Goal: Information Seeking & Learning: Check status

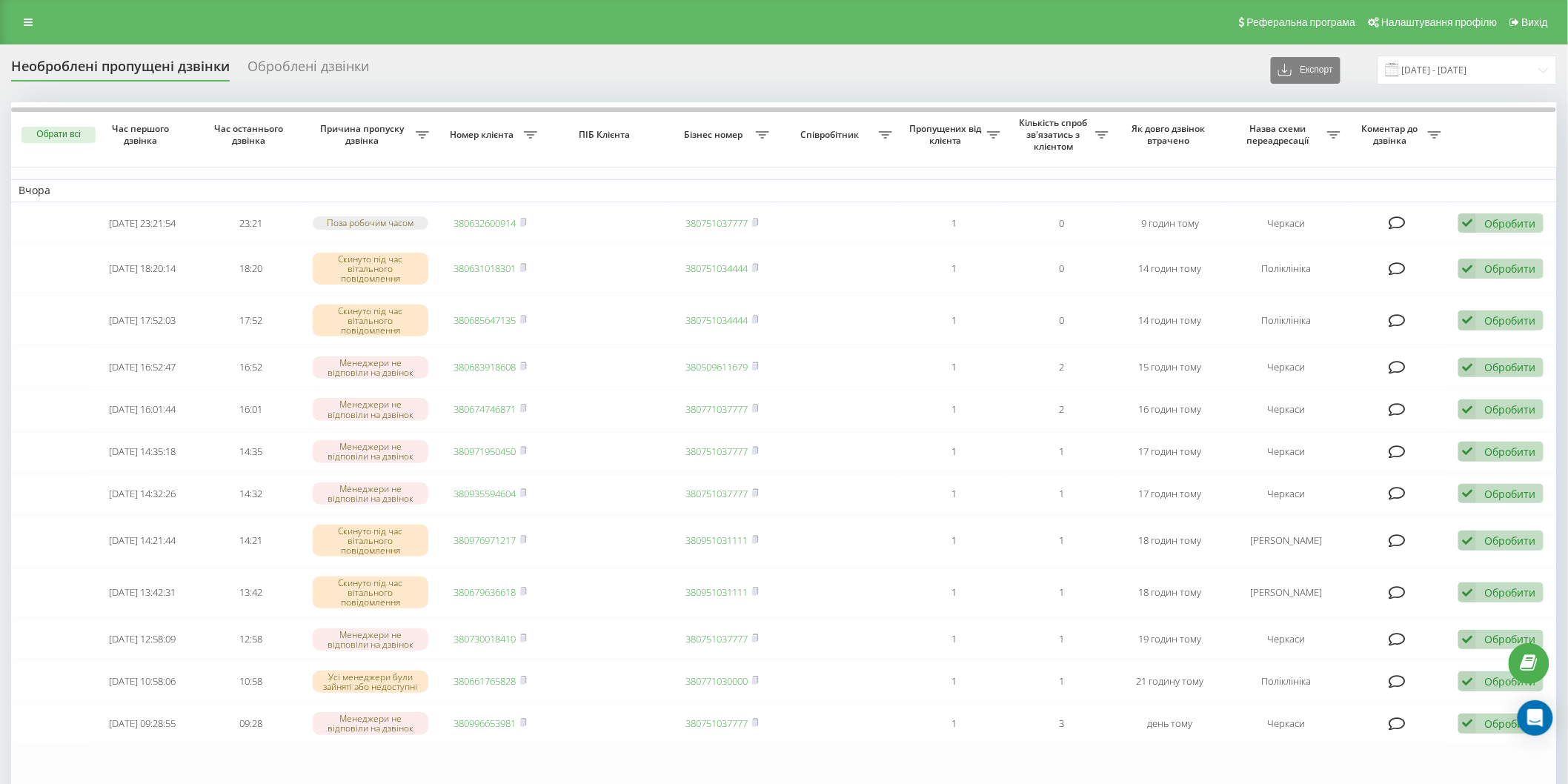
click at [1399, 68] on span at bounding box center [1392, 69] width 13 height 13
click at [1411, 69] on input "21.08.2025 - 21.08.2025" at bounding box center [1467, 70] width 180 height 29
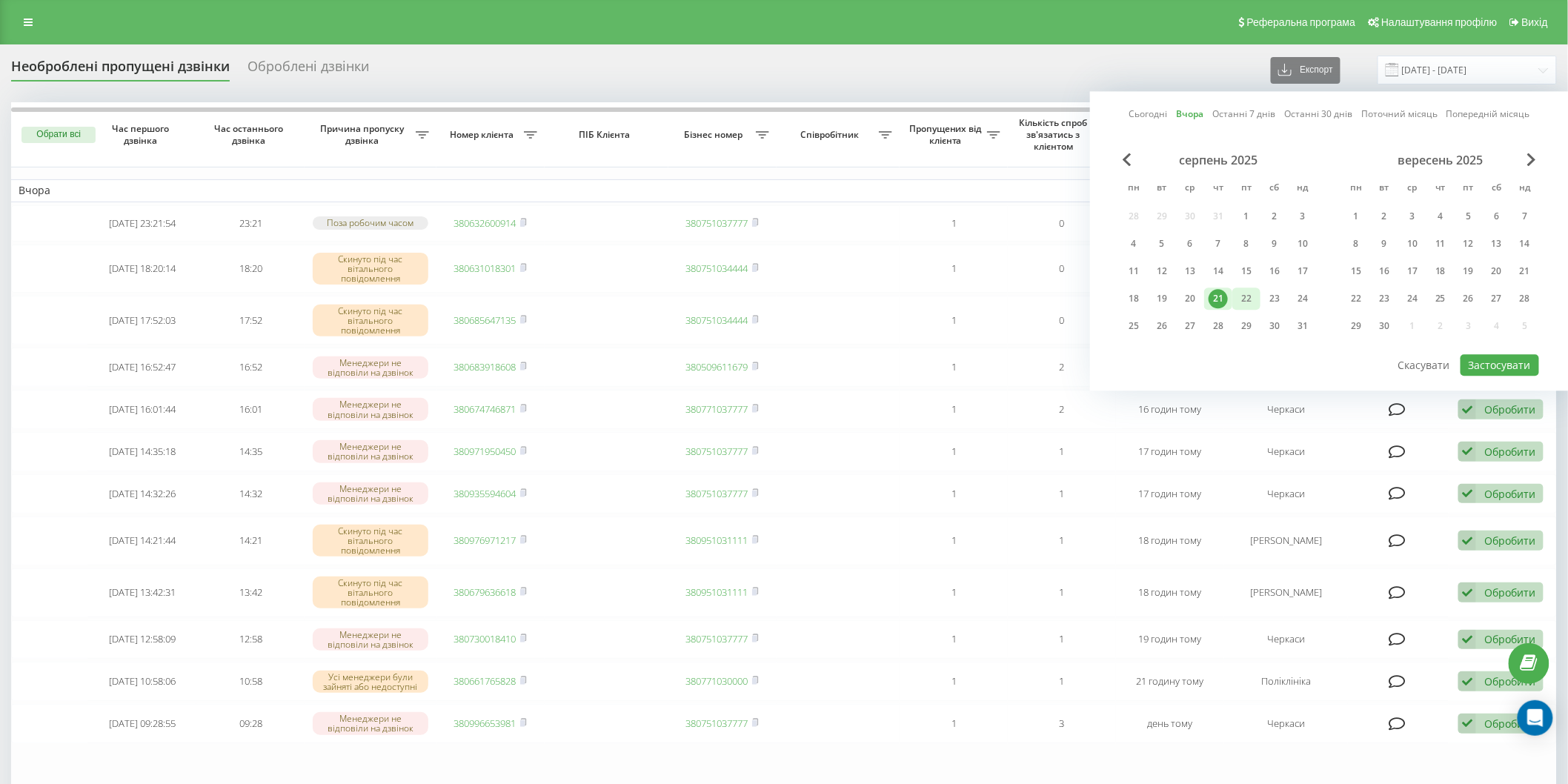
click at [1240, 297] on div "22" at bounding box center [1247, 299] width 20 height 20
click at [1501, 366] on button "Застосувати" at bounding box center [1500, 365] width 78 height 21
type input "[DATE] - [DATE]"
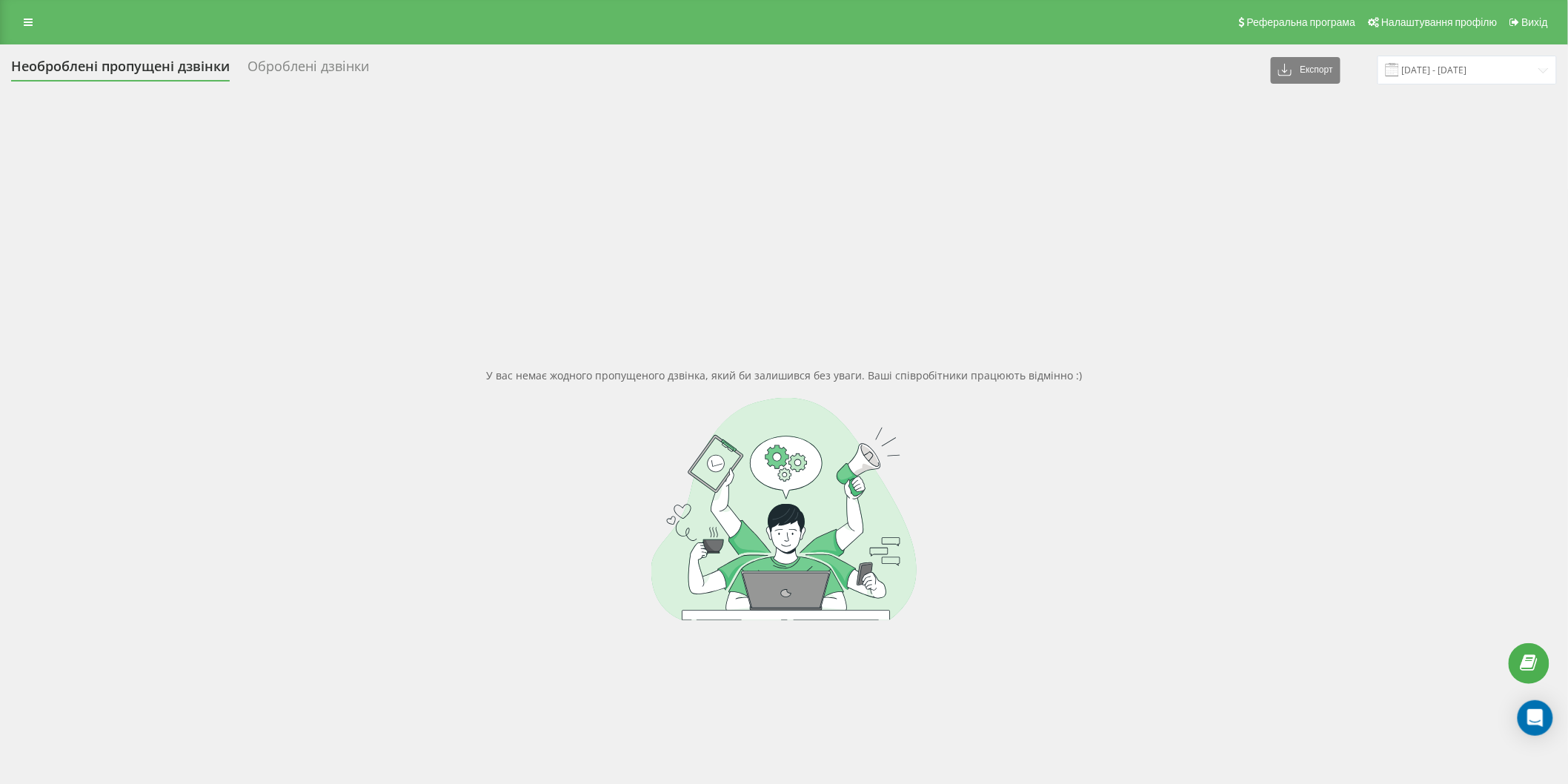
click at [1399, 65] on span at bounding box center [1392, 69] width 13 height 13
click at [1425, 67] on input "[DATE] - [DATE]" at bounding box center [1467, 70] width 180 height 29
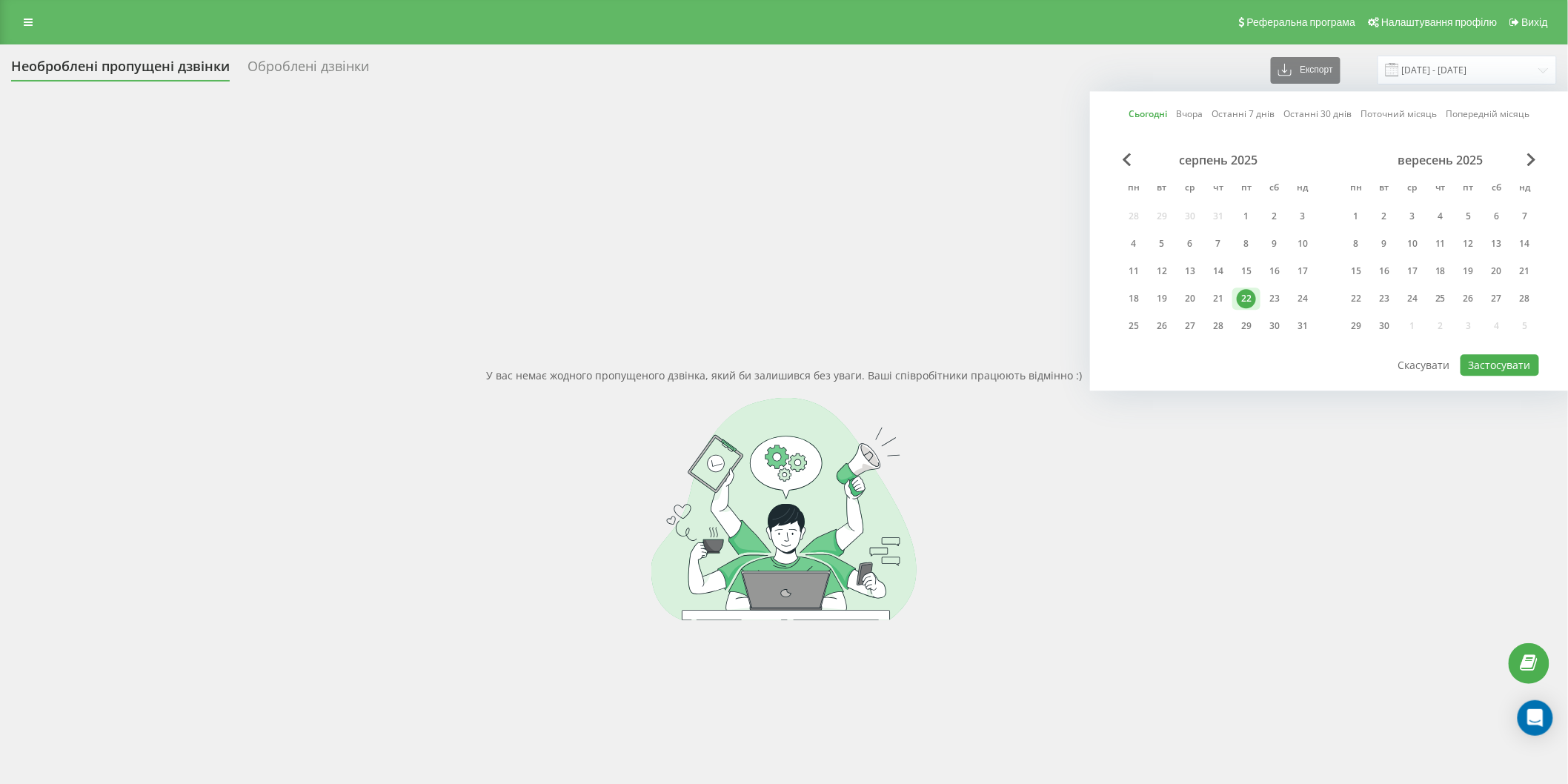
click at [1248, 292] on div "22" at bounding box center [1247, 299] width 20 height 20
click at [1523, 360] on button "Застосувати" at bounding box center [1500, 365] width 78 height 21
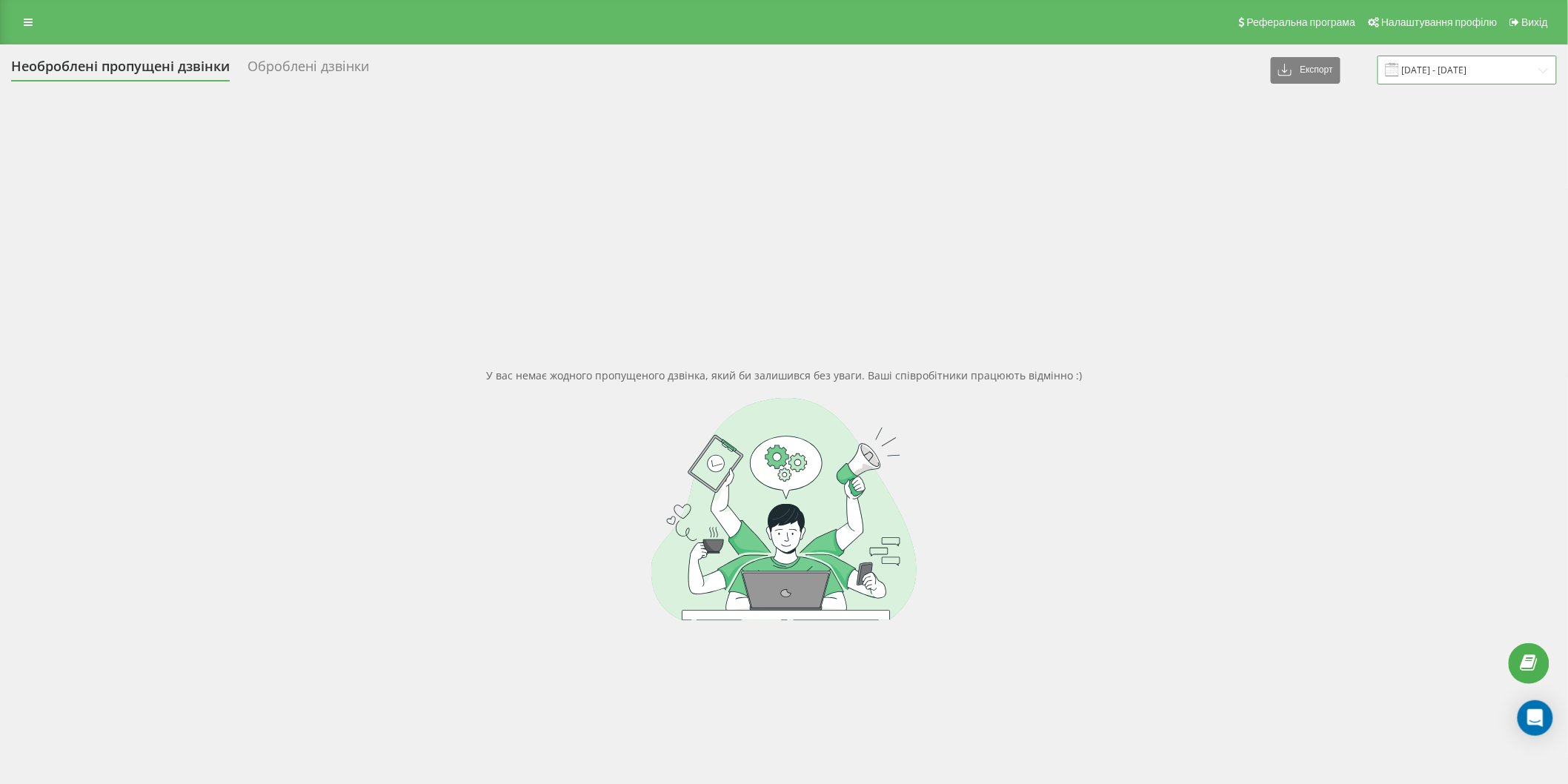
click at [1417, 72] on input "[DATE] - [DATE]" at bounding box center [1467, 70] width 180 height 29
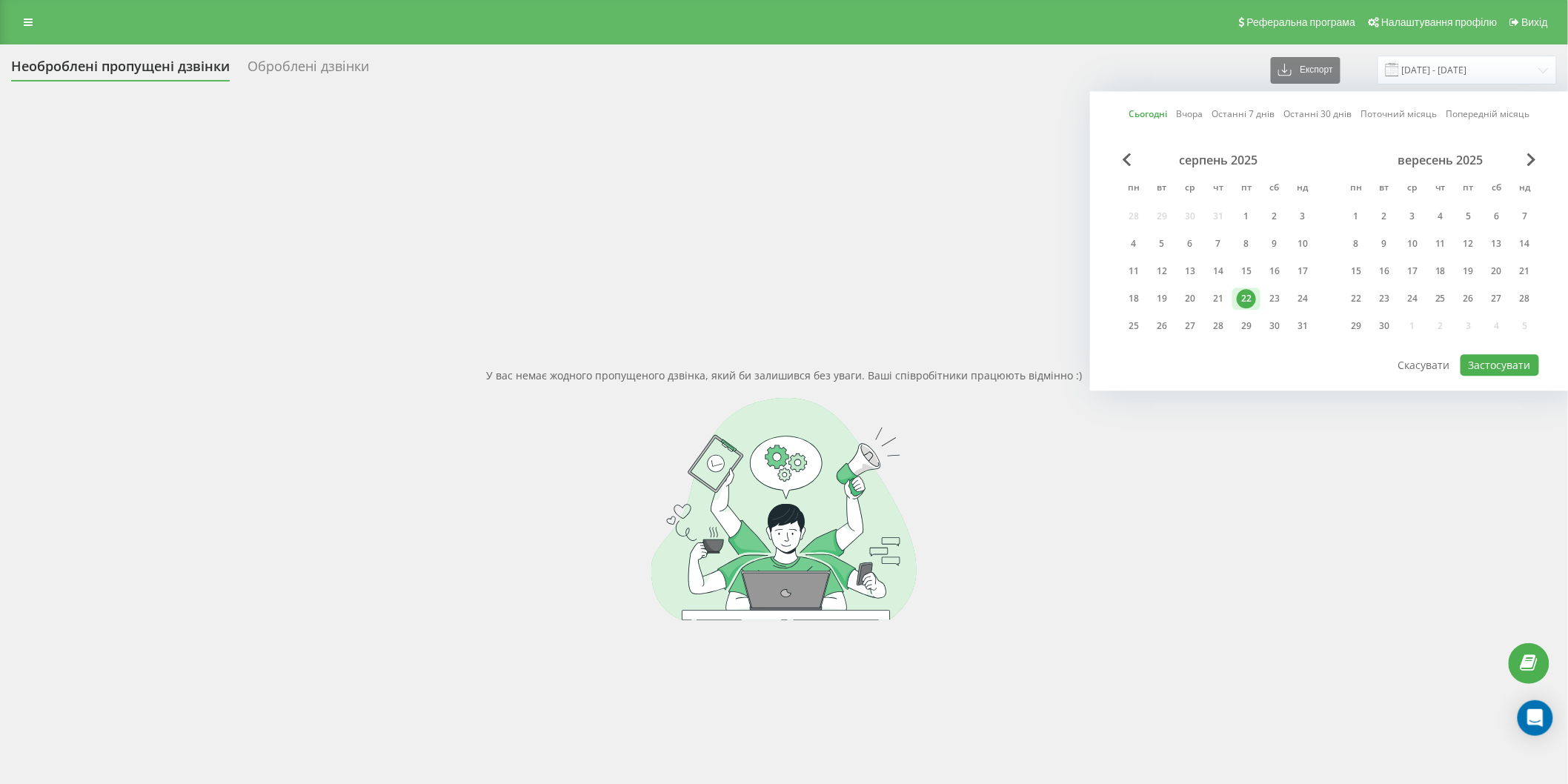
click at [1247, 292] on div "22" at bounding box center [1247, 299] width 20 height 20
click at [1483, 358] on button "Застосувати" at bounding box center [1500, 365] width 78 height 21
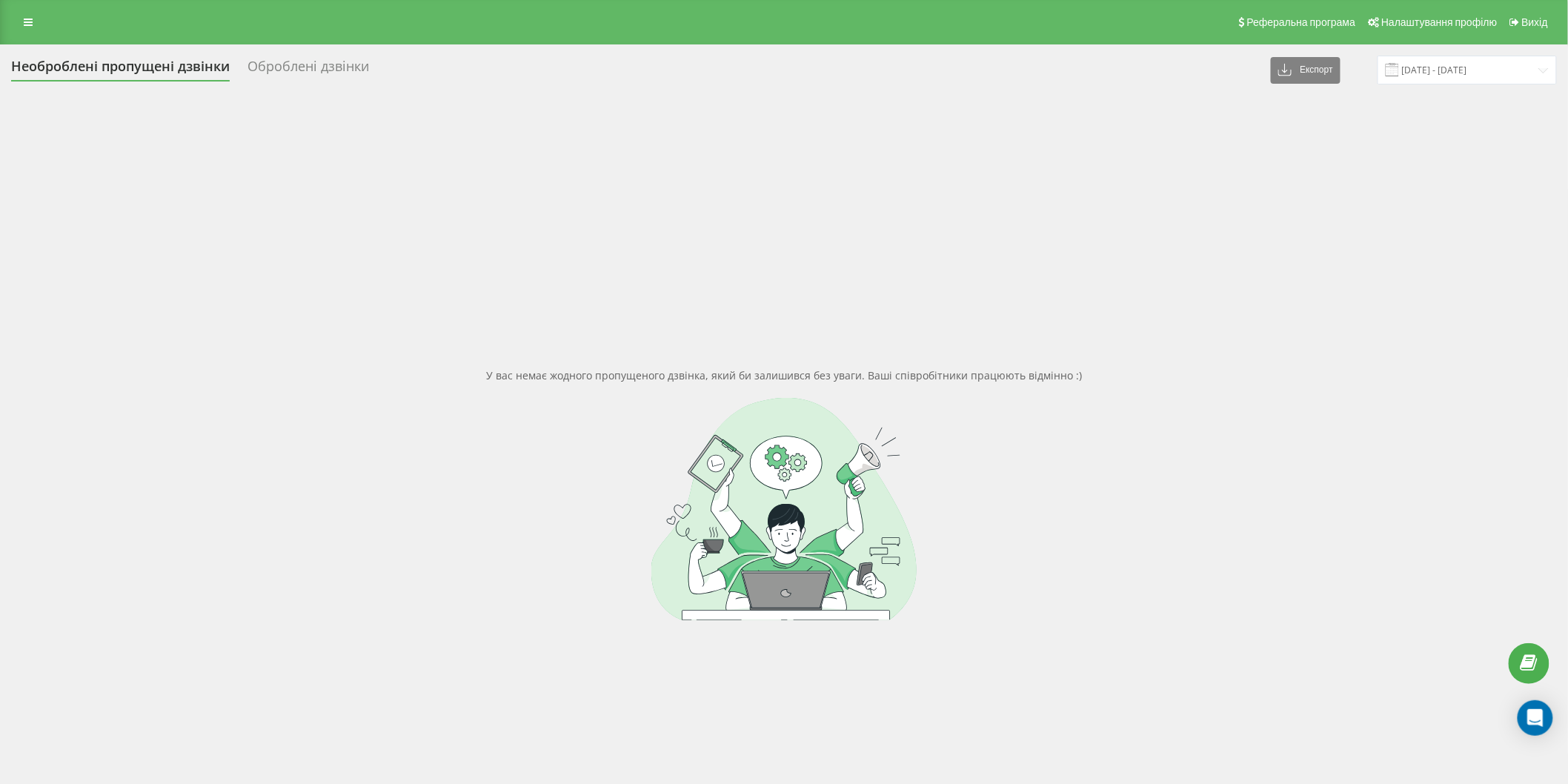
click at [1399, 63] on span at bounding box center [1392, 69] width 13 height 13
click at [1413, 73] on input "[DATE] - [DATE]" at bounding box center [1467, 70] width 180 height 29
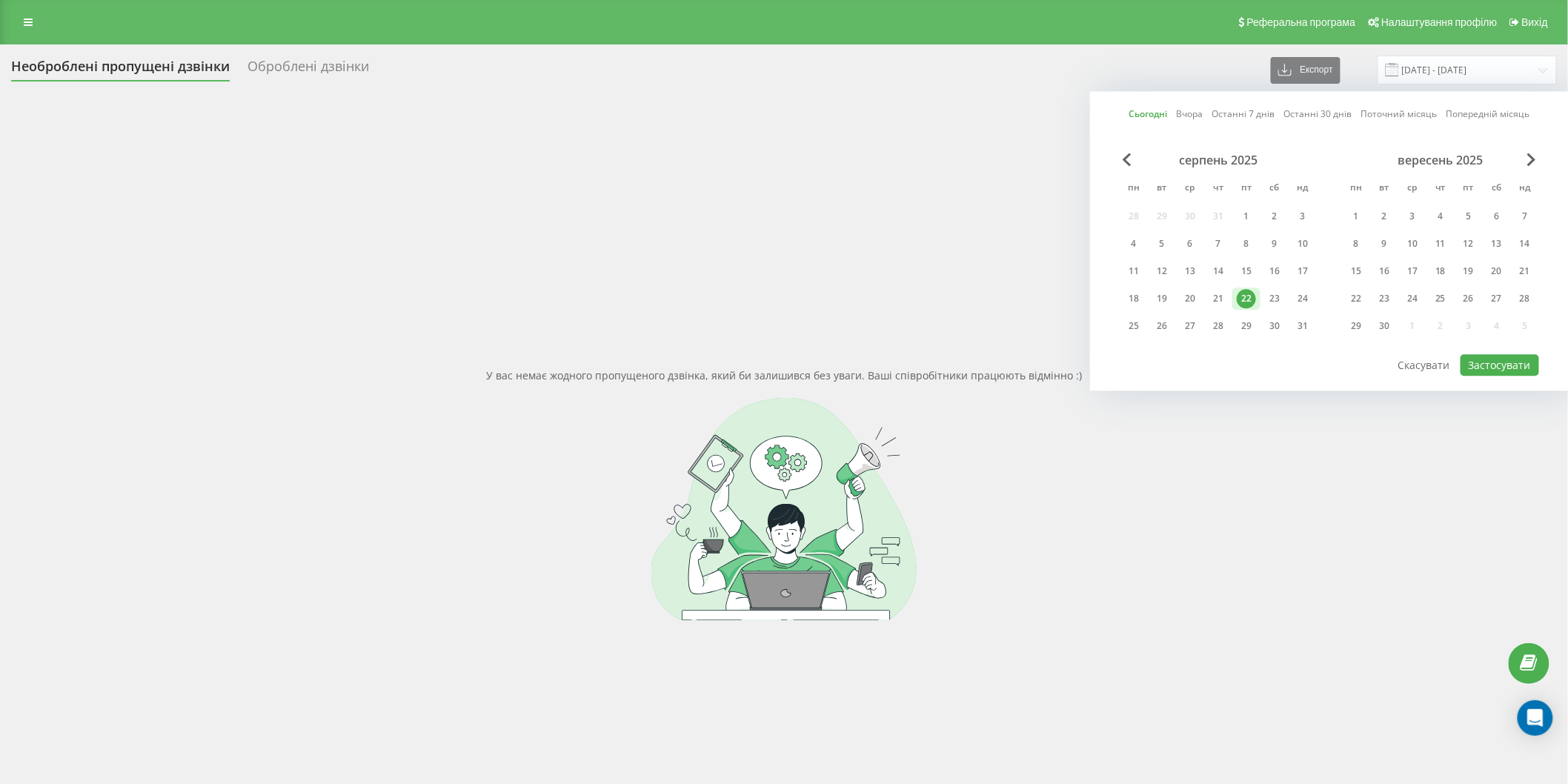
click at [1240, 292] on div "22" at bounding box center [1247, 299] width 20 height 20
click at [1515, 356] on button "Застосувати" at bounding box center [1500, 365] width 78 height 21
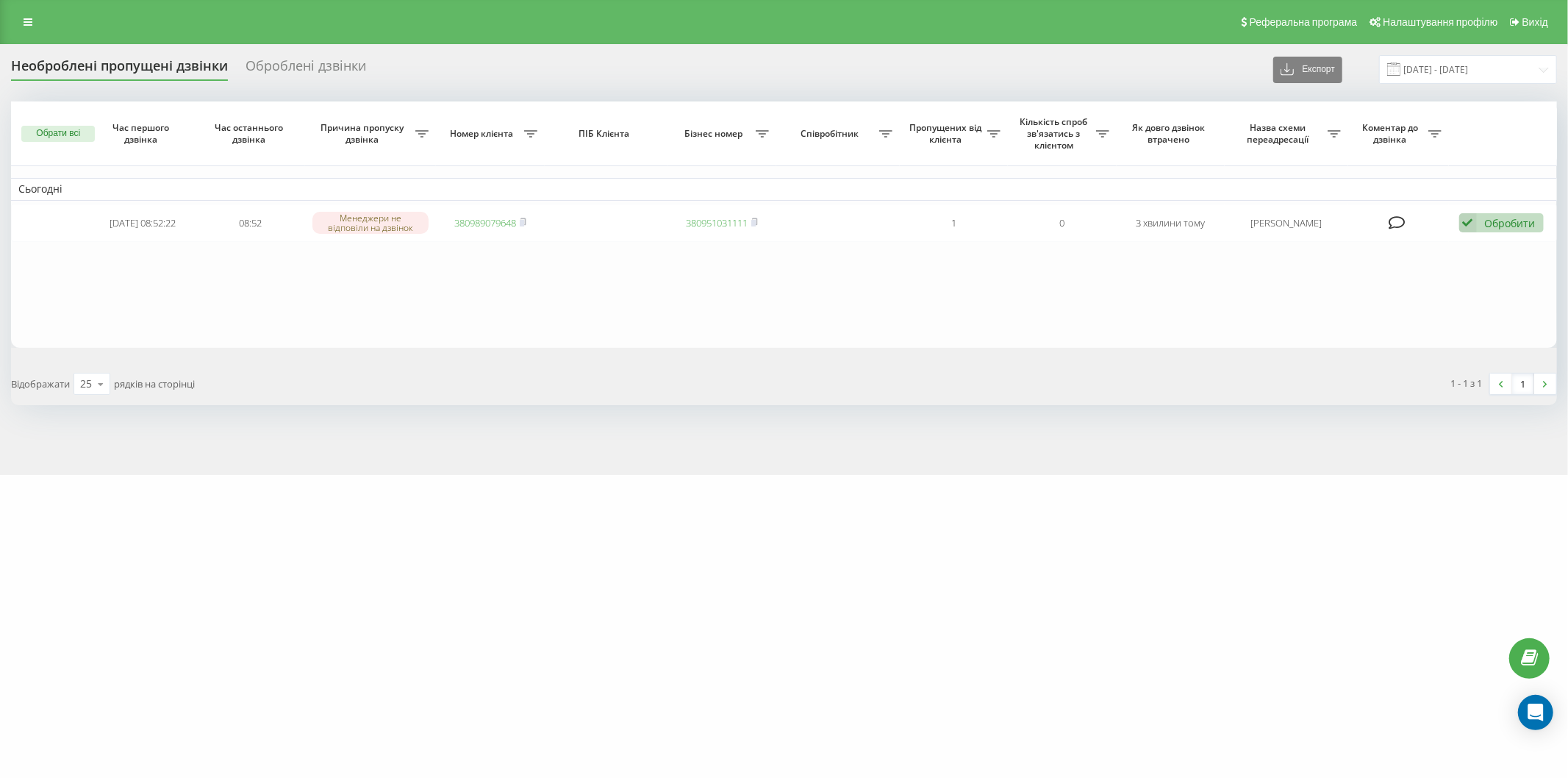
click at [1401, 68] on span at bounding box center [1394, 68] width 13 height 13
click at [1412, 68] on input "[DATE] - [DATE]" at bounding box center [1468, 69] width 178 height 29
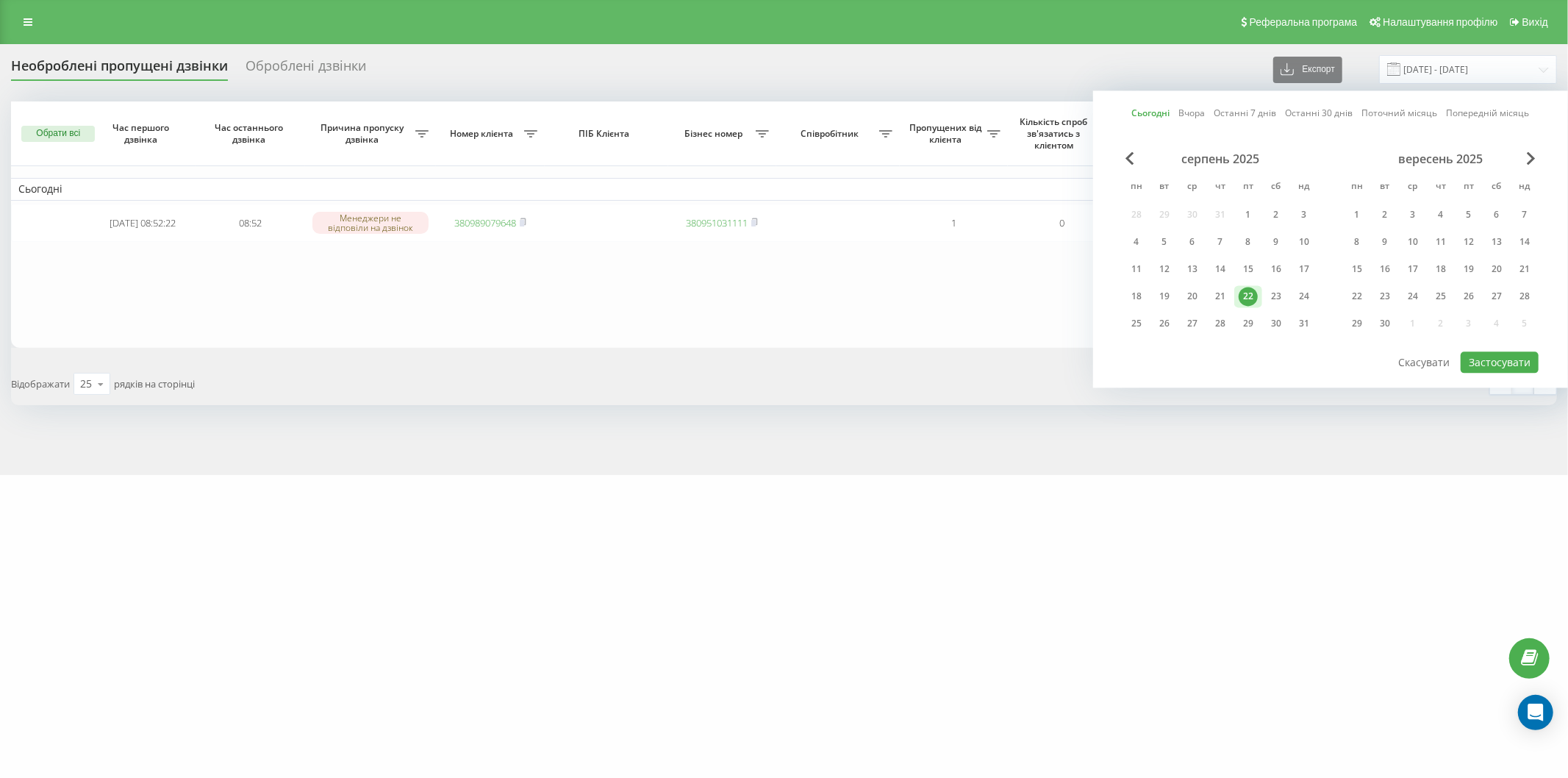
click at [1247, 298] on div "22" at bounding box center [1248, 296] width 19 height 19
click at [1488, 358] on button "Застосувати" at bounding box center [1500, 362] width 78 height 21
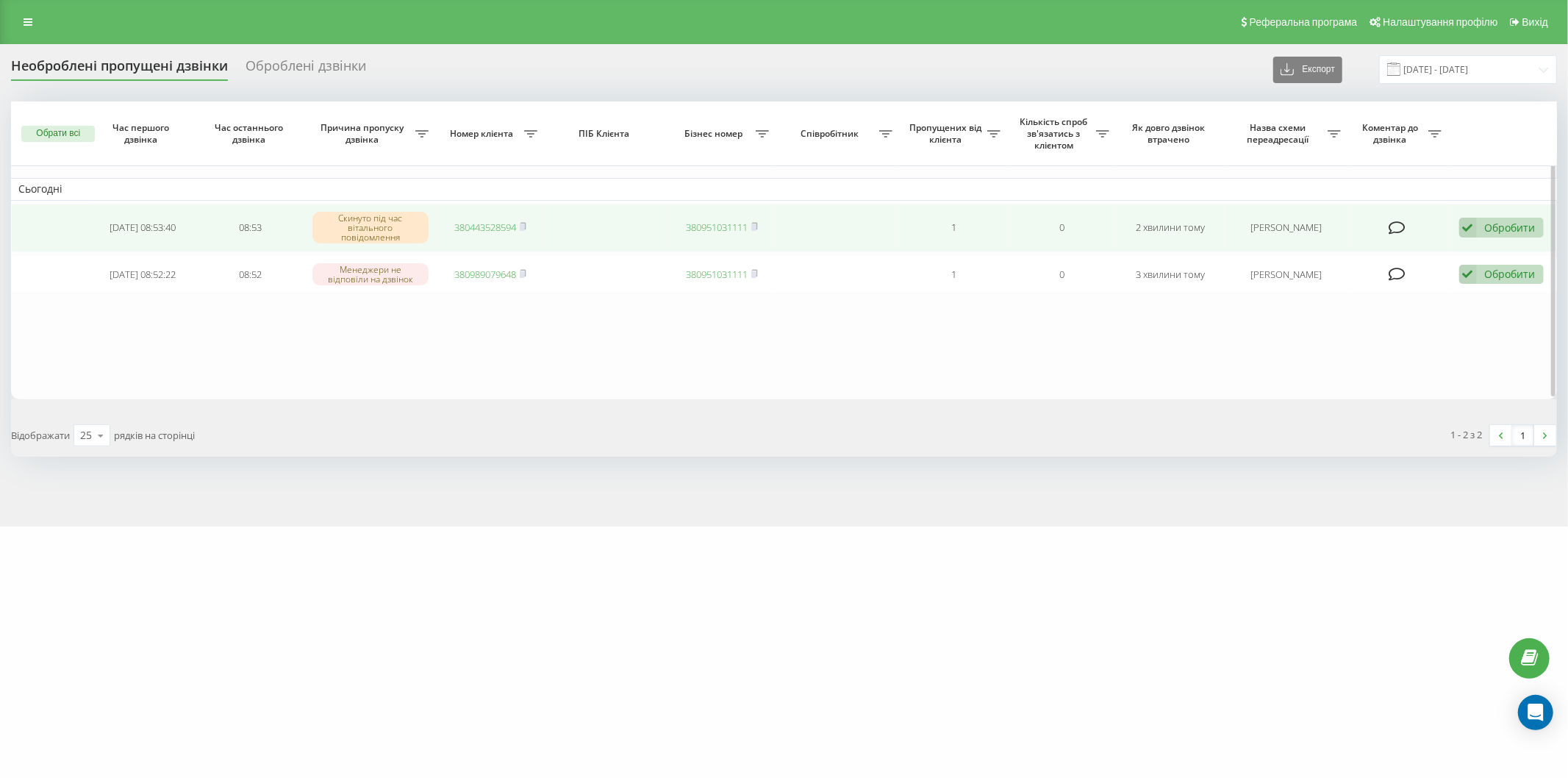
drag, startPoint x: 1521, startPoint y: 219, endPoint x: 1538, endPoint y: 228, distance: 19.2
click at [1538, 228] on div "Обробити Не вдалося зв'язатися Зв'язався з клієнтом за допомогою іншого каналу …" at bounding box center [1501, 228] width 85 height 20
click at [1429, 284] on div "Зв'язався з клієнтом за допомогою іншого каналу" at bounding box center [1406, 278] width 275 height 26
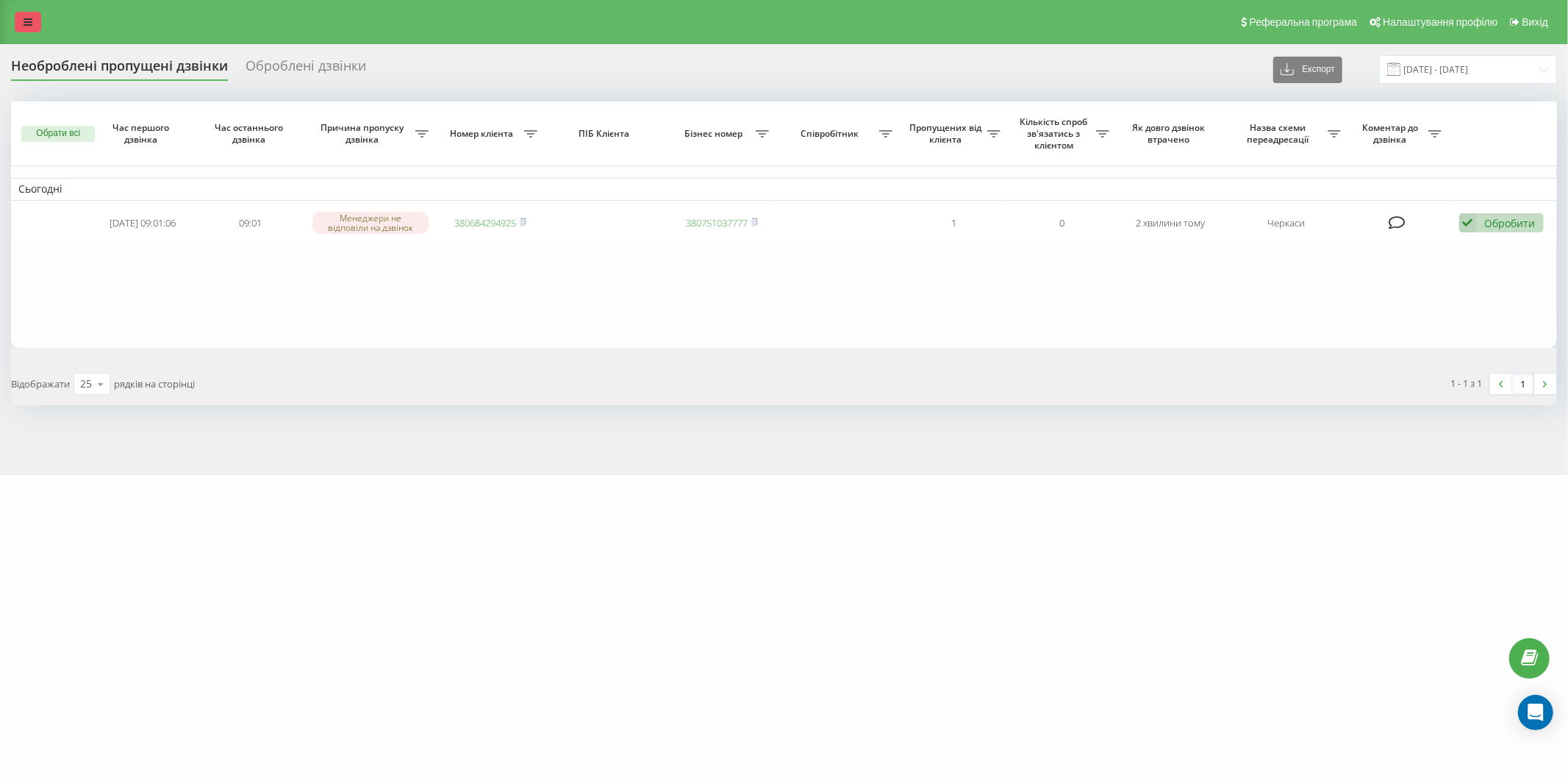
click at [15, 17] on link at bounding box center [28, 22] width 26 height 20
click at [22, 23] on link at bounding box center [28, 22] width 26 height 20
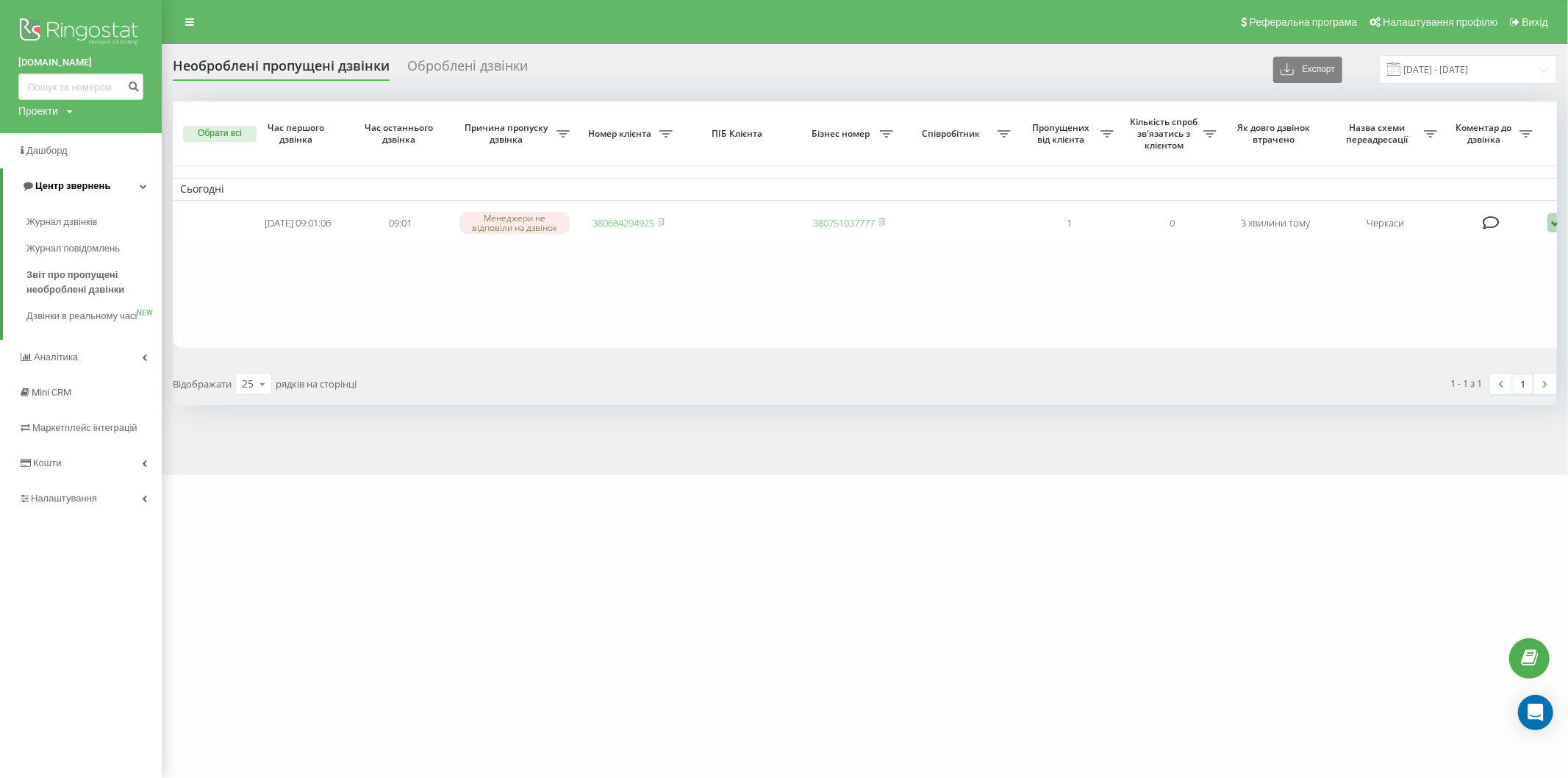
click at [122, 182] on link "Центр звернень" at bounding box center [82, 185] width 159 height 35
click at [122, 182] on link "Центр звернень" at bounding box center [81, 185] width 162 height 35
click at [93, 282] on span "Звіт про пропущені необроблені дзвінки" at bounding box center [90, 282] width 128 height 30
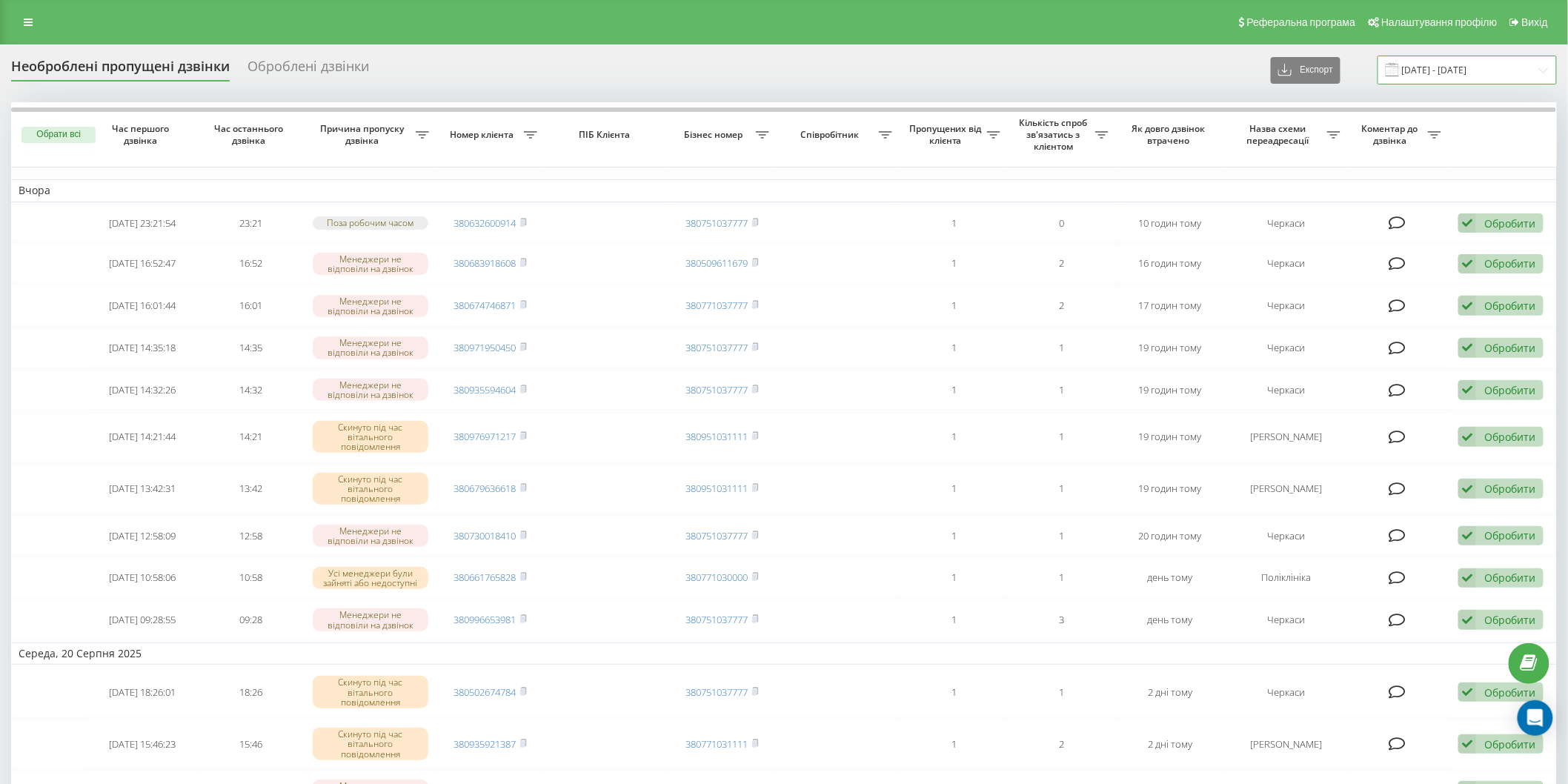
click at [1406, 61] on input "22.07.2025 - 22.08.2025" at bounding box center [1467, 70] width 180 height 29
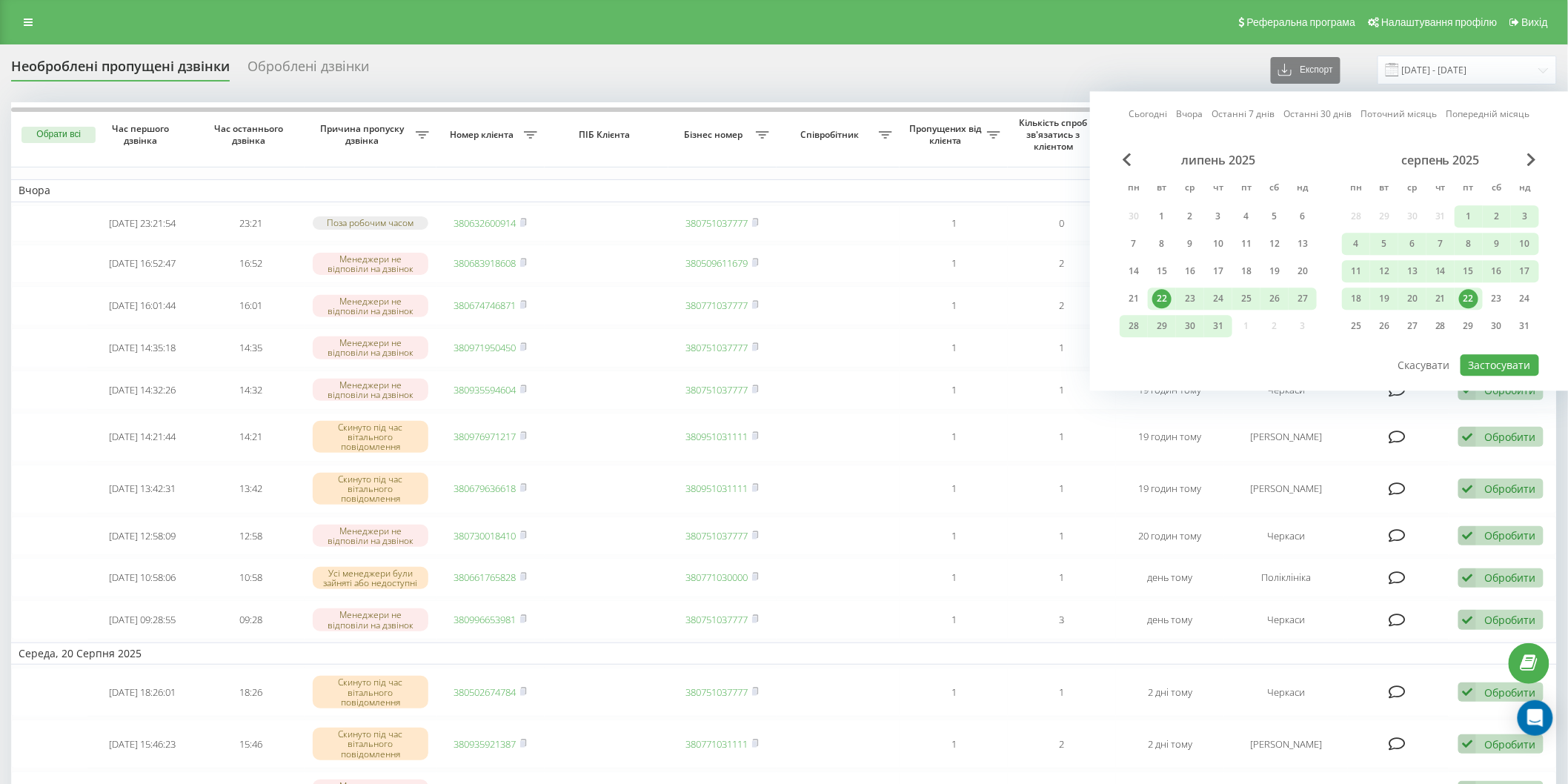
click at [1468, 292] on div "22" at bounding box center [1468, 299] width 20 height 20
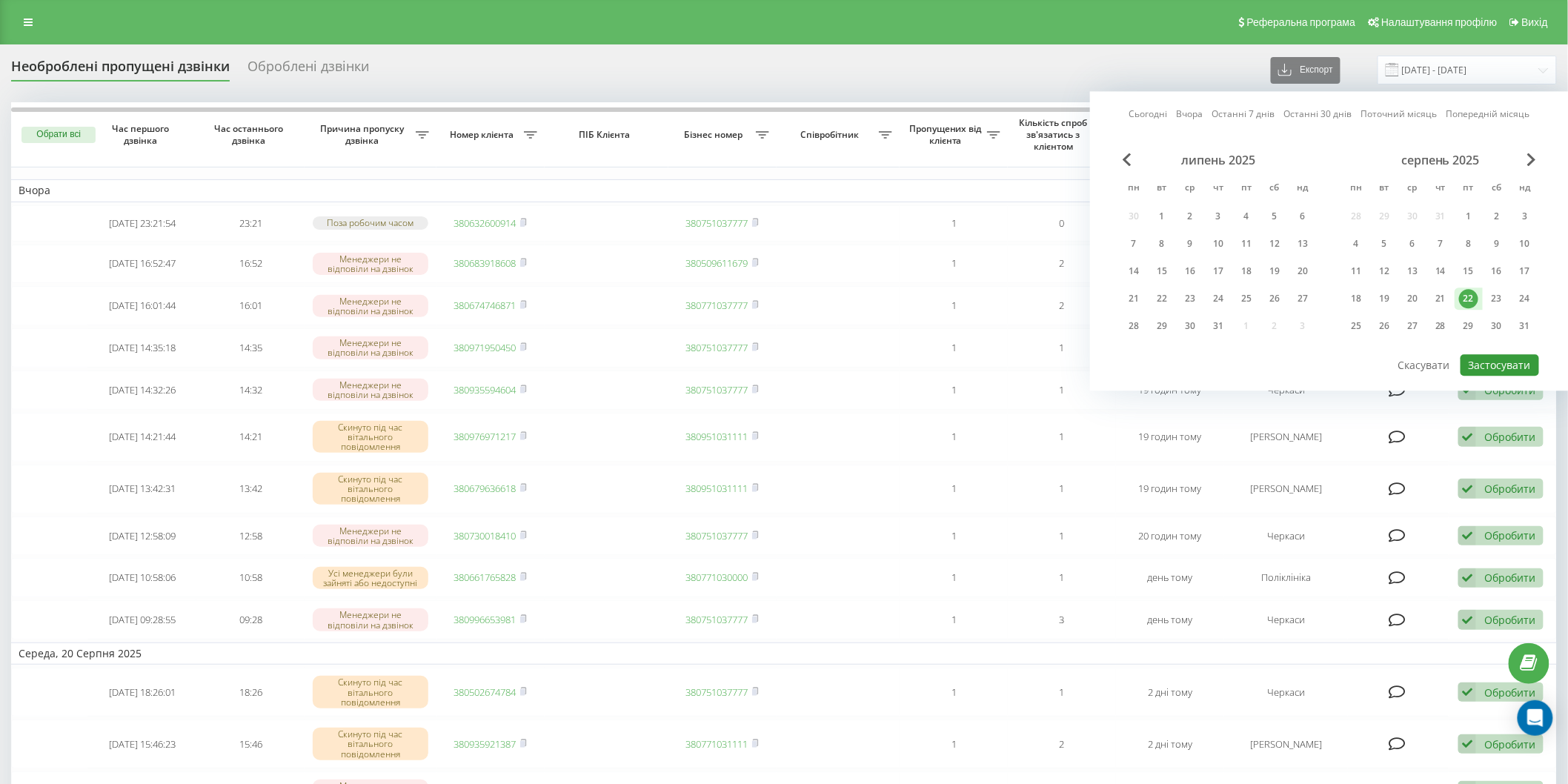
click at [1509, 372] on button "Застосувати" at bounding box center [1500, 365] width 78 height 21
type input "22.08.2025 - 22.08.2025"
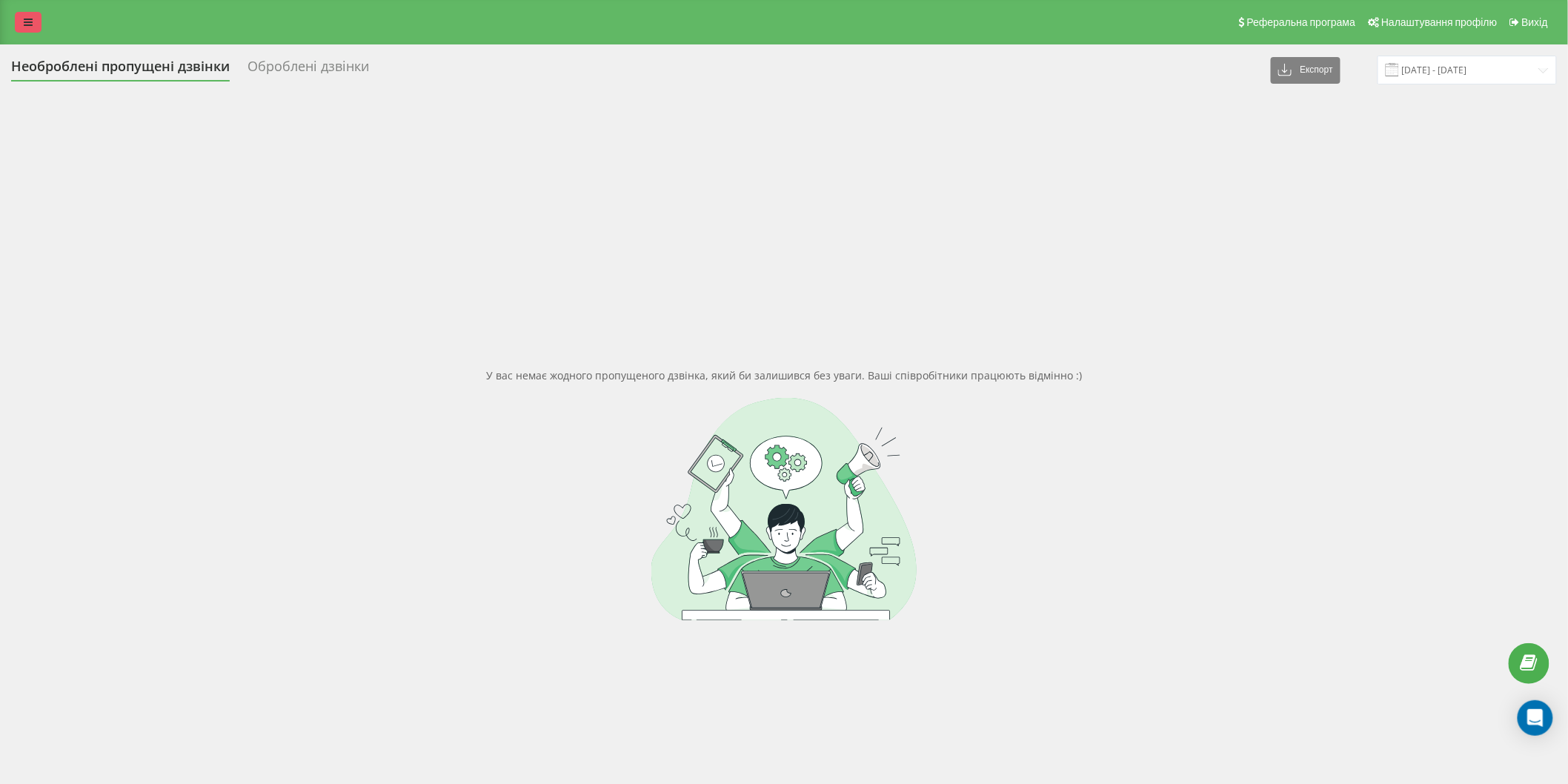
click at [32, 16] on link at bounding box center [28, 22] width 27 height 20
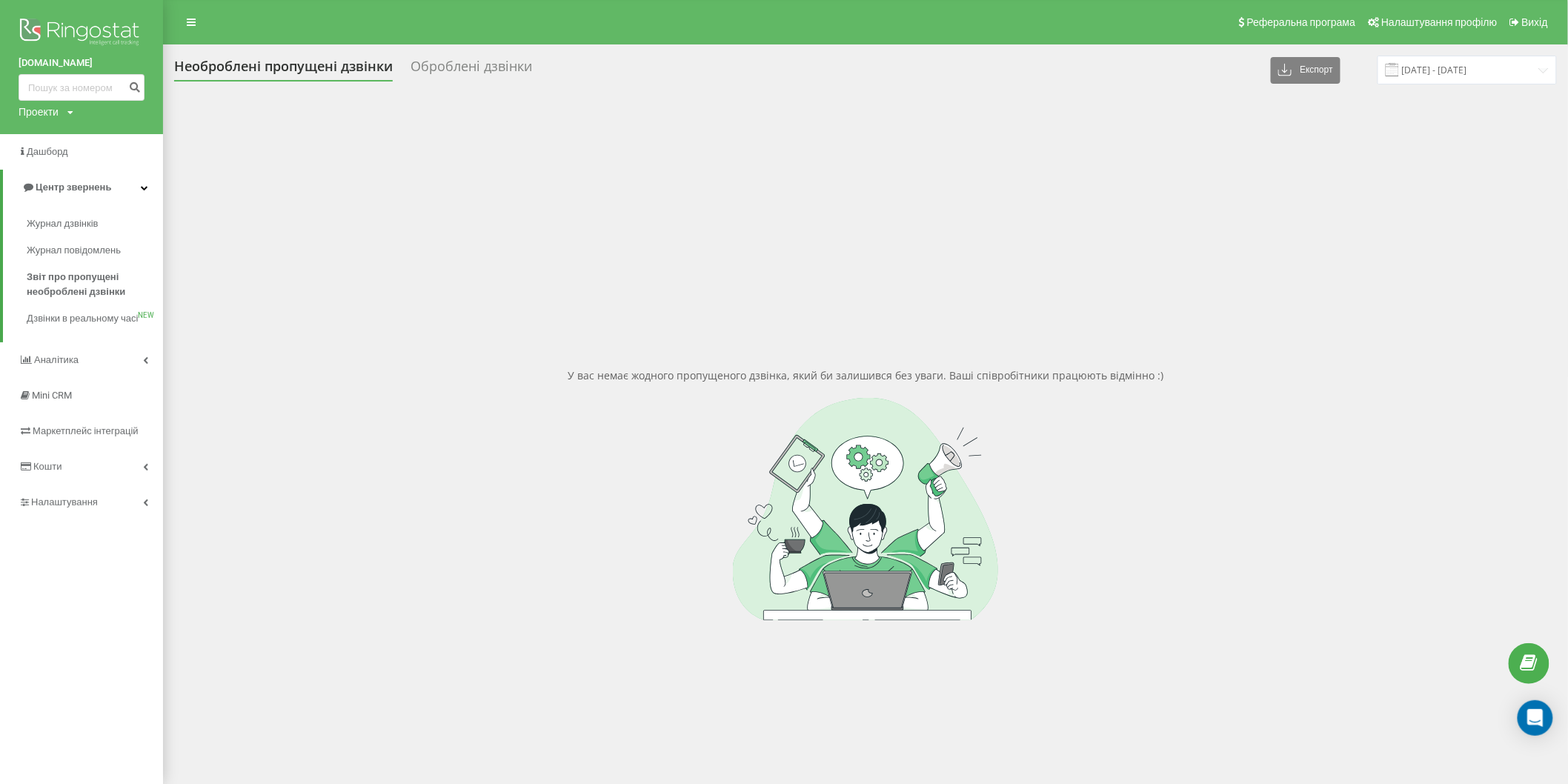
click at [1396, 73] on span at bounding box center [1392, 69] width 13 height 13
click at [1398, 68] on span at bounding box center [1392, 69] width 13 height 13
click at [1425, 74] on input "[DATE] - [DATE]" at bounding box center [1467, 70] width 180 height 29
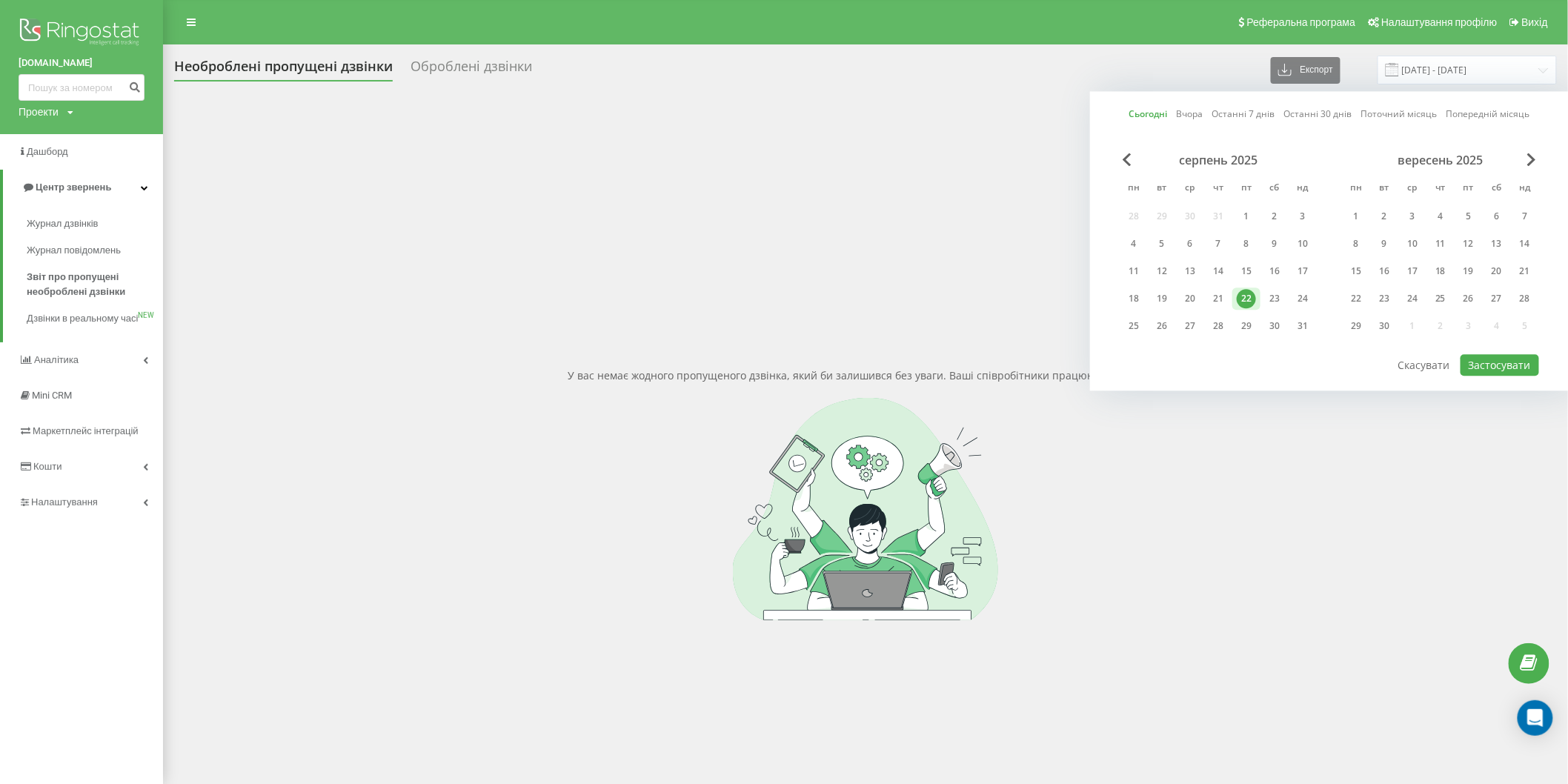
click at [1255, 292] on div "22" at bounding box center [1247, 299] width 20 height 20
click at [1506, 356] on button "Застосувати" at bounding box center [1500, 365] width 78 height 21
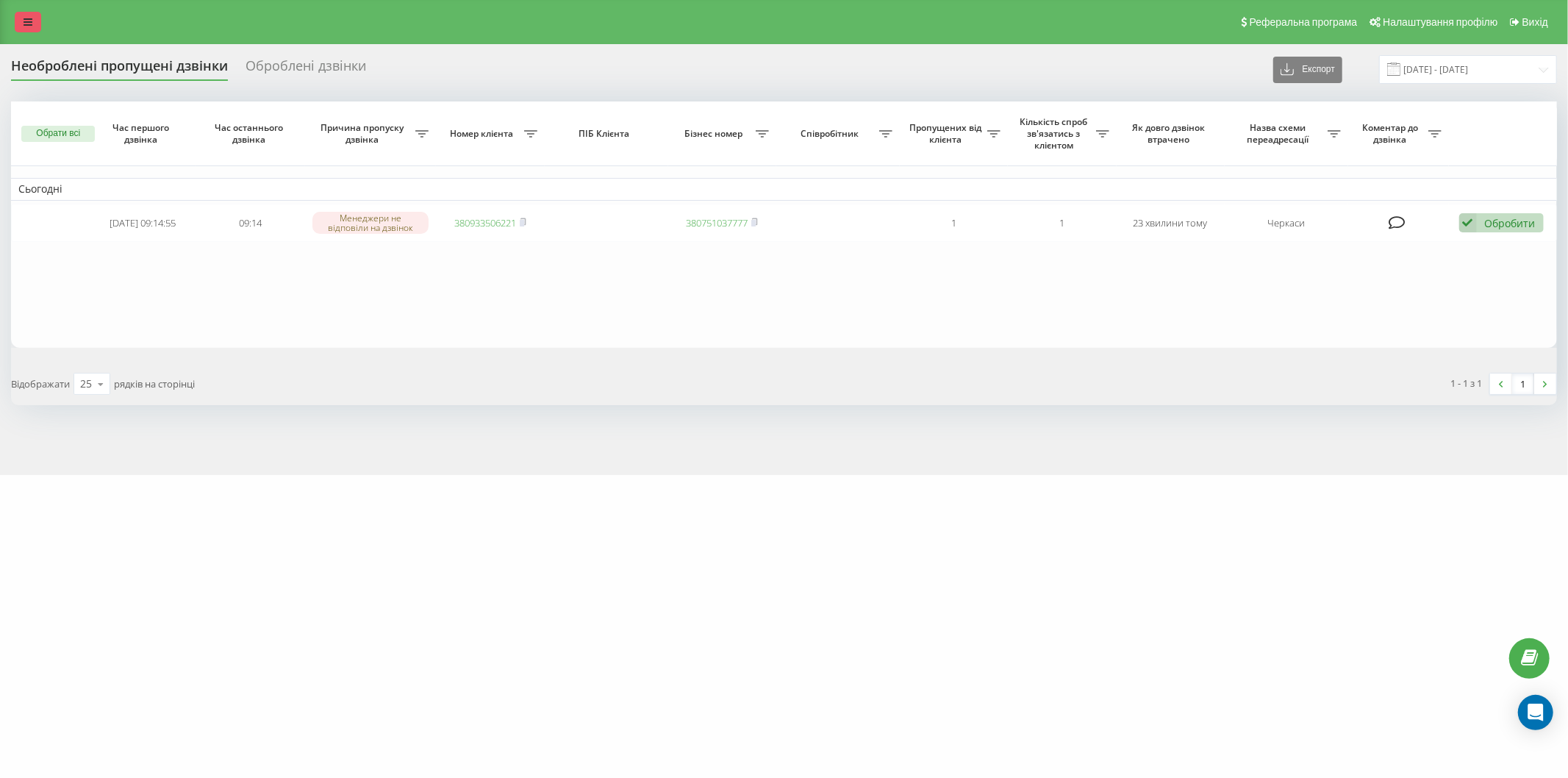
click at [20, 18] on link at bounding box center [28, 22] width 26 height 20
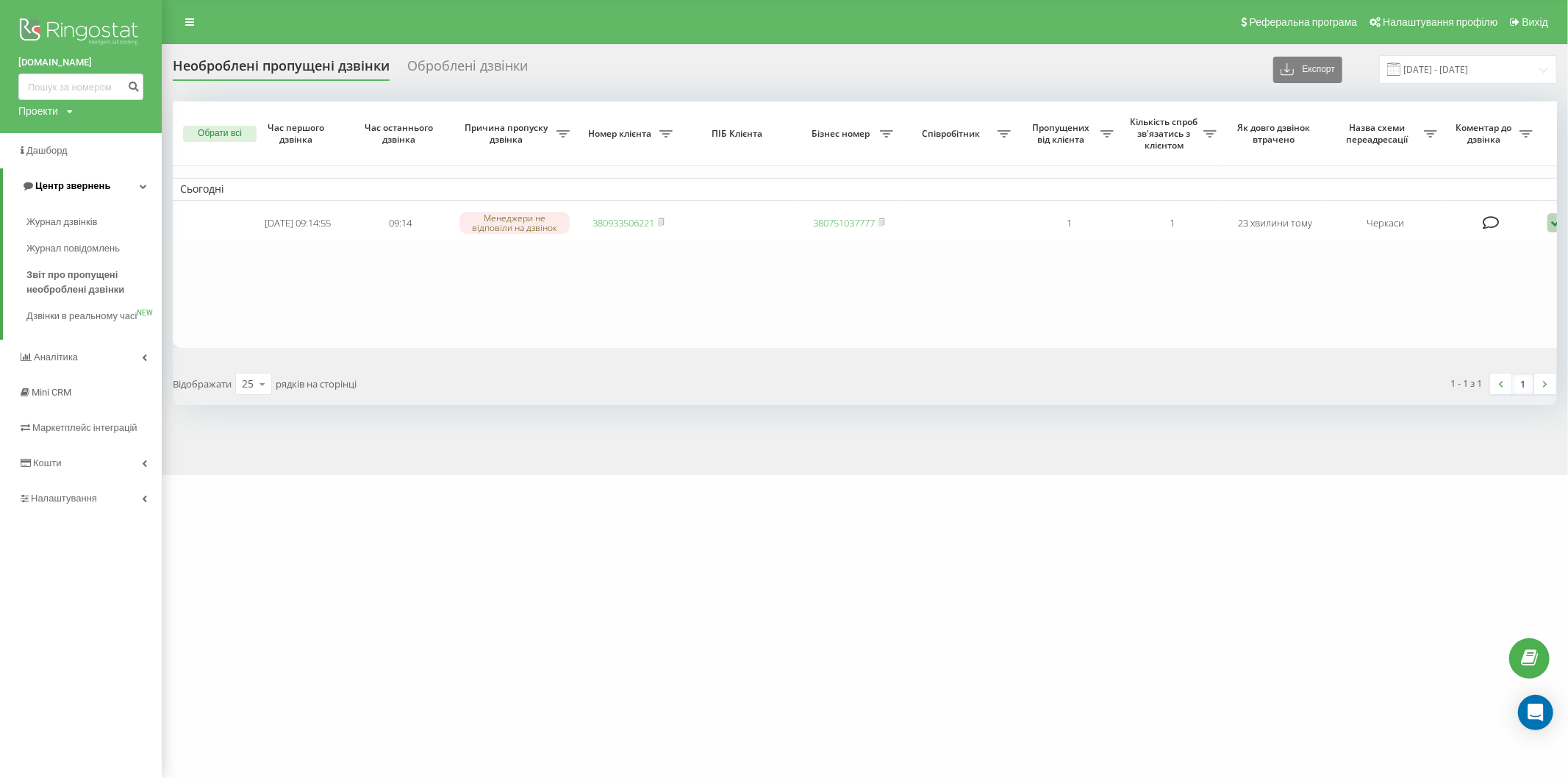
click at [87, 177] on link "Центр звернень" at bounding box center [82, 185] width 159 height 35
click at [97, 282] on span "Звіт про пропущені необроблені дзвінки" at bounding box center [90, 282] width 128 height 30
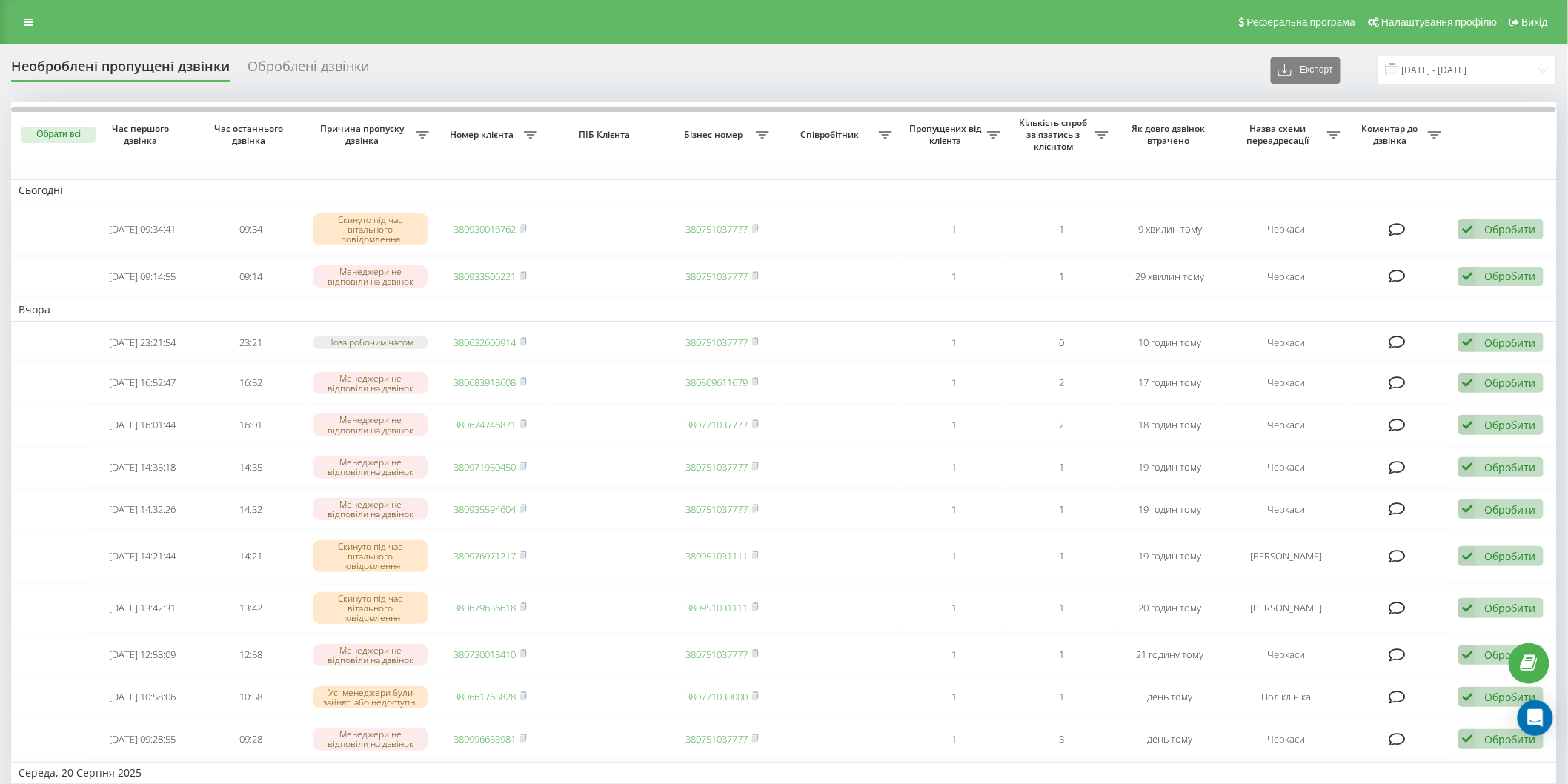
click at [1396, 71] on span at bounding box center [1392, 69] width 13 height 13
click at [1399, 70] on span at bounding box center [1392, 69] width 13 height 13
click at [1414, 65] on input "[DATE] - [DATE]" at bounding box center [1467, 70] width 180 height 29
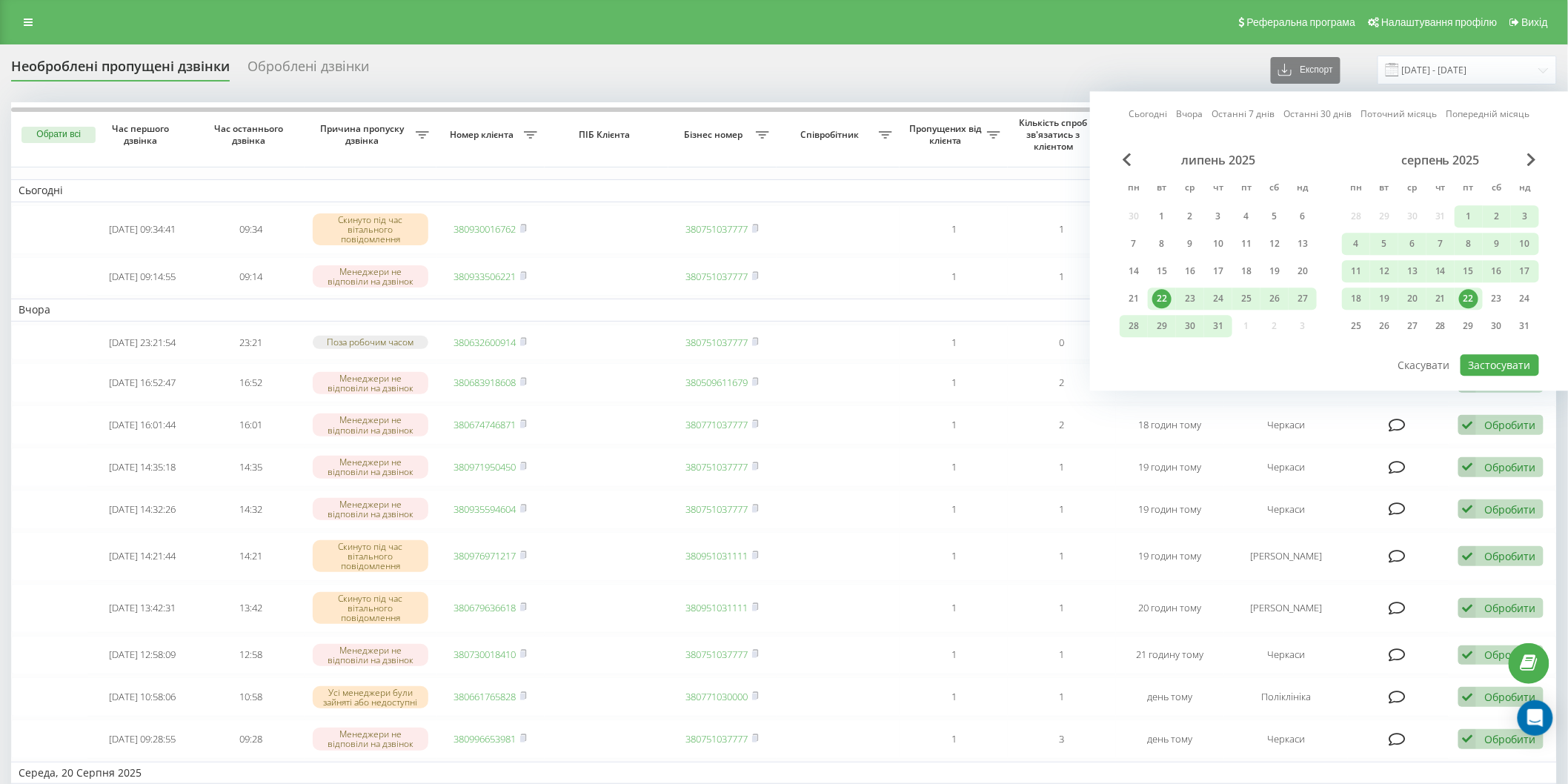
click at [1466, 296] on div "22" at bounding box center [1468, 299] width 20 height 20
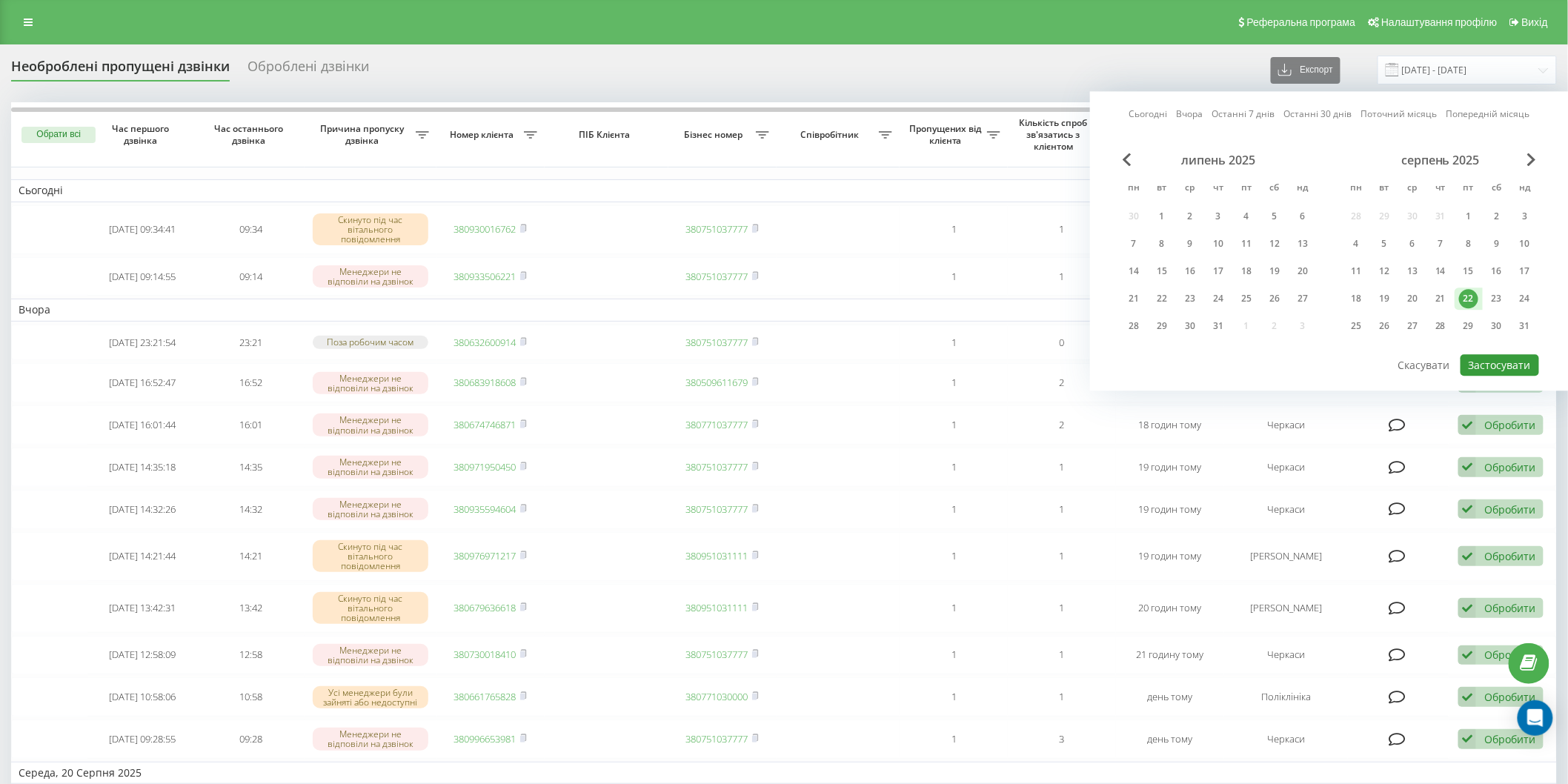
click at [1495, 359] on button "Застосувати" at bounding box center [1500, 365] width 78 height 21
type input "[DATE] - [DATE]"
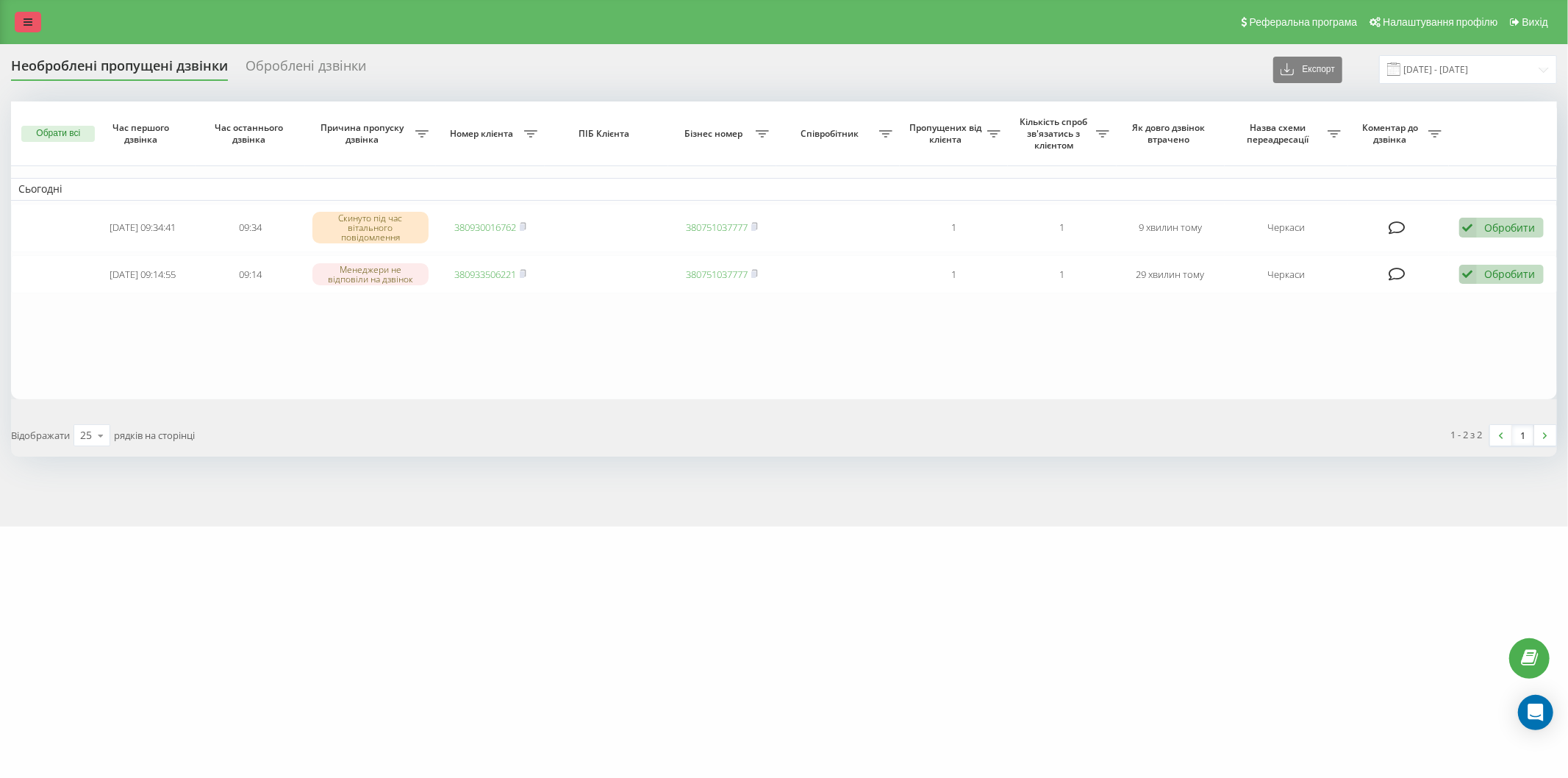
click at [39, 26] on link at bounding box center [28, 22] width 26 height 20
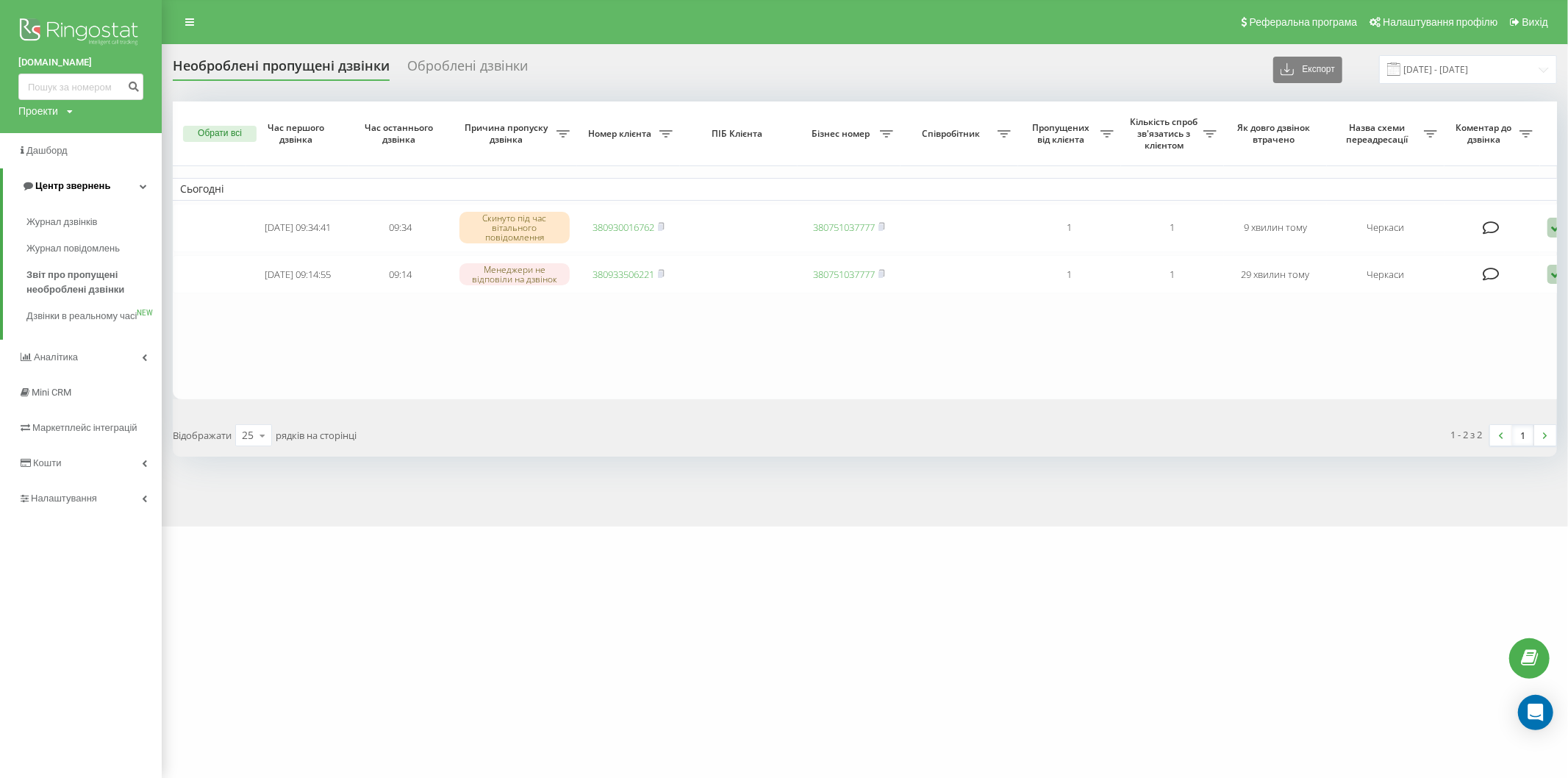
click at [126, 184] on link "Центр звернень" at bounding box center [82, 185] width 159 height 35
click at [126, 184] on link "Центр звернень" at bounding box center [81, 185] width 162 height 35
click at [90, 281] on span "Звіт про пропущені необроблені дзвінки" at bounding box center [90, 282] width 128 height 30
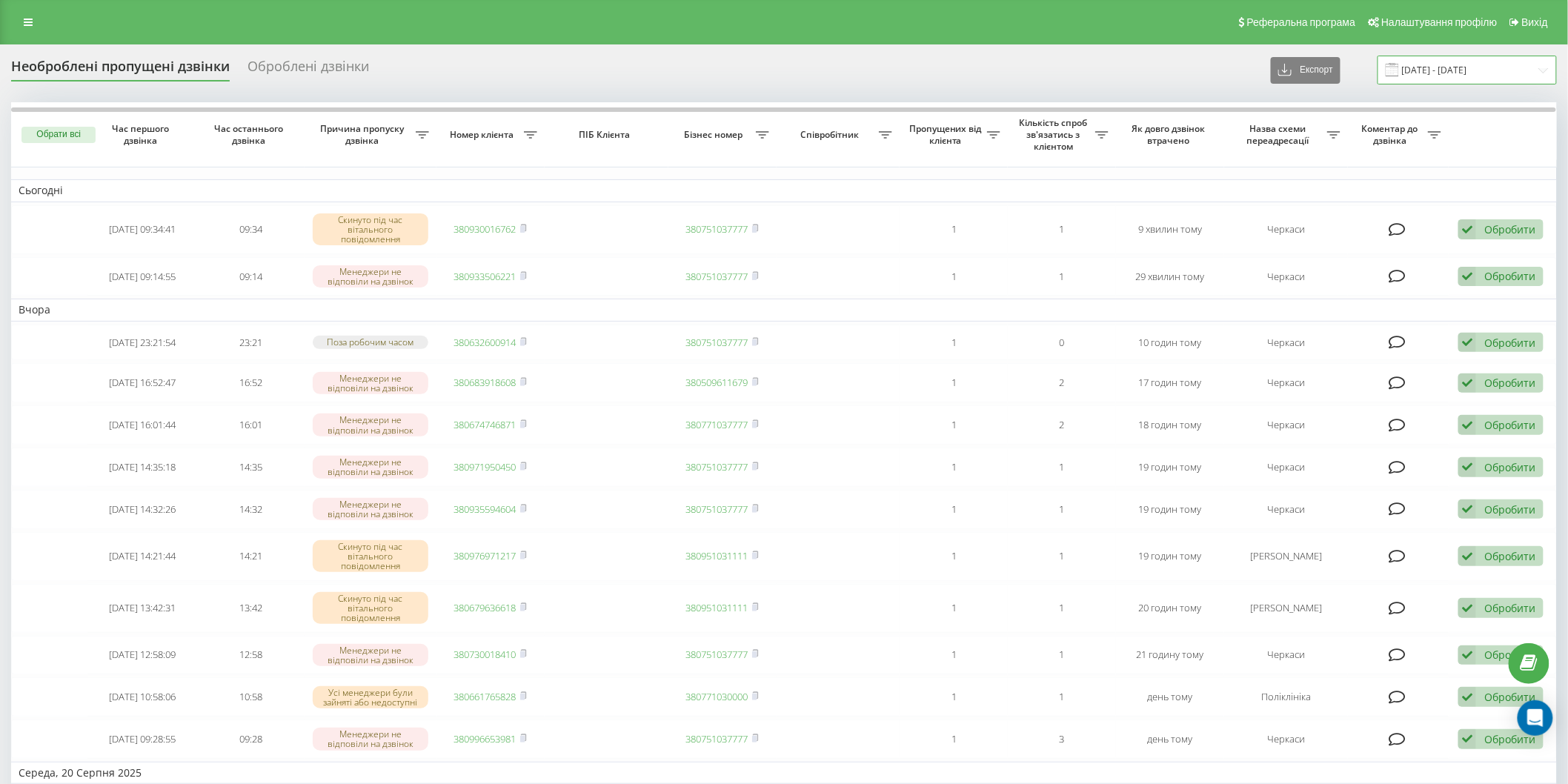
click at [1404, 61] on input "22.07.2025 - 22.08.2025" at bounding box center [1467, 70] width 180 height 29
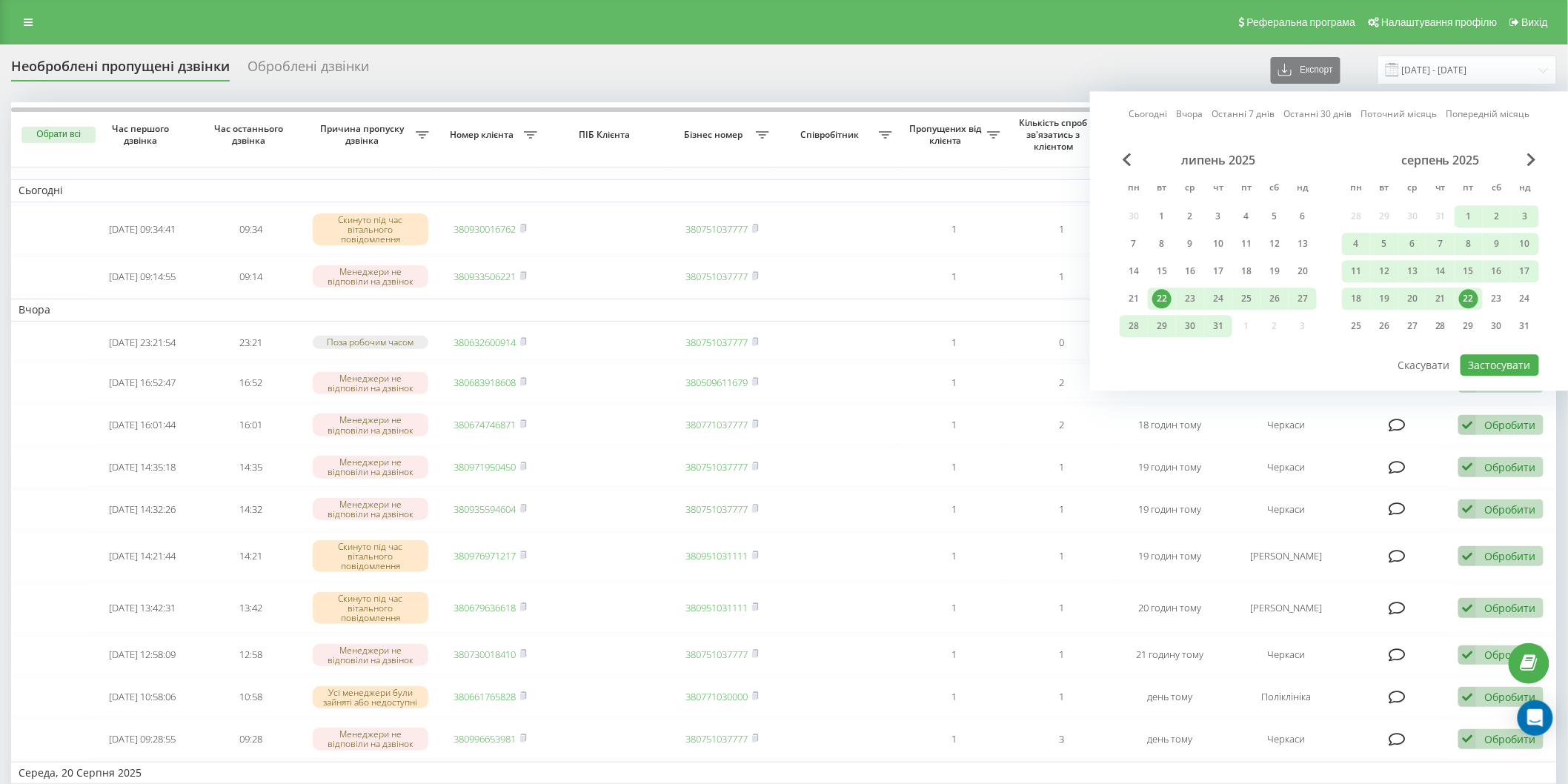
click at [1469, 292] on div "22" at bounding box center [1468, 299] width 20 height 20
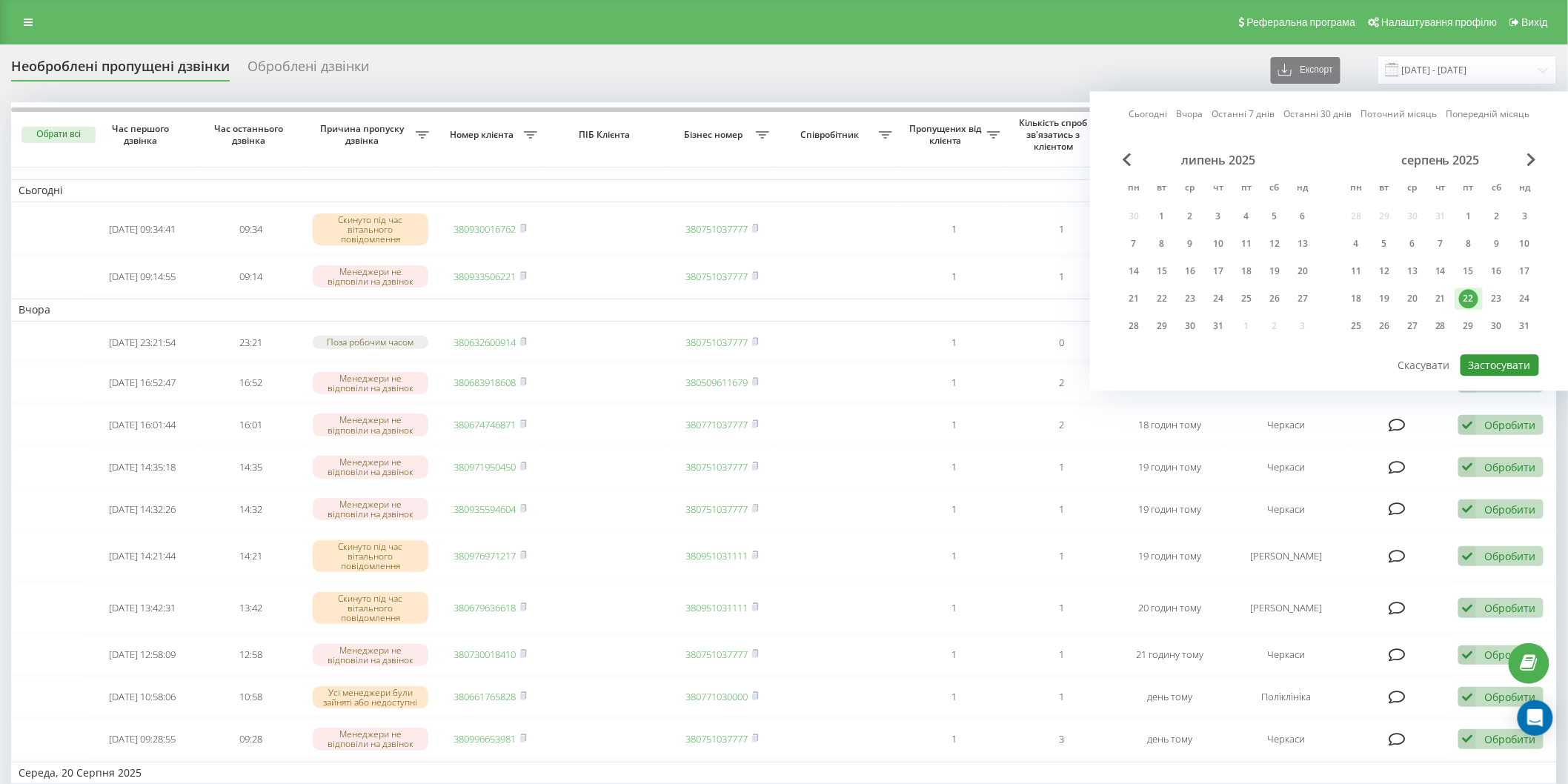
click at [1492, 357] on button "Застосувати" at bounding box center [1500, 365] width 78 height 21
type input "[DATE] - [DATE]"
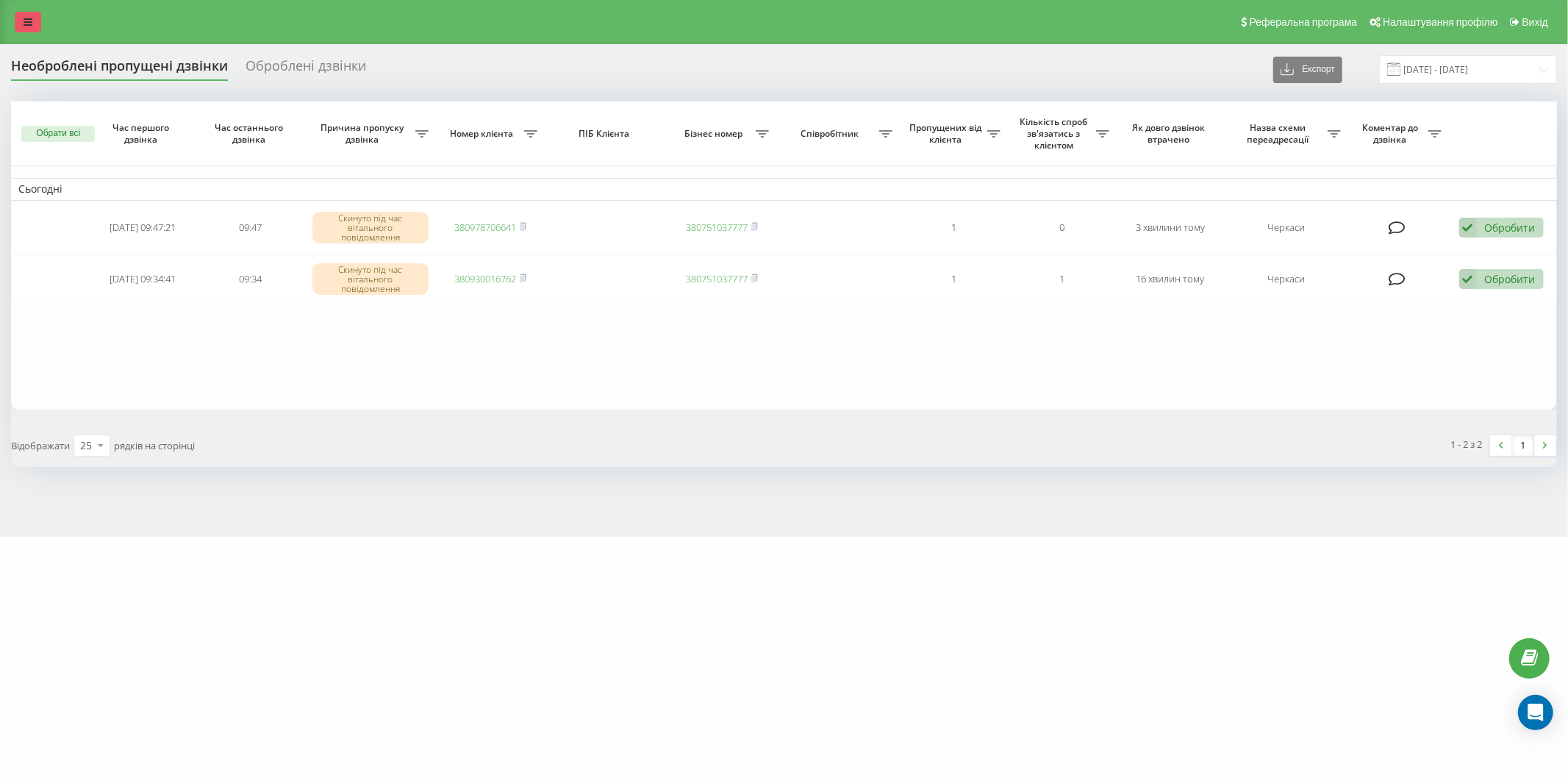
click at [39, 12] on link at bounding box center [28, 22] width 26 height 20
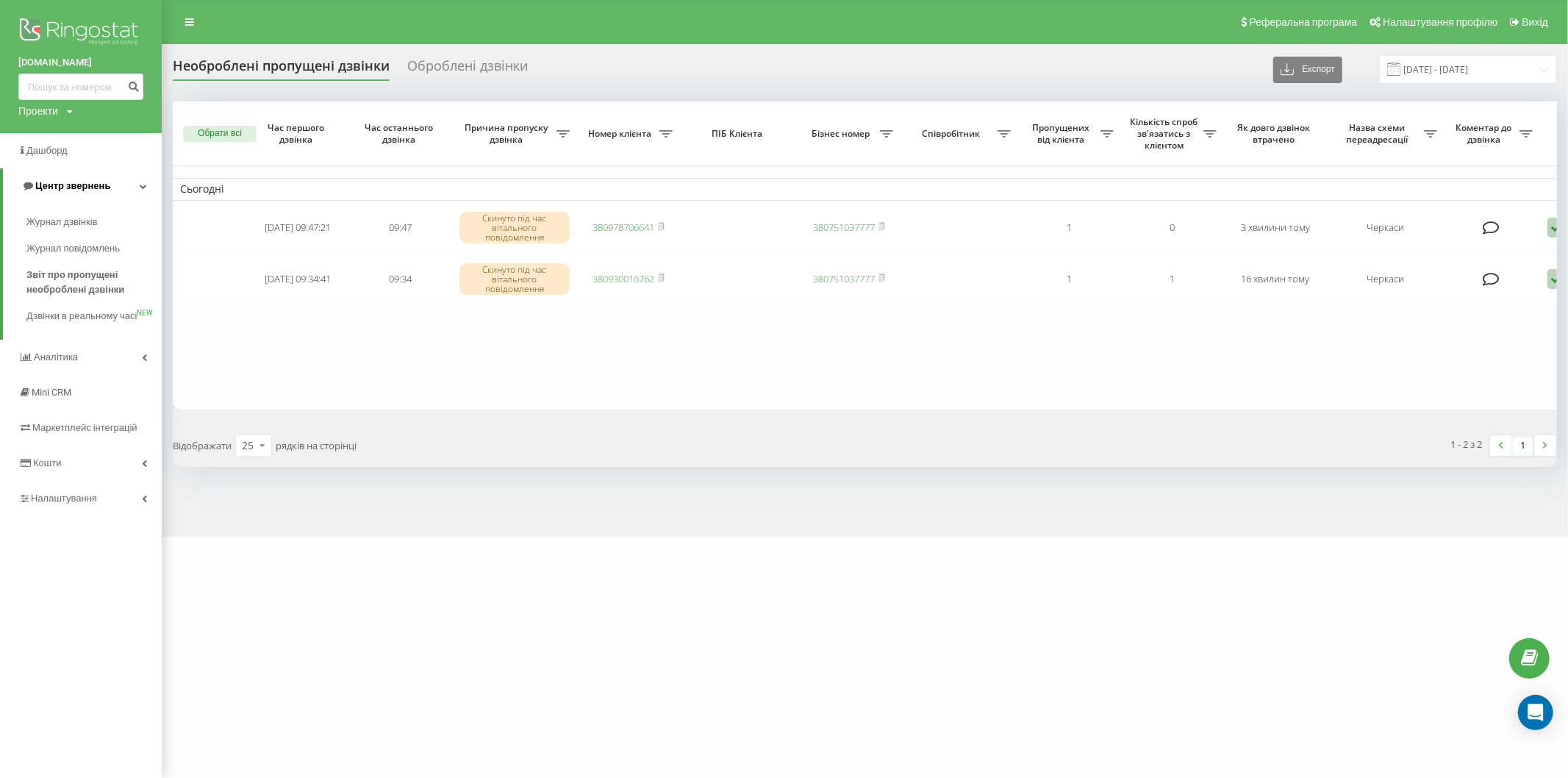
click at [112, 174] on link "Центр звернень" at bounding box center [82, 185] width 159 height 35
click at [112, 180] on link "Центр звернень" at bounding box center [81, 185] width 162 height 35
click at [100, 286] on span "Звіт про пропущені необроблені дзвінки" at bounding box center [90, 282] width 128 height 30
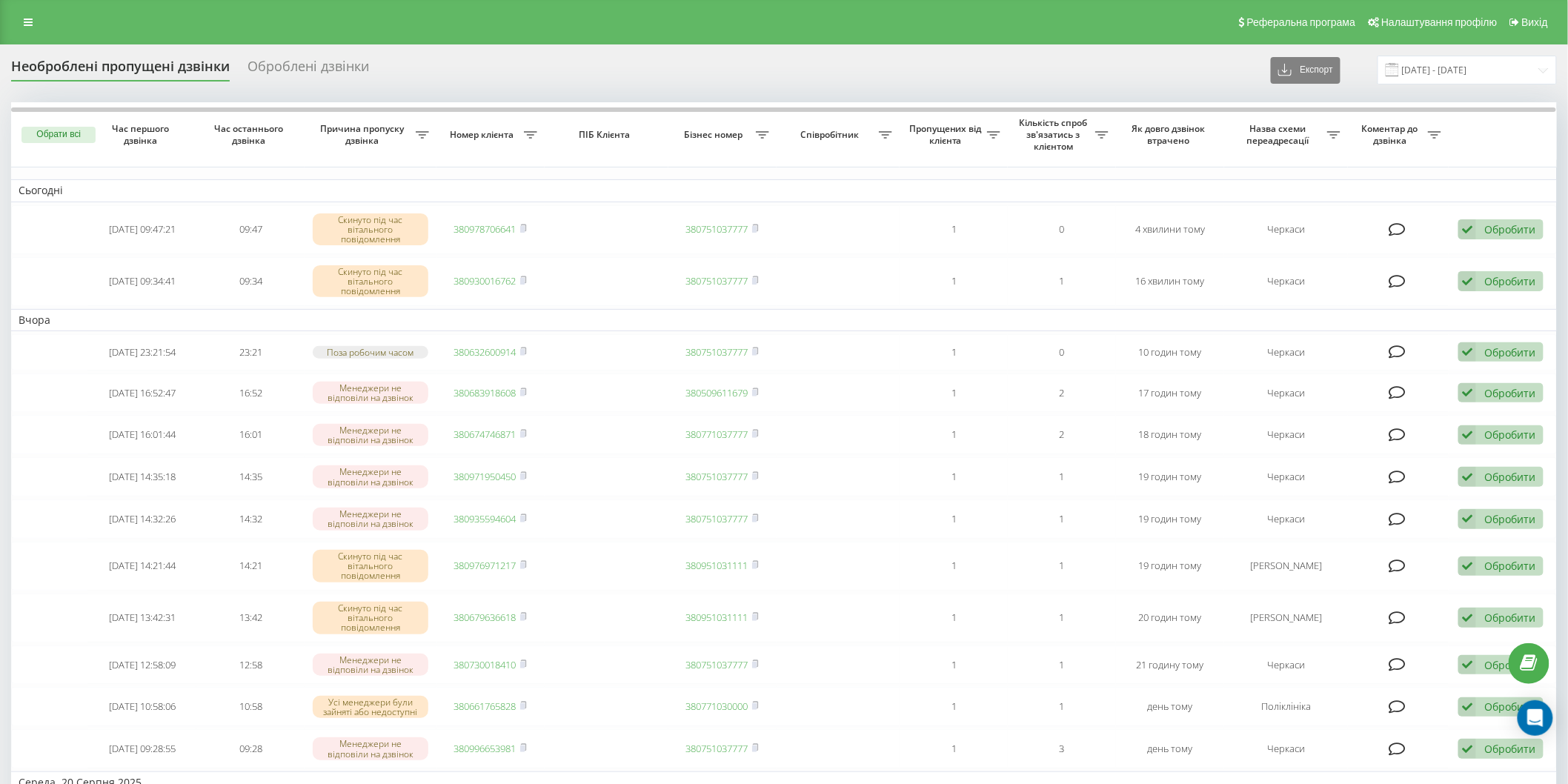
click at [1399, 65] on span at bounding box center [1392, 69] width 13 height 13
click at [1399, 71] on span at bounding box center [1392, 69] width 13 height 13
click at [1399, 69] on span at bounding box center [1392, 69] width 13 height 13
click at [1419, 67] on input "[DATE] - [DATE]" at bounding box center [1467, 70] width 180 height 29
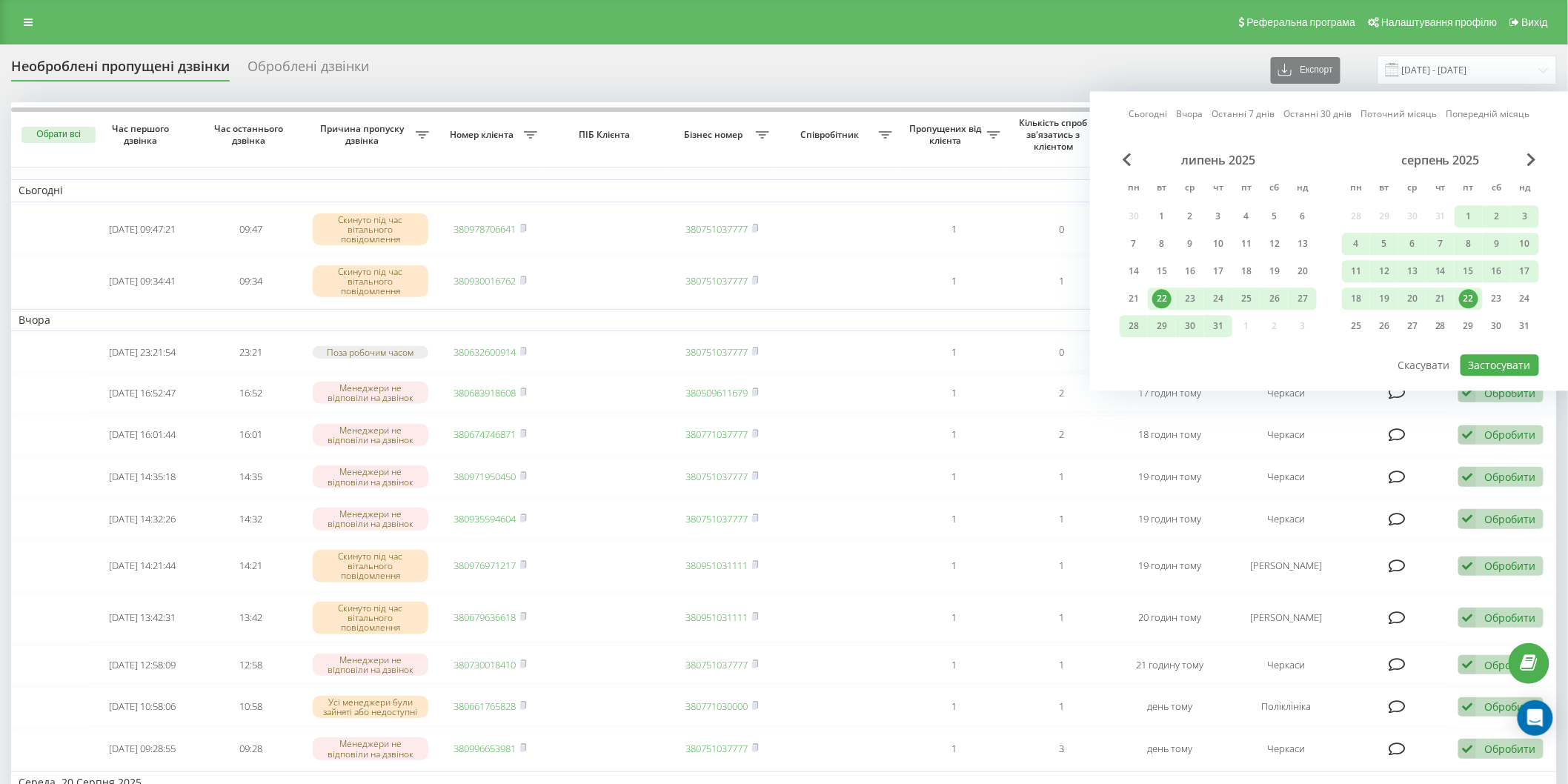
click at [1470, 292] on div "22" at bounding box center [1468, 299] width 20 height 20
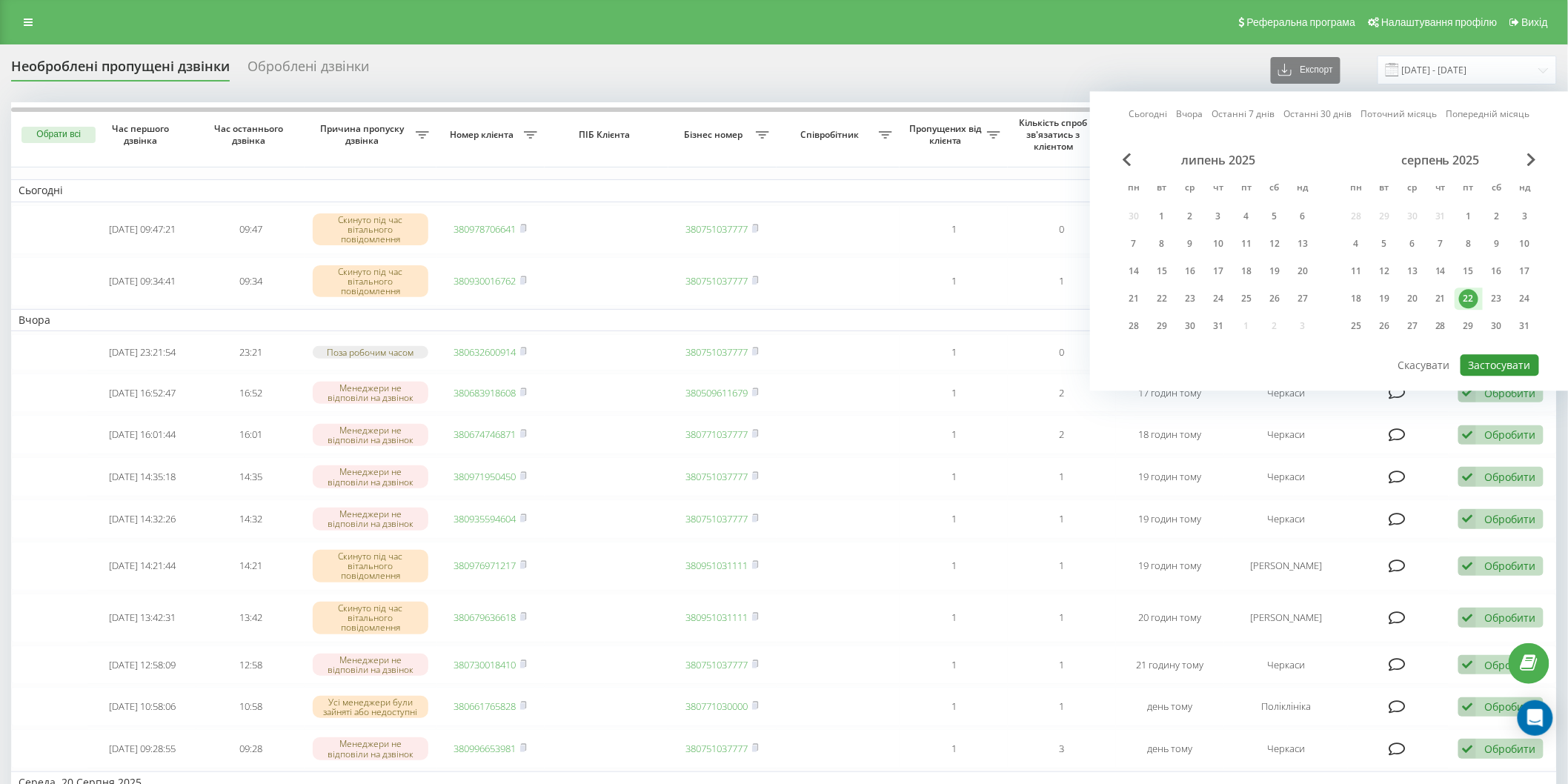
click at [1493, 358] on button "Застосувати" at bounding box center [1500, 365] width 78 height 21
type input "[DATE] - [DATE]"
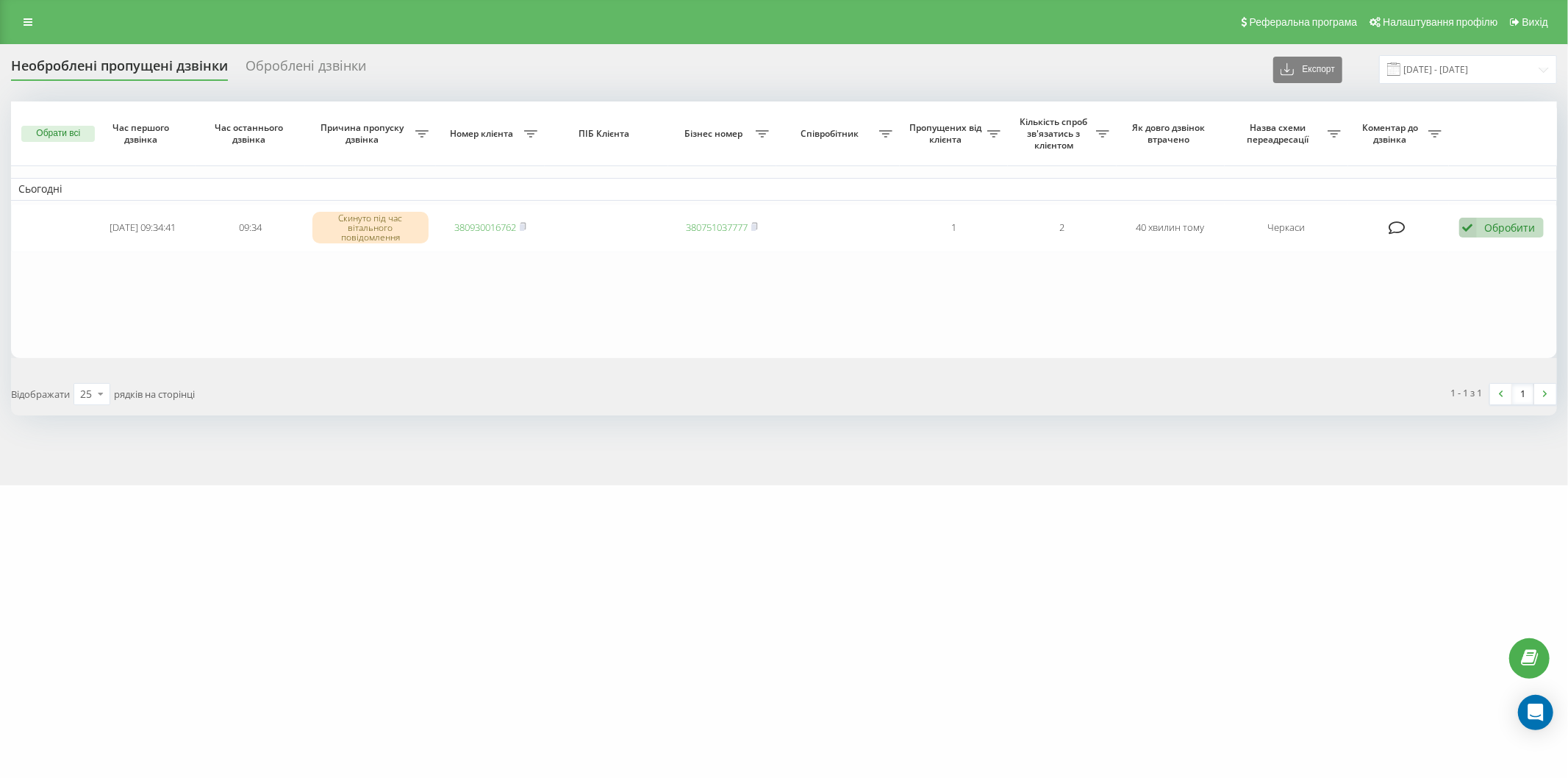
click at [1401, 68] on span at bounding box center [1394, 68] width 13 height 13
click at [1419, 66] on input "[DATE] - [DATE]" at bounding box center [1468, 69] width 178 height 29
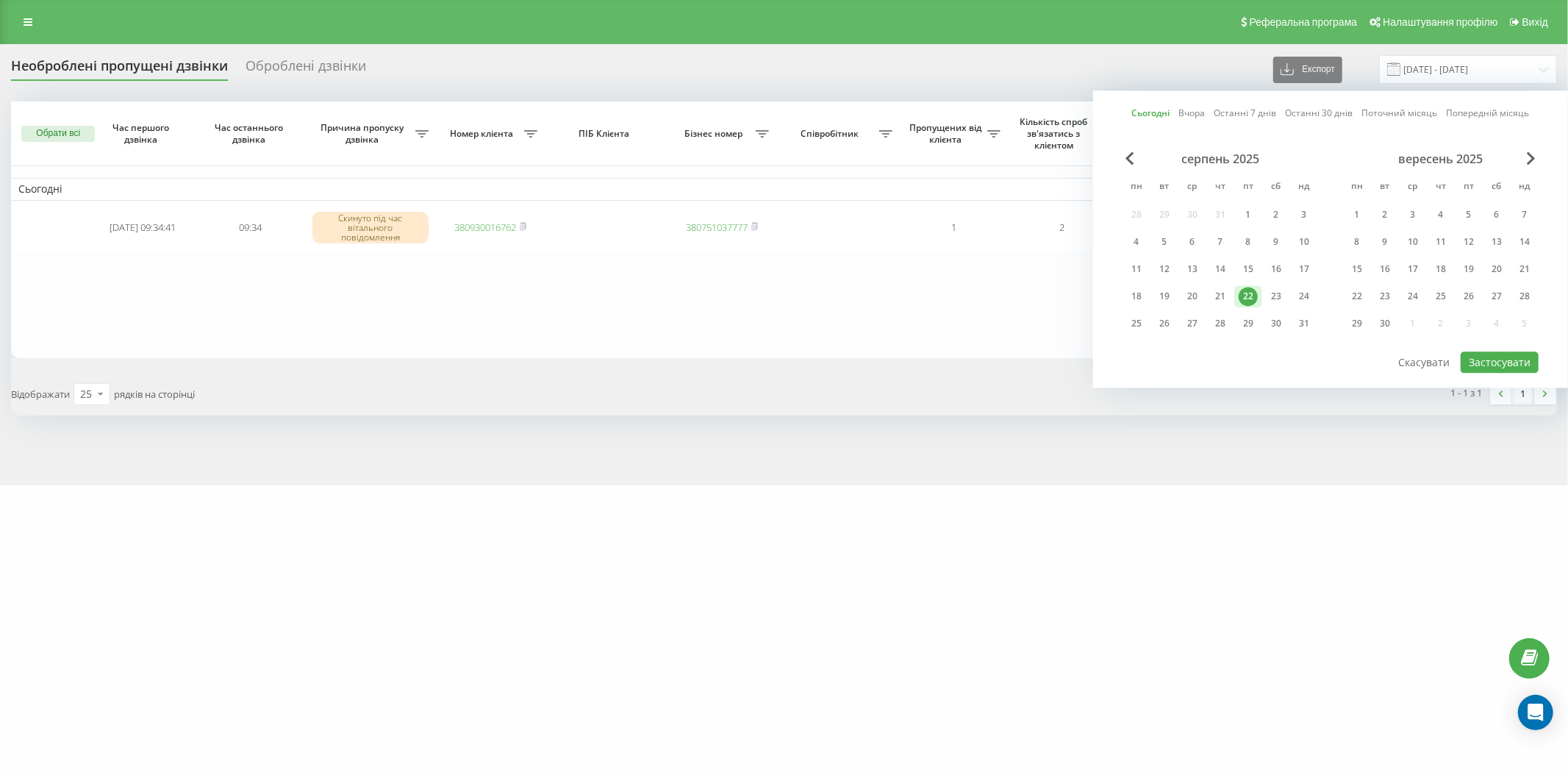
click at [1246, 297] on div "22" at bounding box center [1248, 296] width 19 height 19
click at [1487, 360] on button "Застосувати" at bounding box center [1500, 362] width 78 height 21
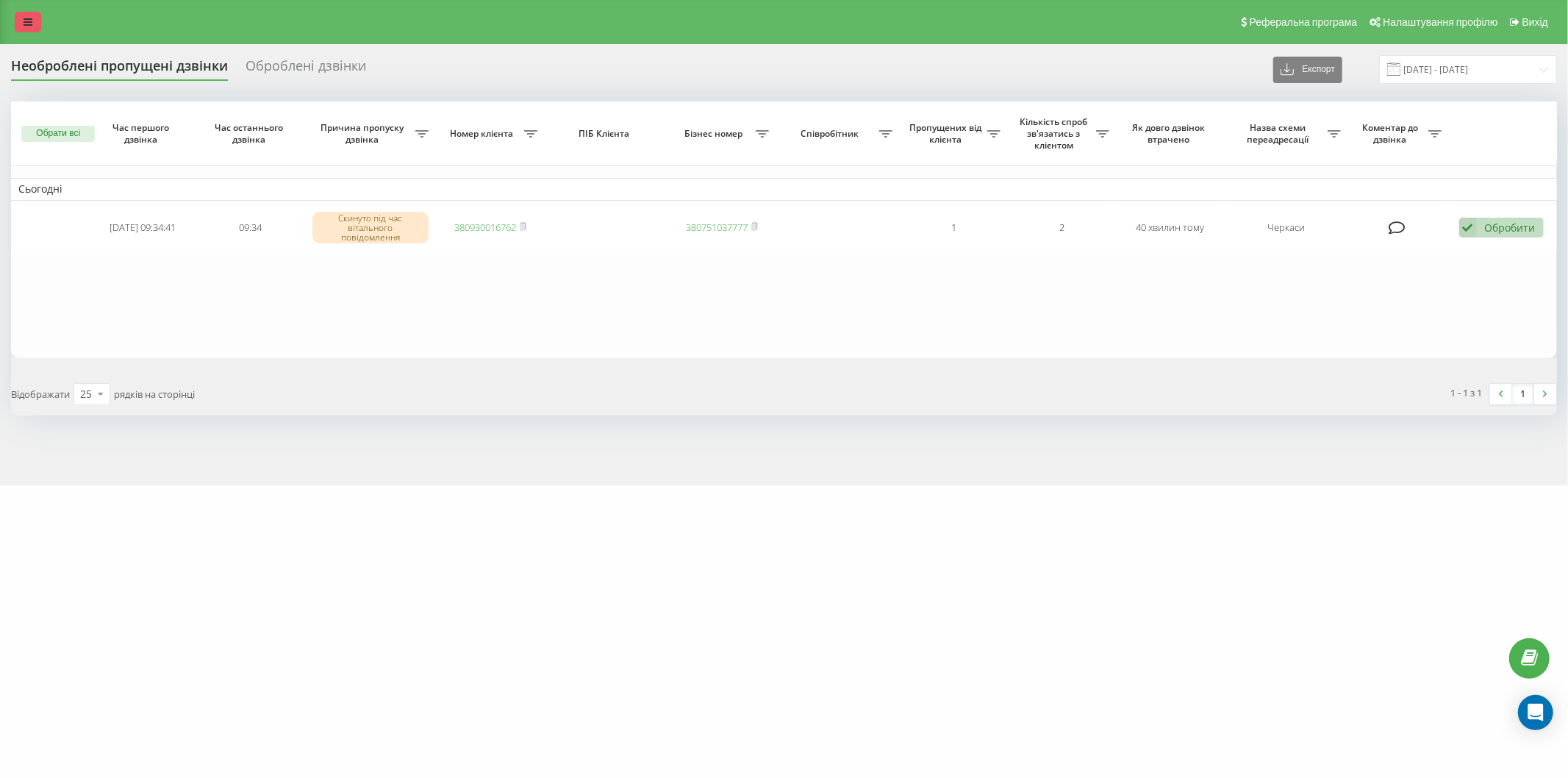
click at [20, 23] on link at bounding box center [28, 22] width 26 height 20
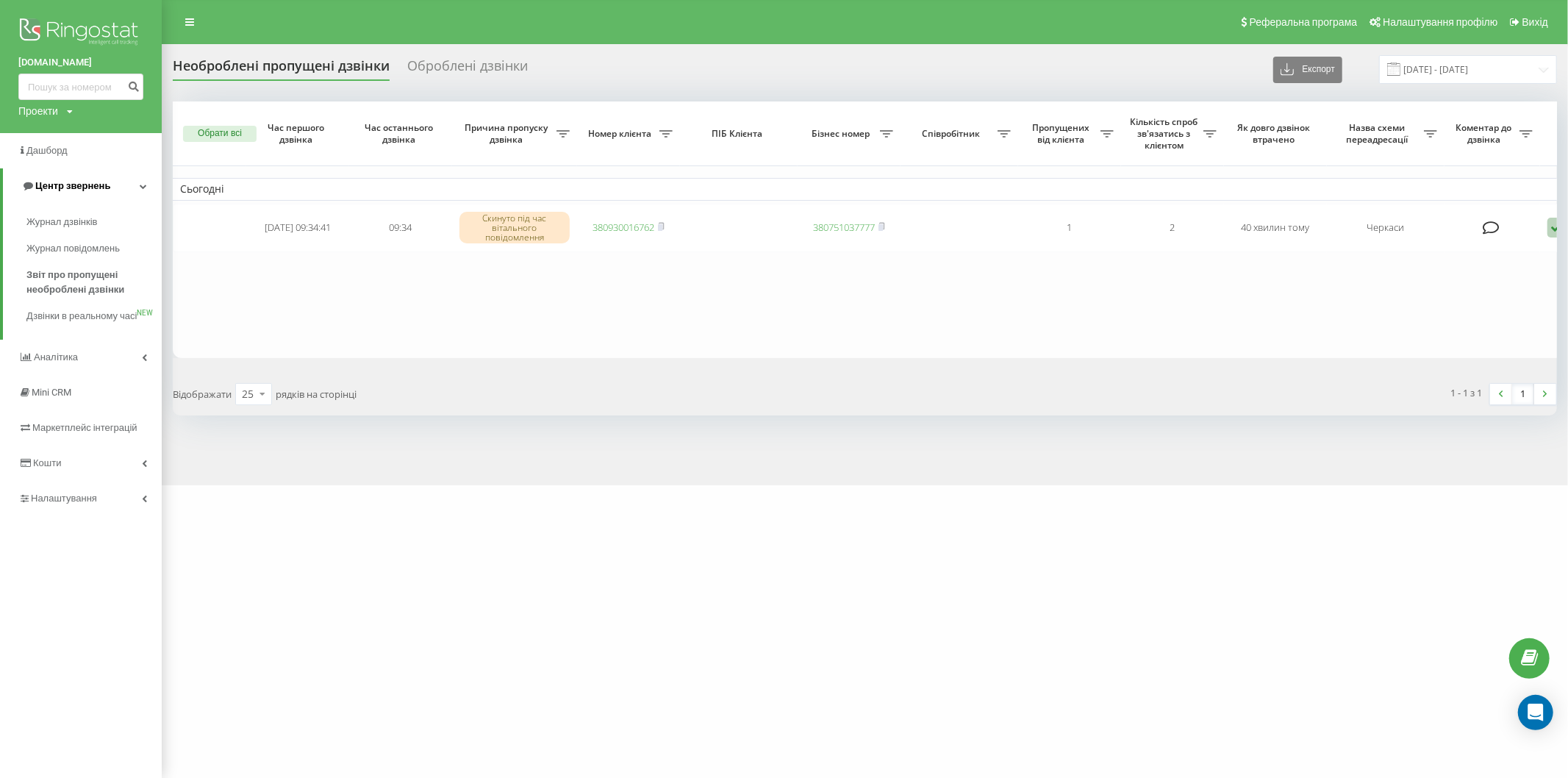
click at [119, 184] on link "Центр звернень" at bounding box center [82, 185] width 159 height 35
click at [136, 186] on link "Центр звернень" at bounding box center [81, 185] width 162 height 35
click at [92, 274] on span "Звіт про пропущені необроблені дзвінки" at bounding box center [90, 282] width 128 height 30
click at [100, 295] on span "Звіт про пропущені необроблені дзвінки" at bounding box center [90, 282] width 128 height 30
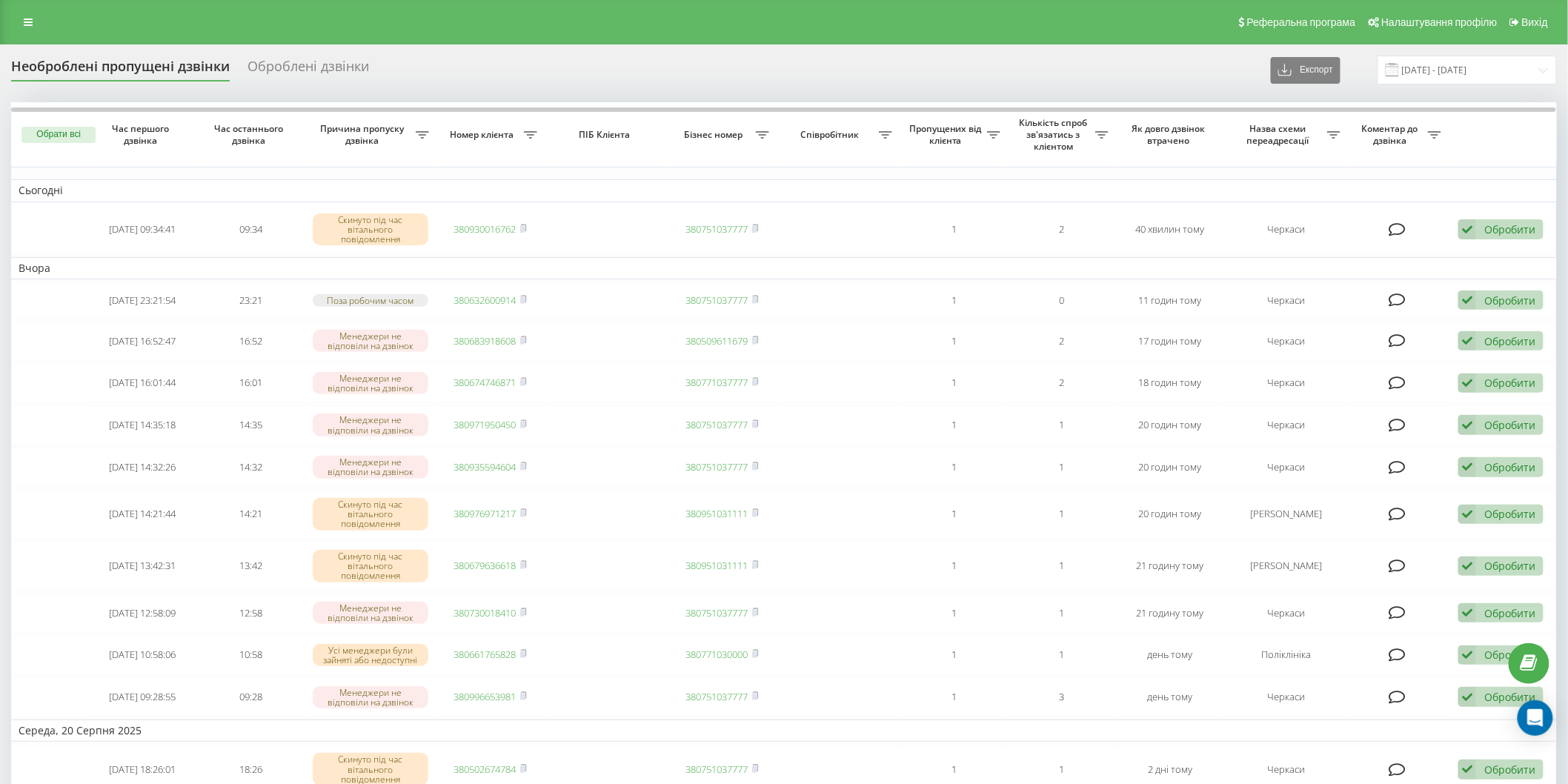
click at [1396, 64] on span at bounding box center [1392, 69] width 13 height 13
click at [1417, 62] on input "[DATE] - [DATE]" at bounding box center [1467, 70] width 180 height 29
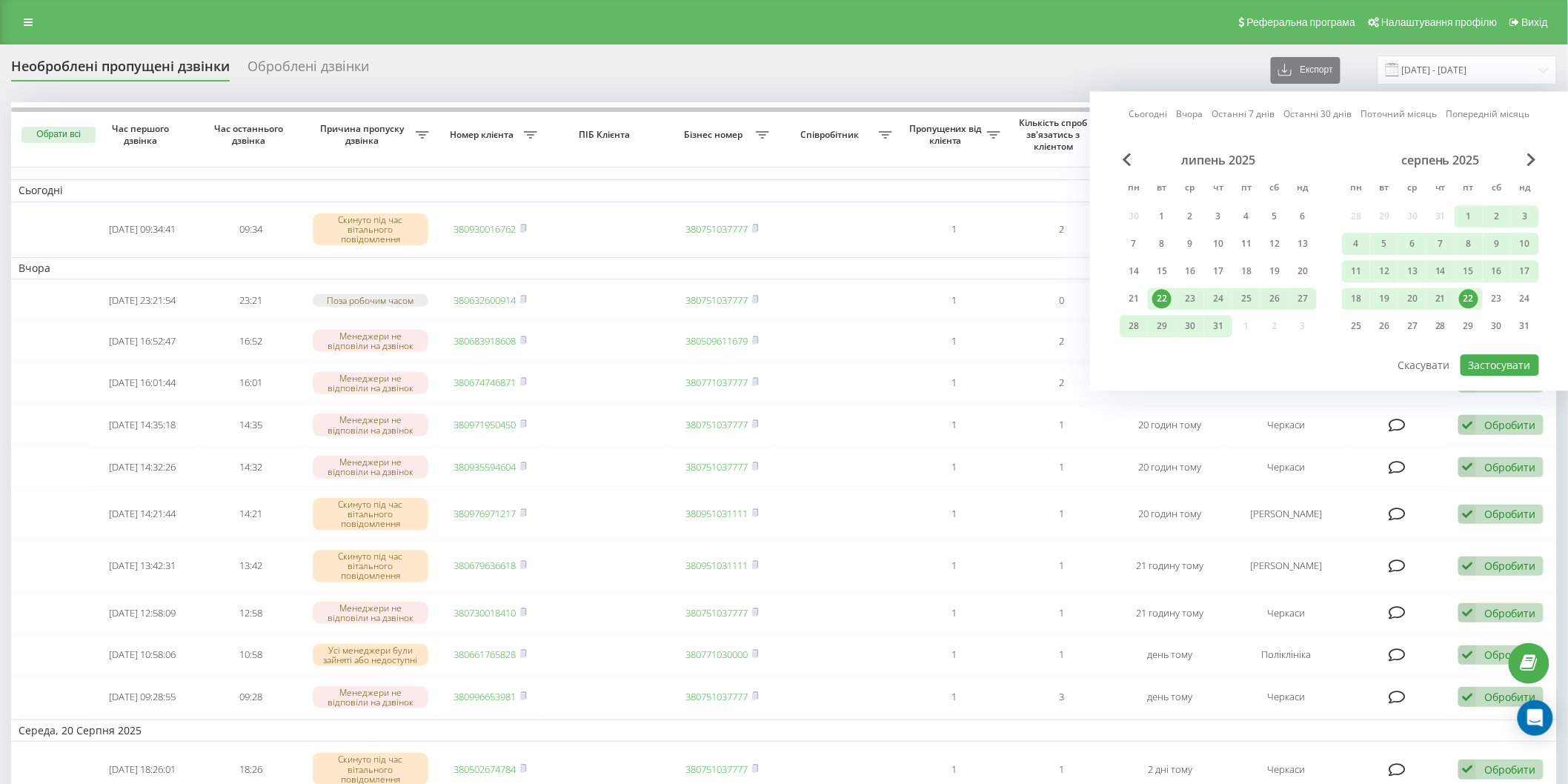
click at [1468, 297] on div "22" at bounding box center [1468, 299] width 20 height 20
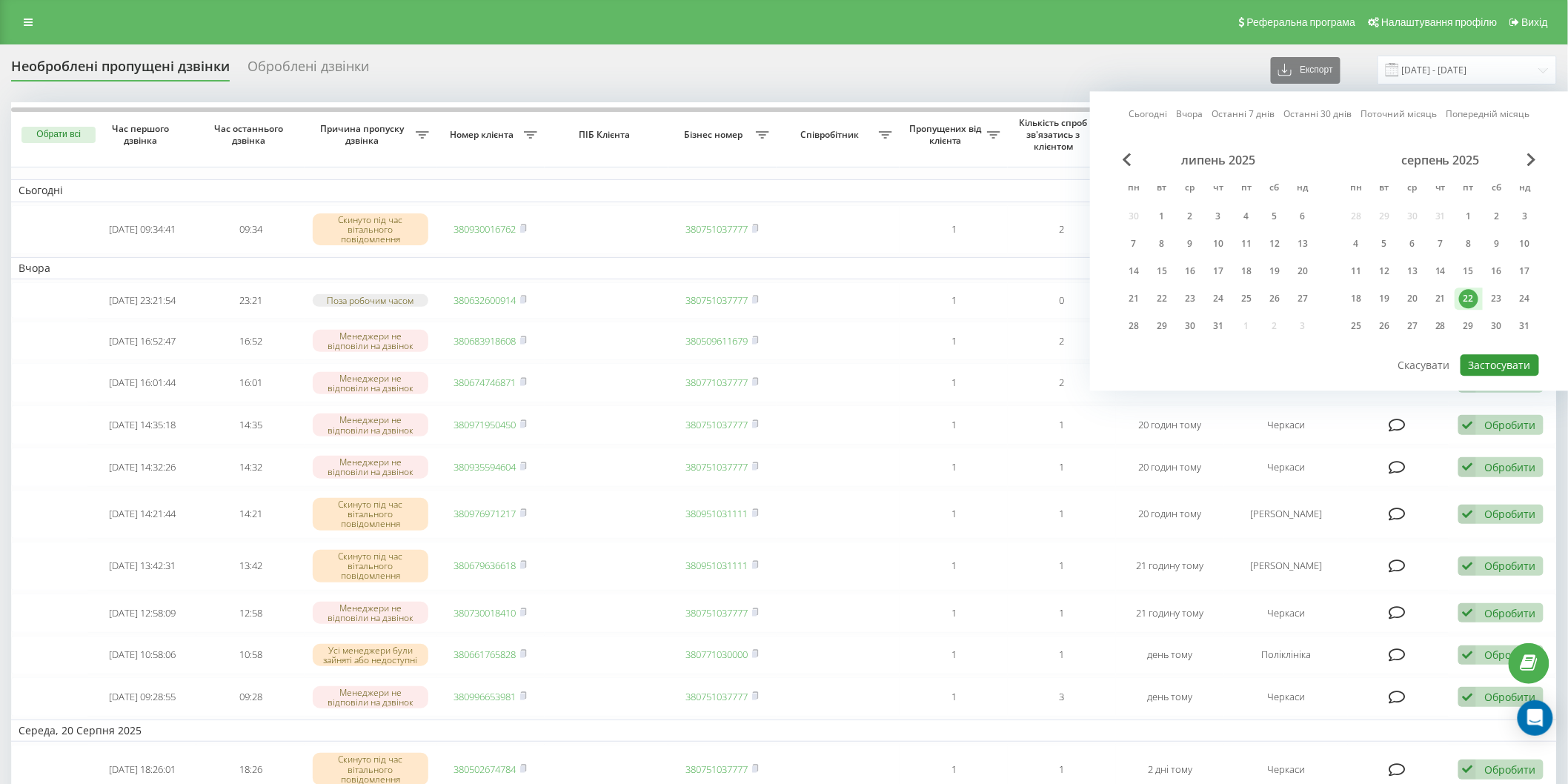
click at [1508, 361] on button "Застосувати" at bounding box center [1500, 365] width 78 height 21
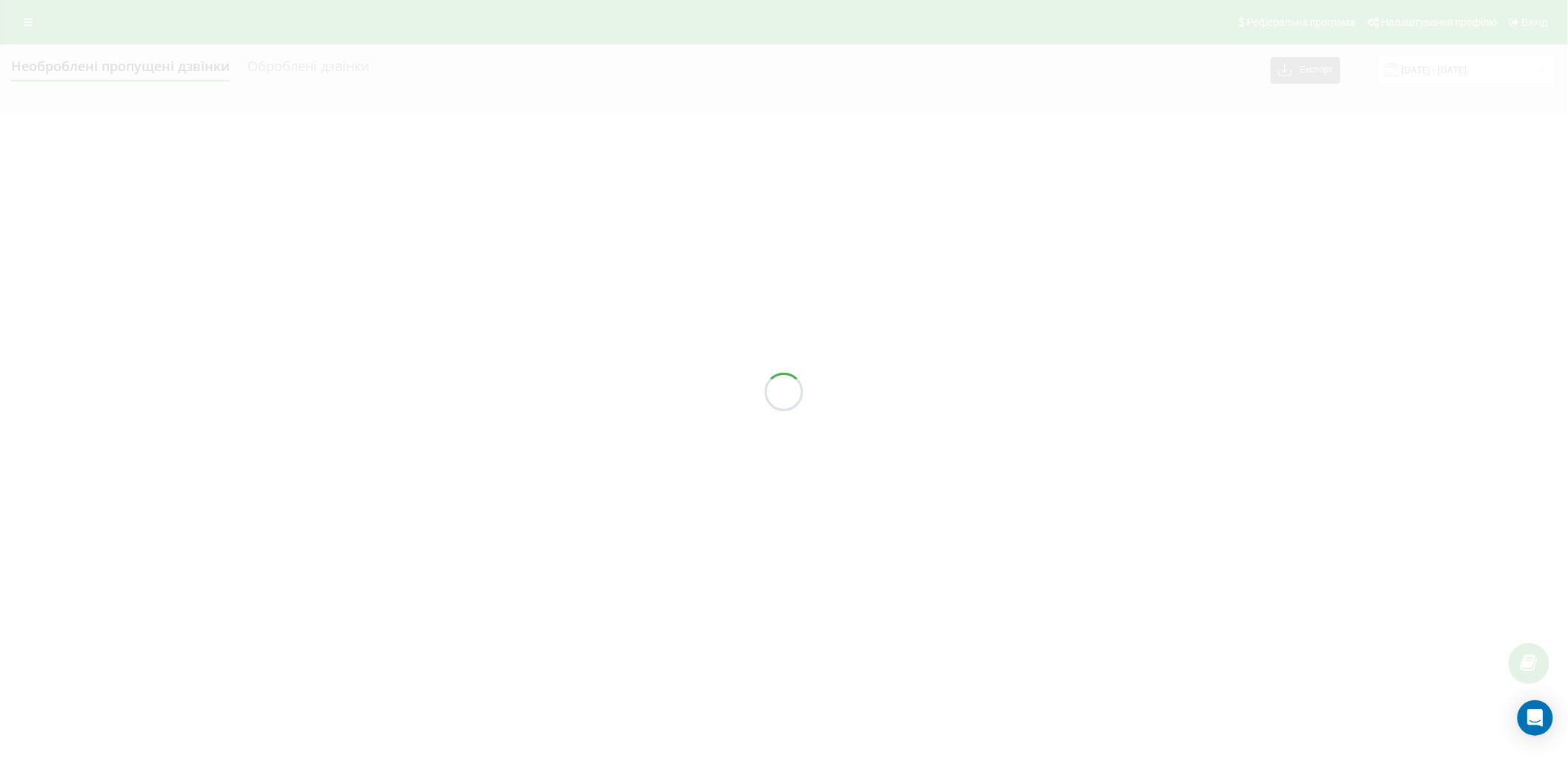
type input "[DATE] - [DATE]"
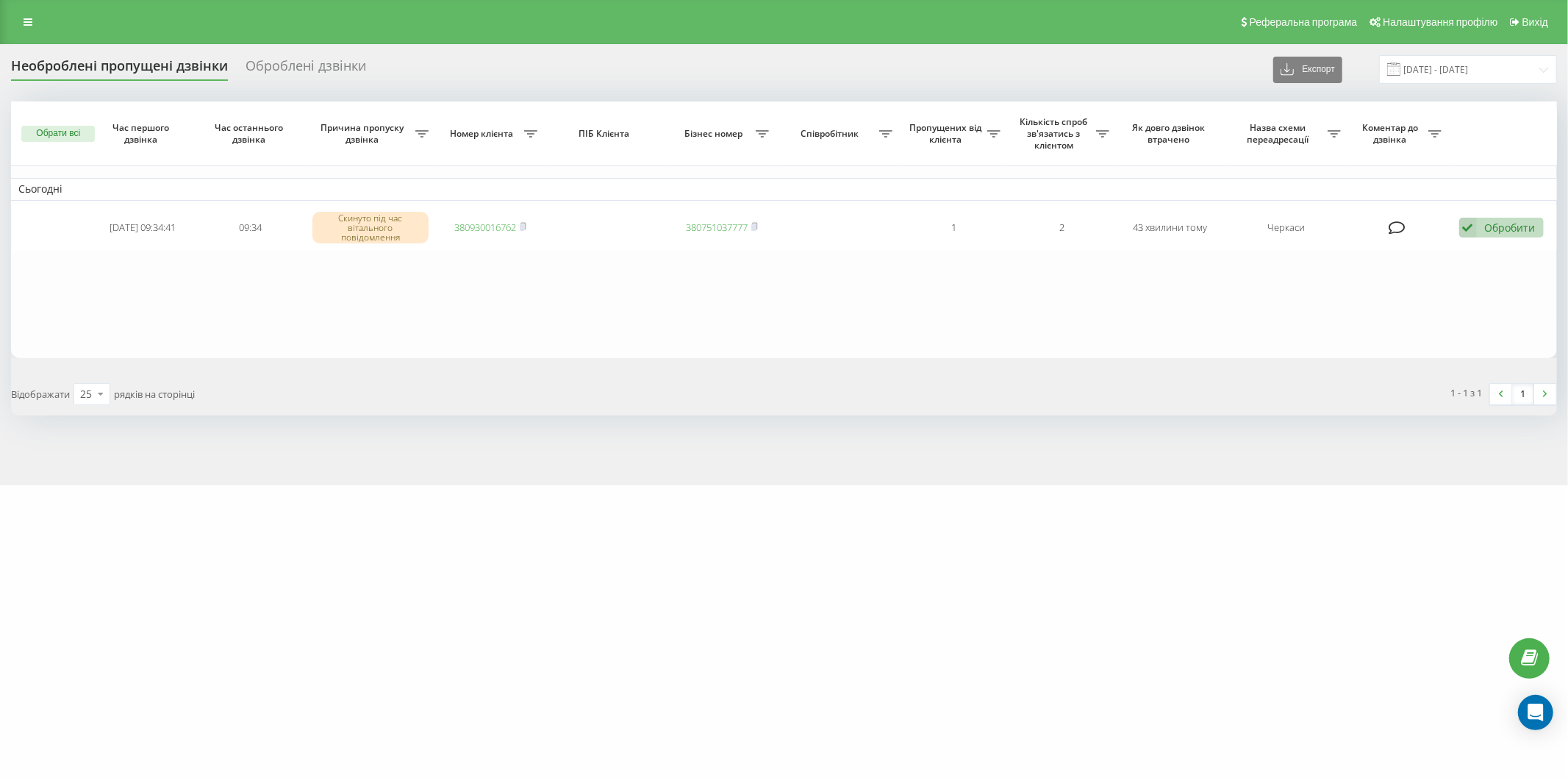
click at [1401, 69] on span at bounding box center [1394, 68] width 13 height 13
click at [1428, 70] on input "[DATE] - [DATE]" at bounding box center [1468, 69] width 178 height 29
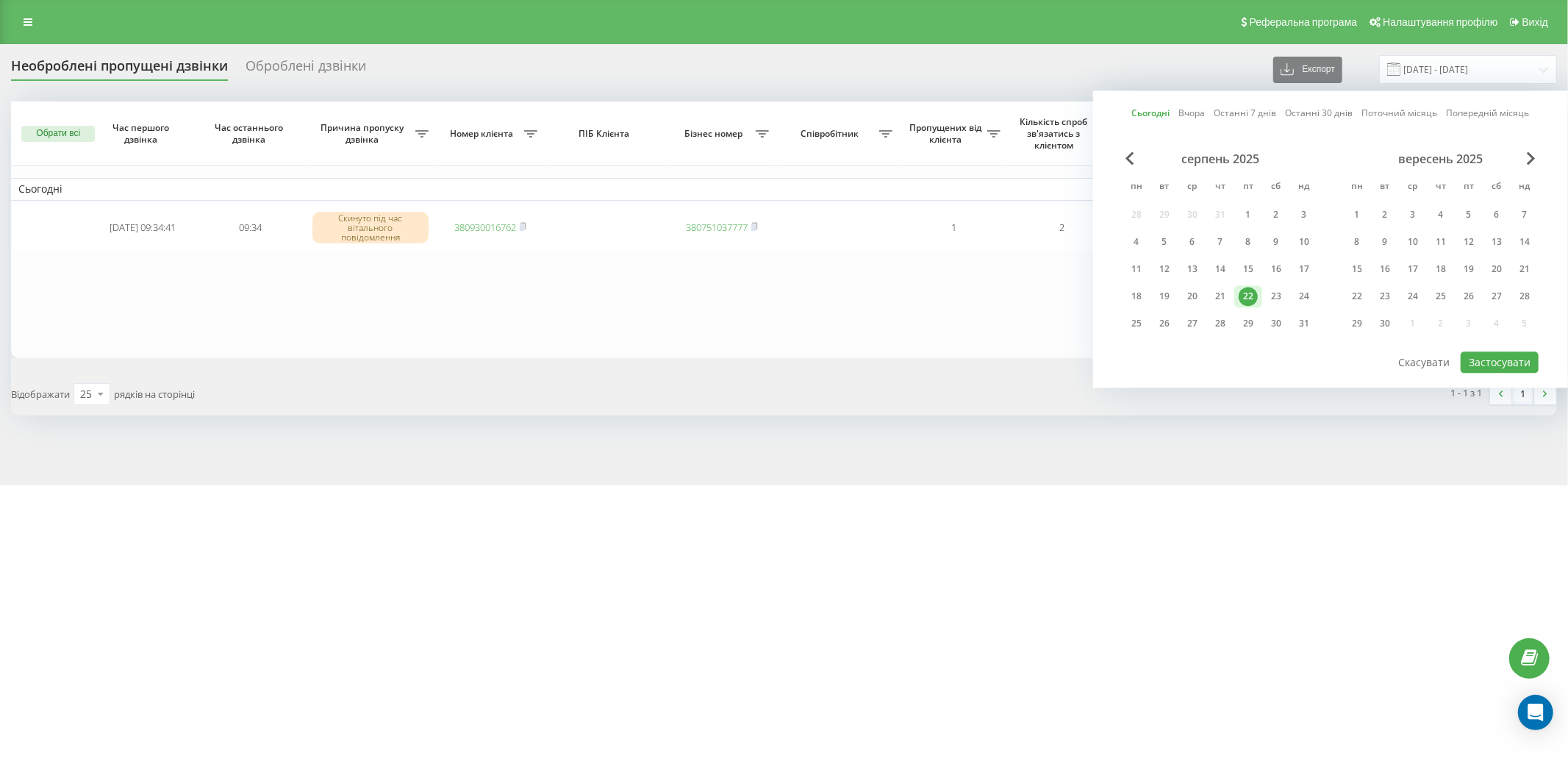
click at [1250, 289] on div "22" at bounding box center [1248, 296] width 19 height 19
click at [1504, 362] on button "Застосувати" at bounding box center [1500, 362] width 78 height 21
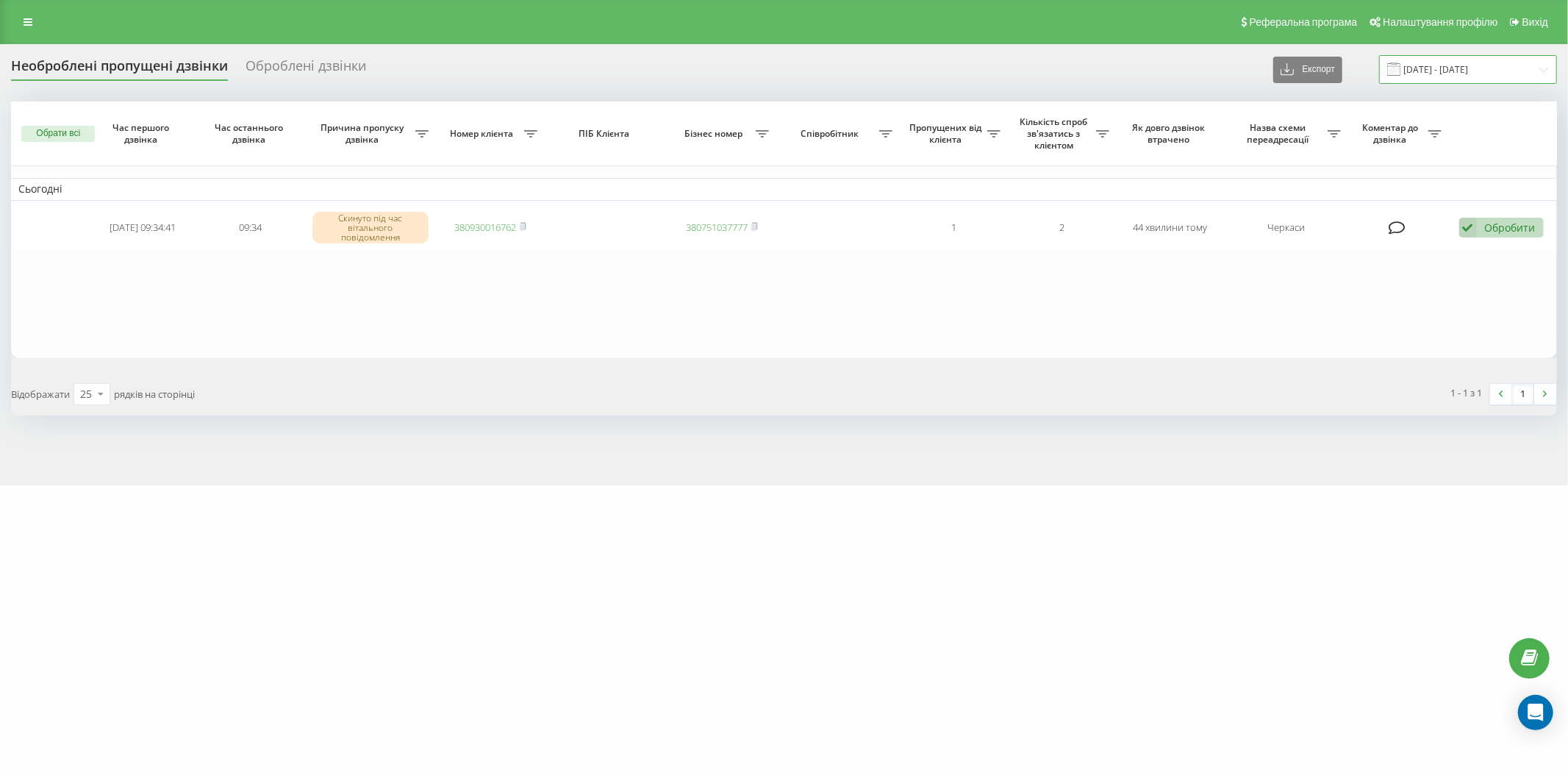
click at [1405, 61] on input "[DATE] - [DATE]" at bounding box center [1468, 69] width 178 height 29
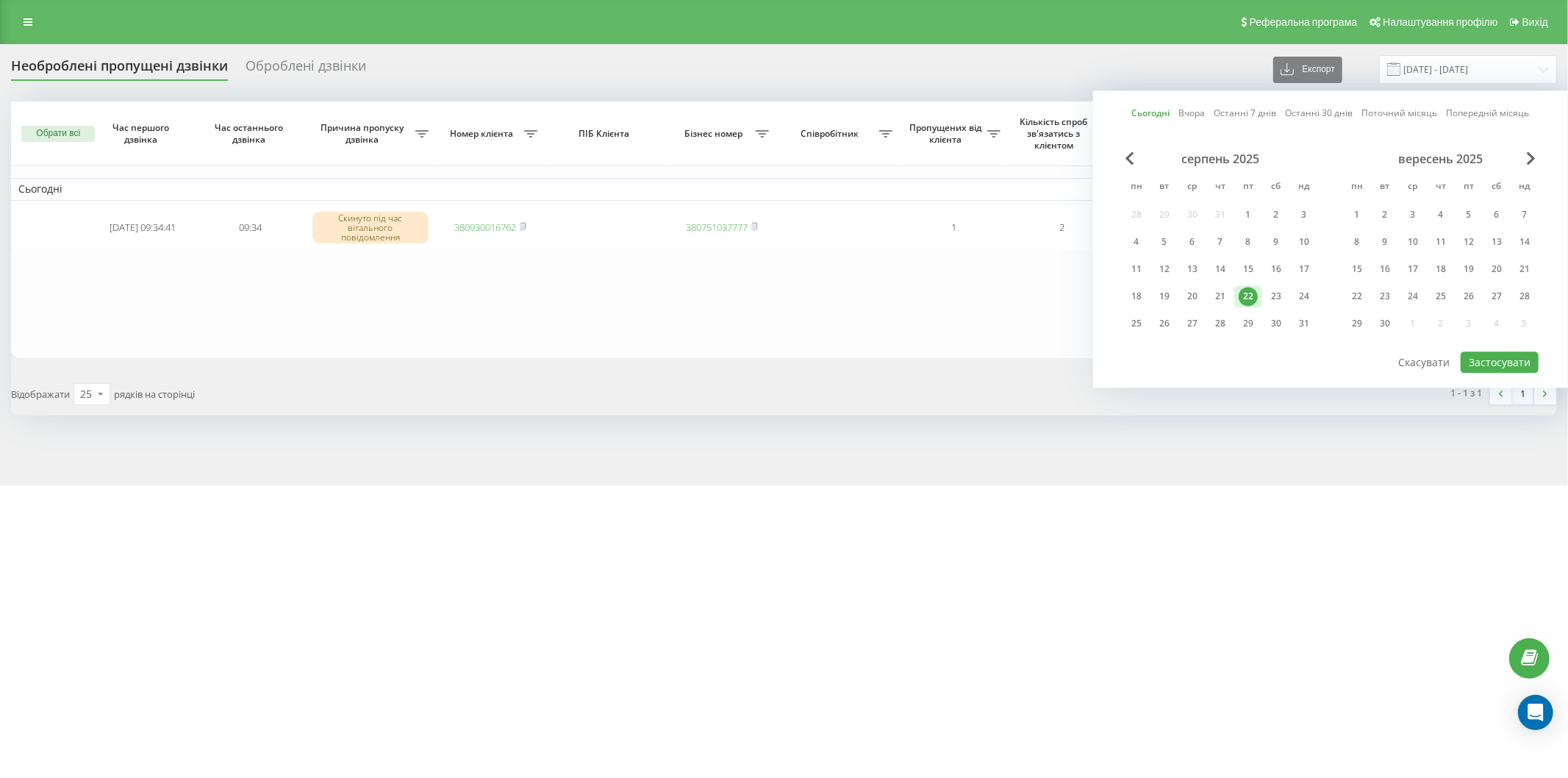
click at [1244, 293] on div "22" at bounding box center [1248, 296] width 19 height 19
click at [1537, 361] on button "Застосувати" at bounding box center [1500, 362] width 78 height 21
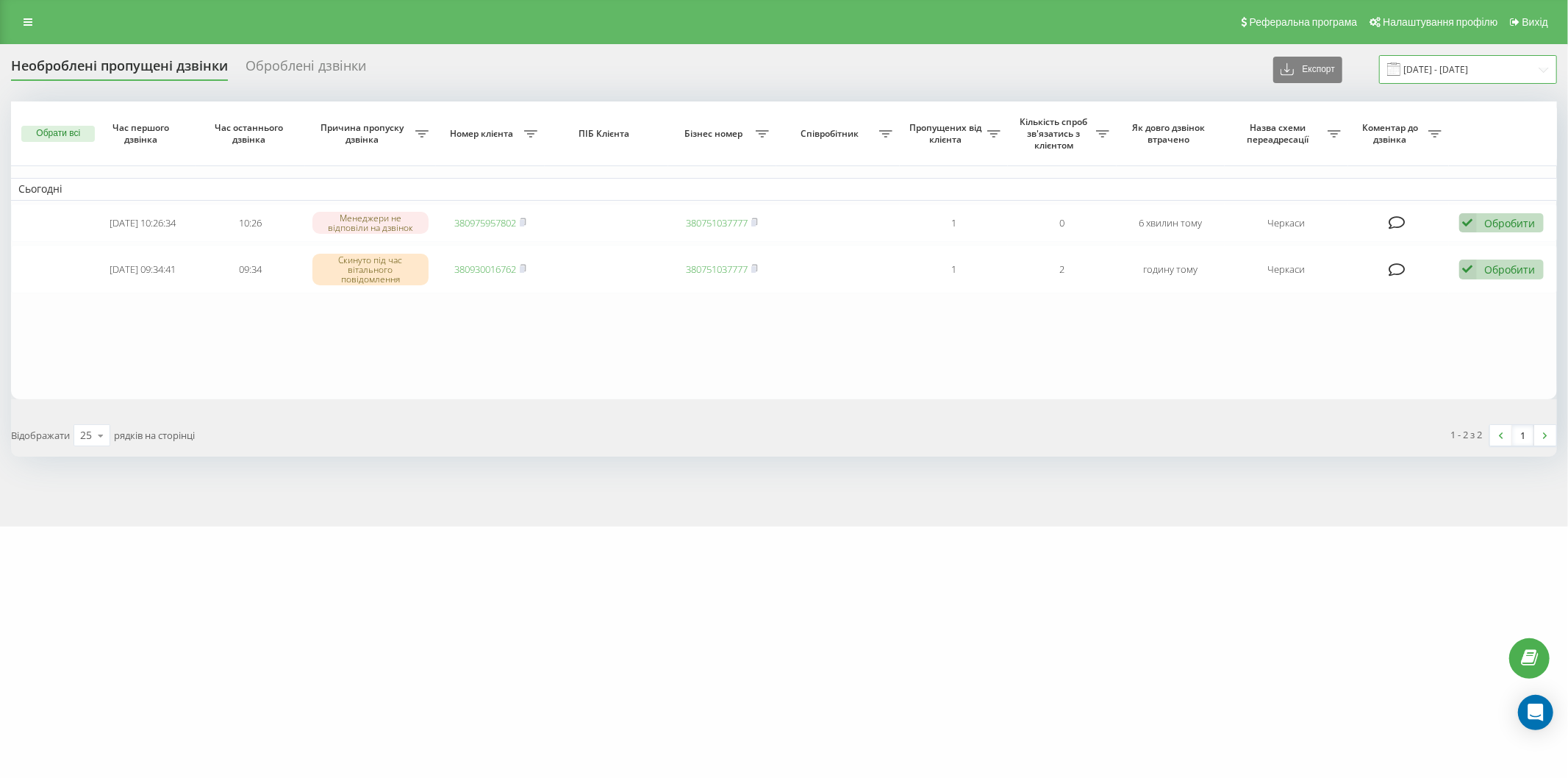
click at [1419, 68] on input "[DATE] - [DATE]" at bounding box center [1468, 69] width 178 height 29
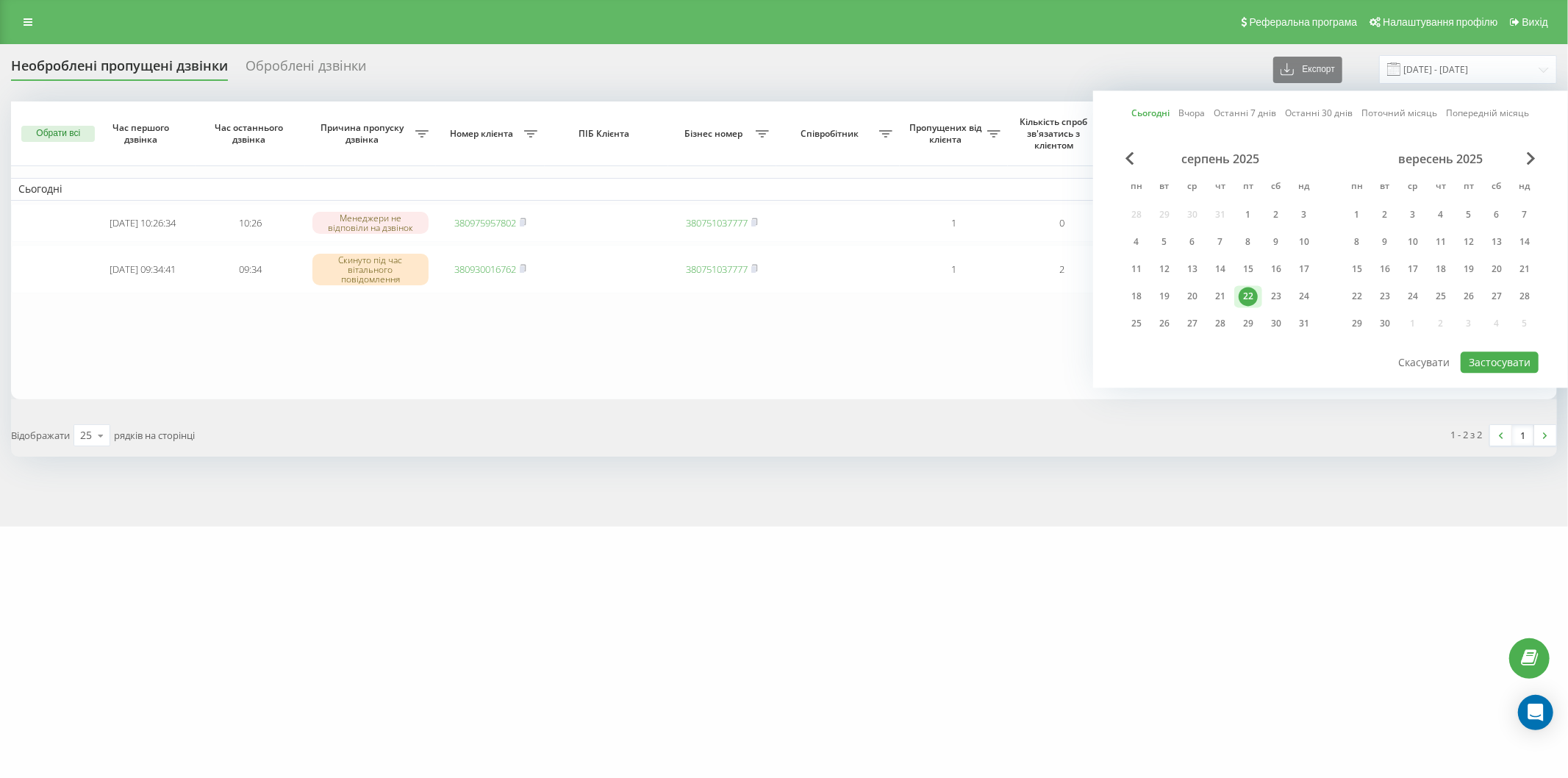
click at [1248, 289] on div "22" at bounding box center [1248, 296] width 19 height 19
click at [1507, 363] on button "Застосувати" at bounding box center [1500, 362] width 78 height 21
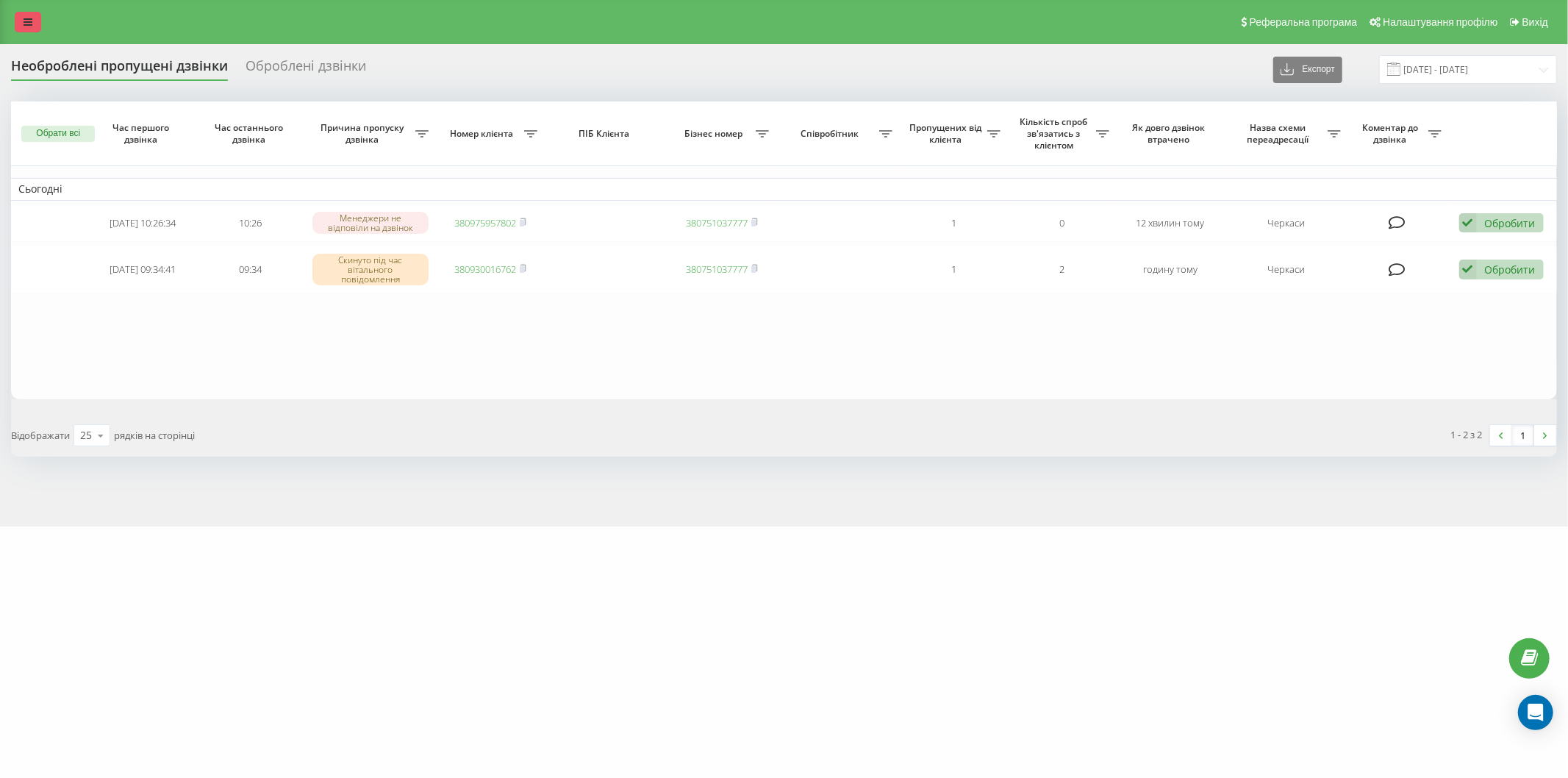
click at [30, 17] on icon at bounding box center [27, 22] width 9 height 10
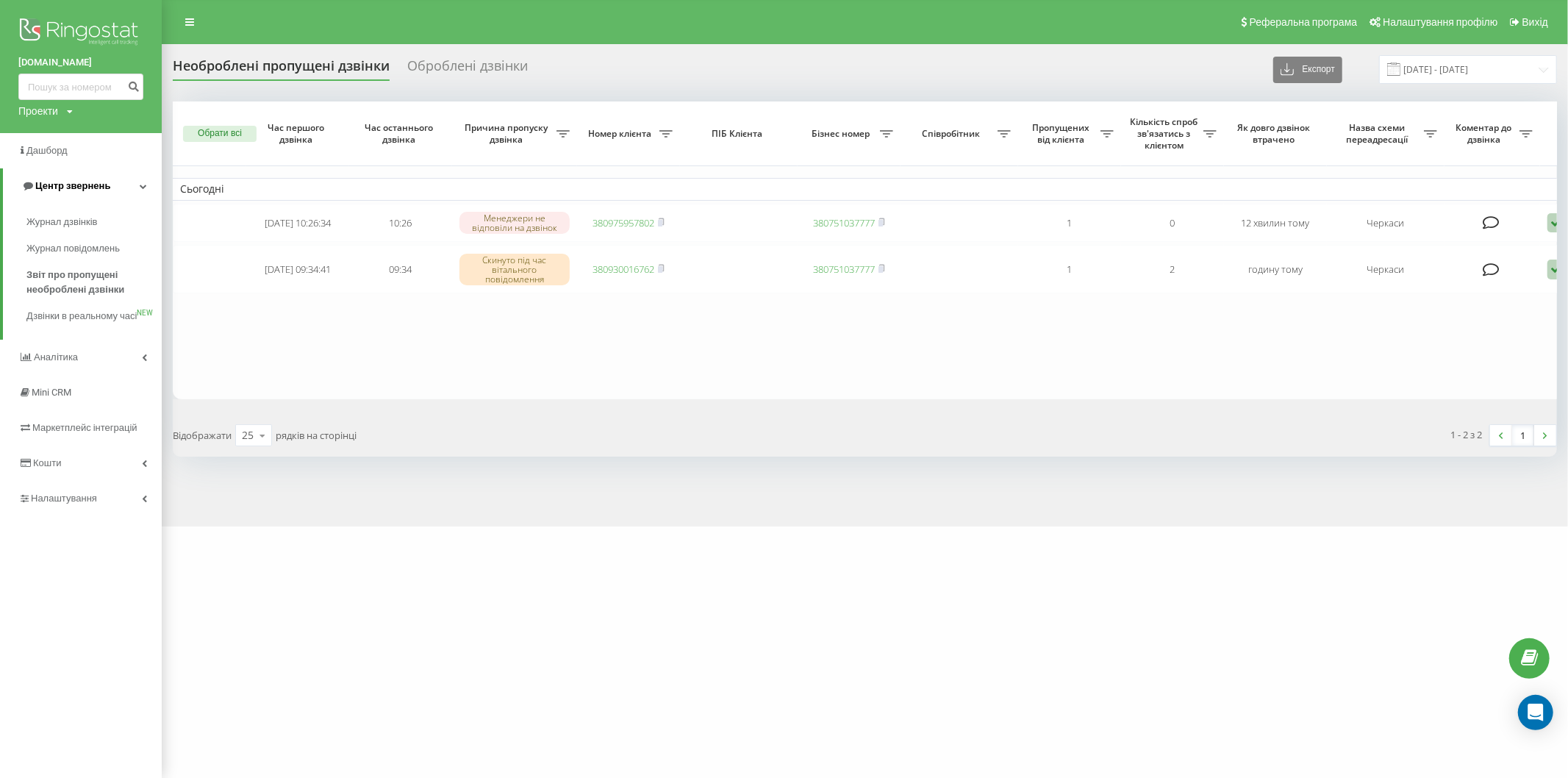
click at [148, 186] on link "Центр звернень" at bounding box center [82, 185] width 159 height 35
click at [148, 186] on link "Центр звернень" at bounding box center [81, 185] width 162 height 35
click at [98, 275] on span "Звіт про пропущені необроблені дзвінки" at bounding box center [90, 282] width 128 height 30
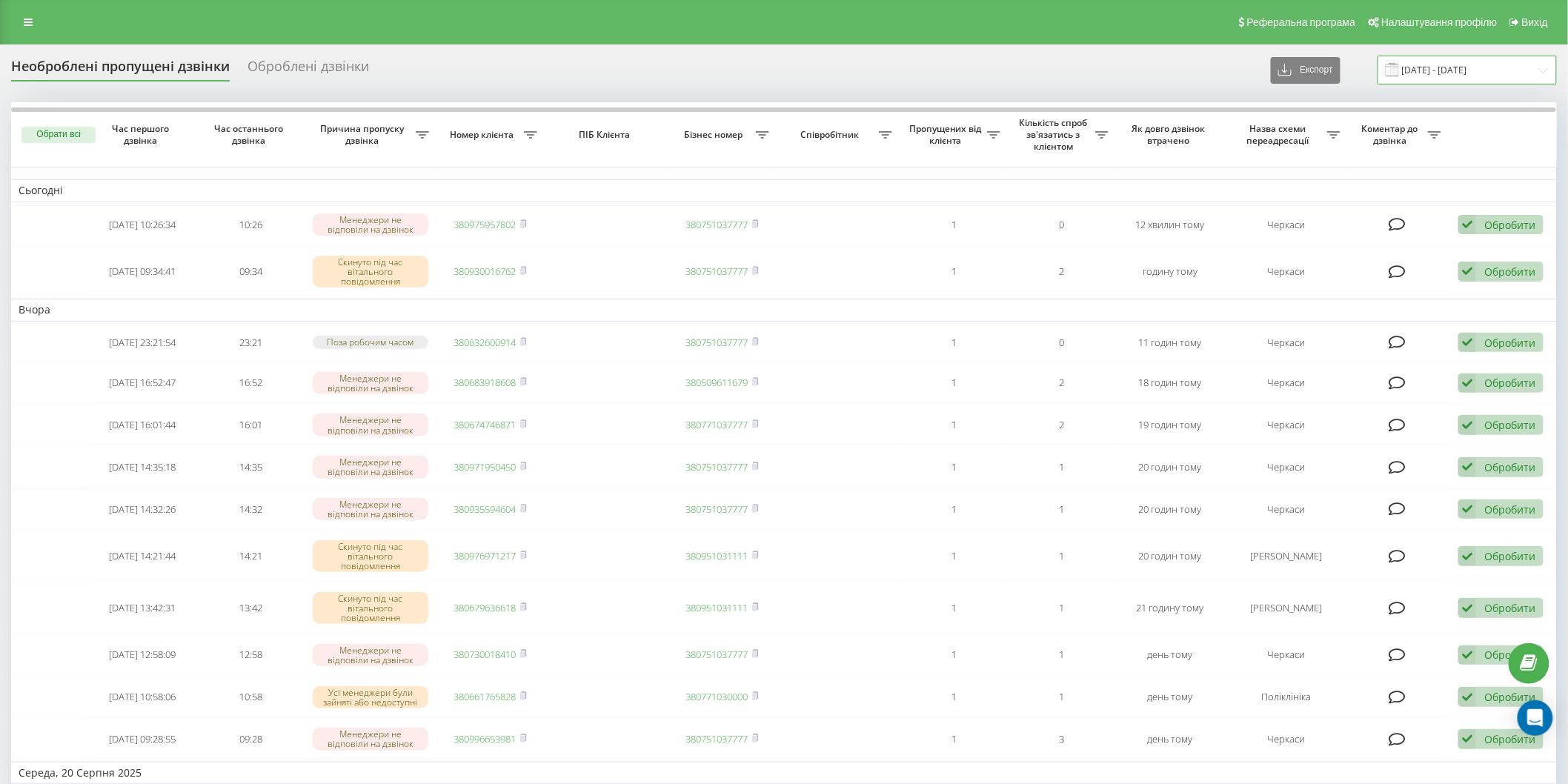
click at [1417, 68] on input "[DATE] - [DATE]" at bounding box center [1467, 70] width 180 height 29
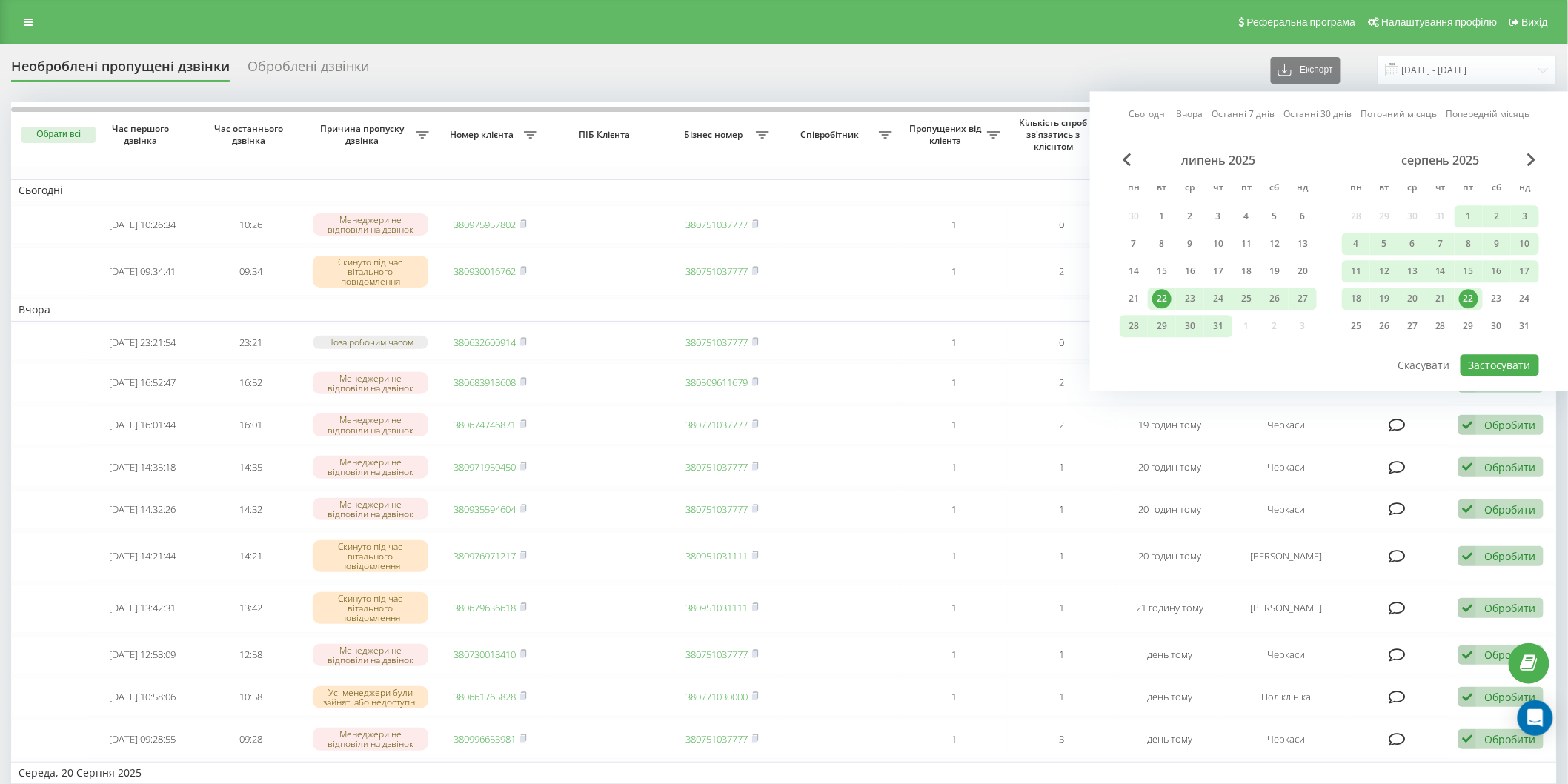
click at [1476, 293] on div "22" at bounding box center [1468, 299] width 20 height 20
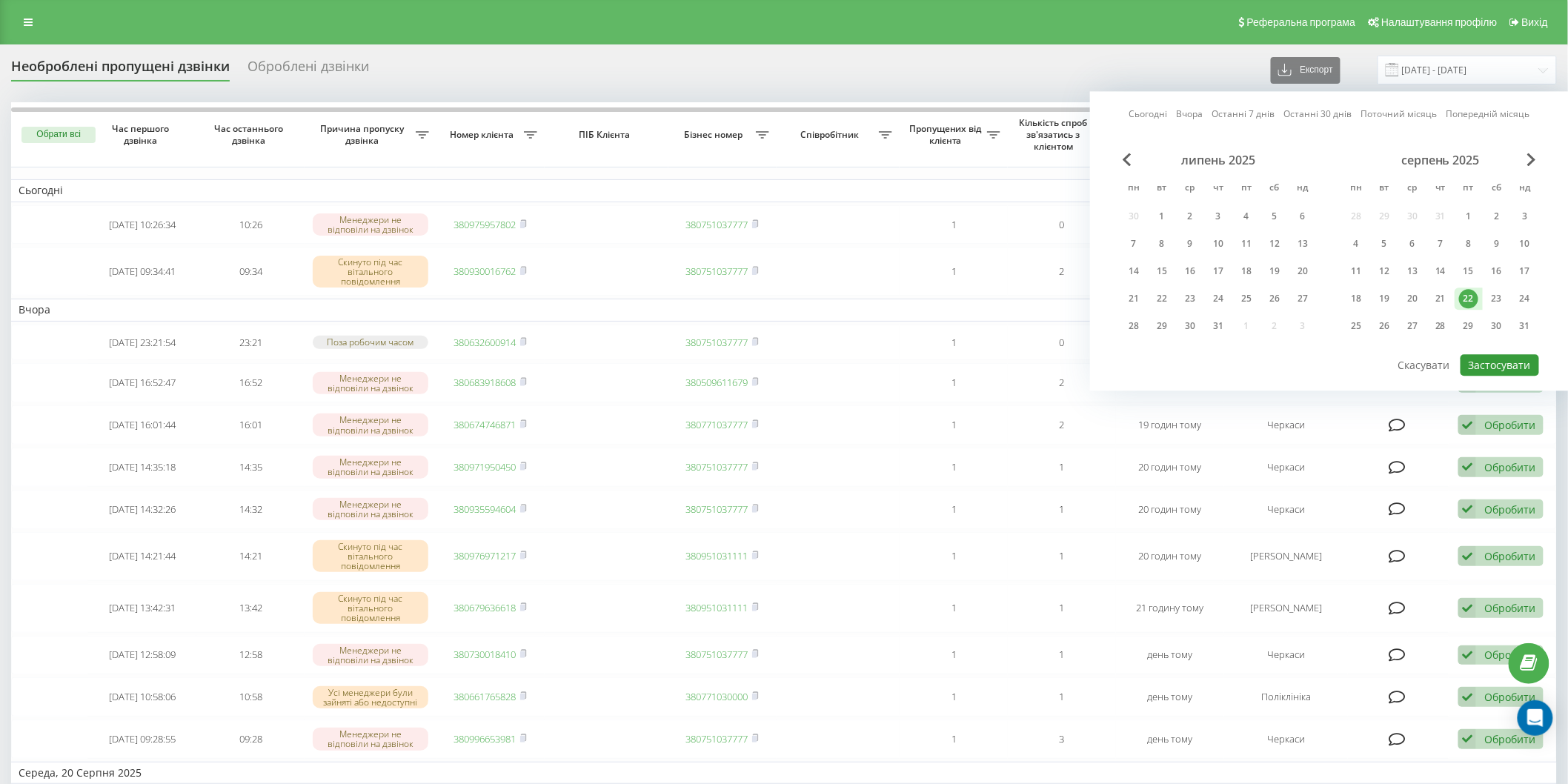
click at [1491, 363] on button "Застосувати" at bounding box center [1500, 365] width 78 height 21
type input "[DATE] - [DATE]"
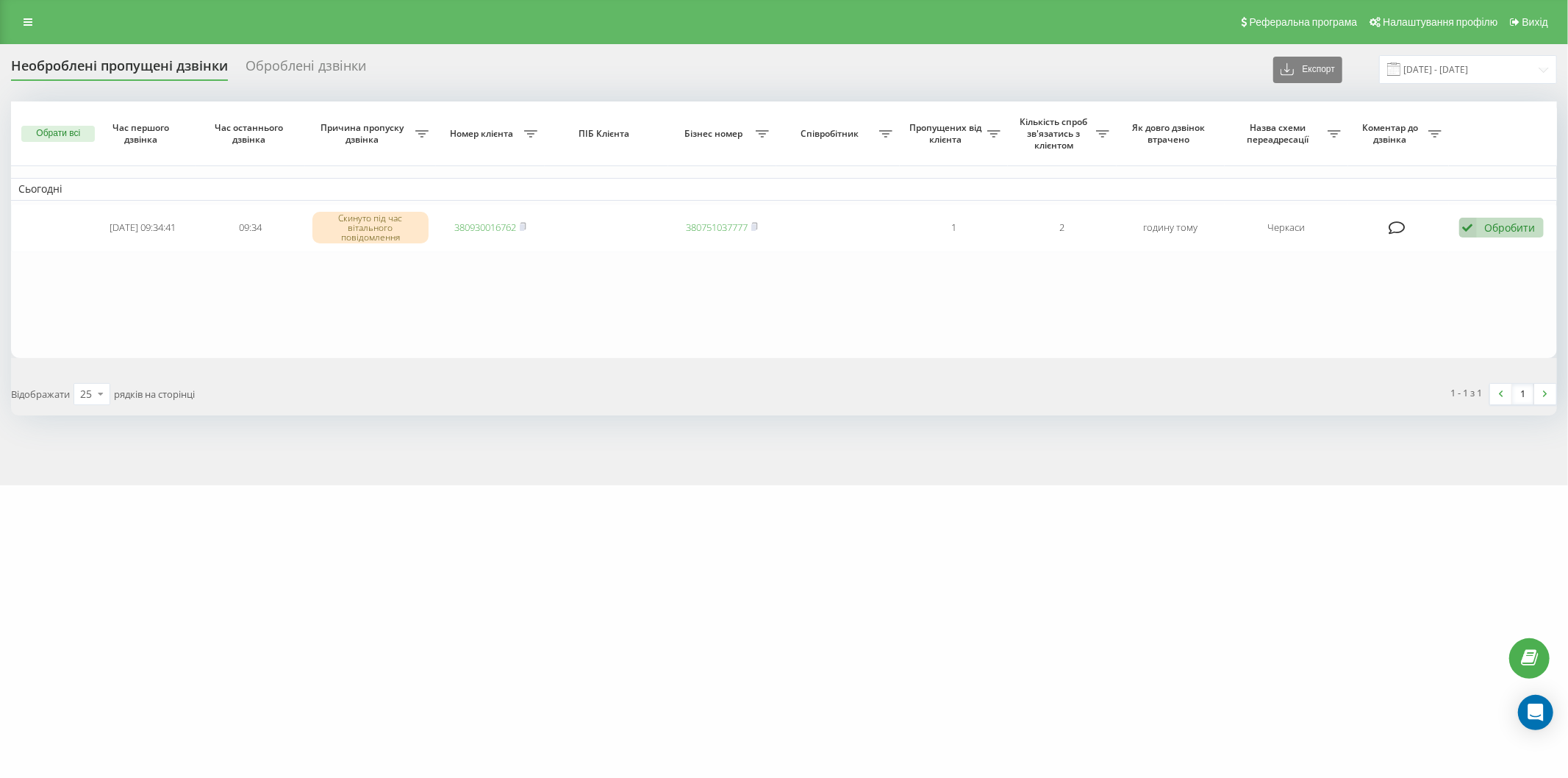
click at [1401, 62] on span at bounding box center [1394, 68] width 13 height 13
click at [1414, 66] on input "[DATE] - [DATE]" at bounding box center [1468, 69] width 178 height 29
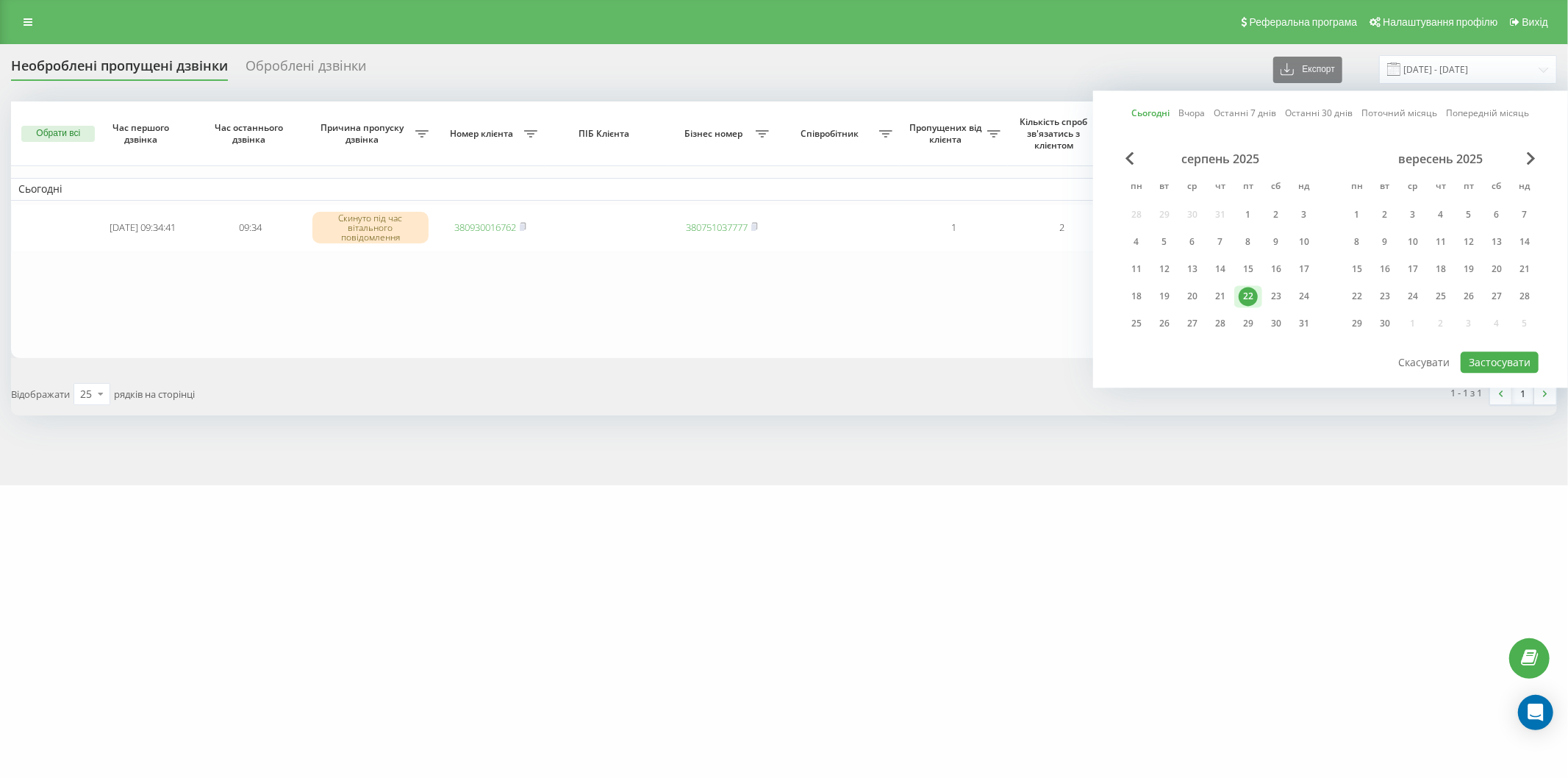
click at [1255, 289] on div "22" at bounding box center [1248, 296] width 19 height 19
click at [1485, 355] on button "Застосувати" at bounding box center [1500, 362] width 78 height 21
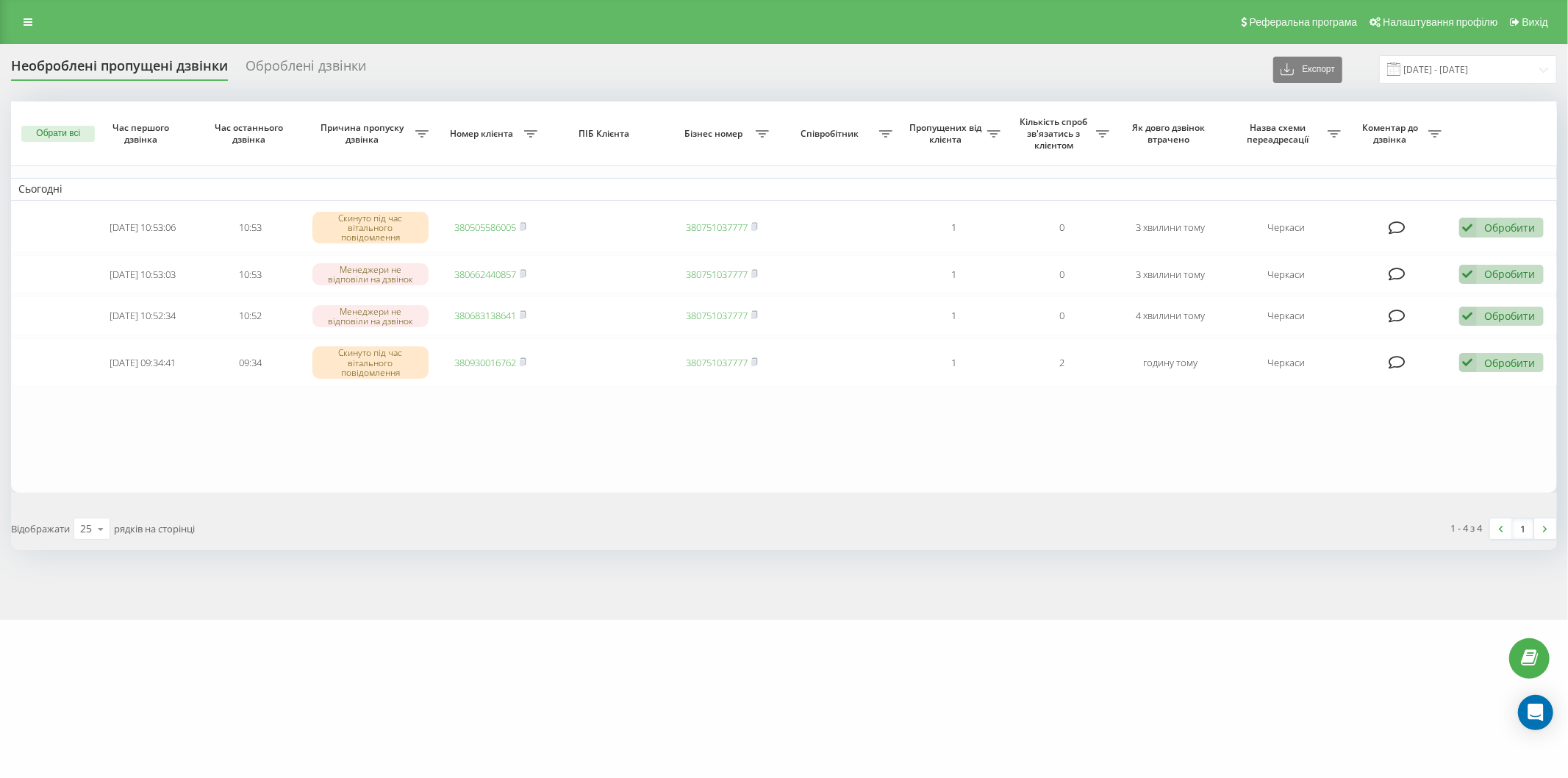
click at [1399, 72] on span at bounding box center [1394, 68] width 13 height 13
click at [1410, 65] on input "[DATE] - [DATE]" at bounding box center [1468, 69] width 178 height 29
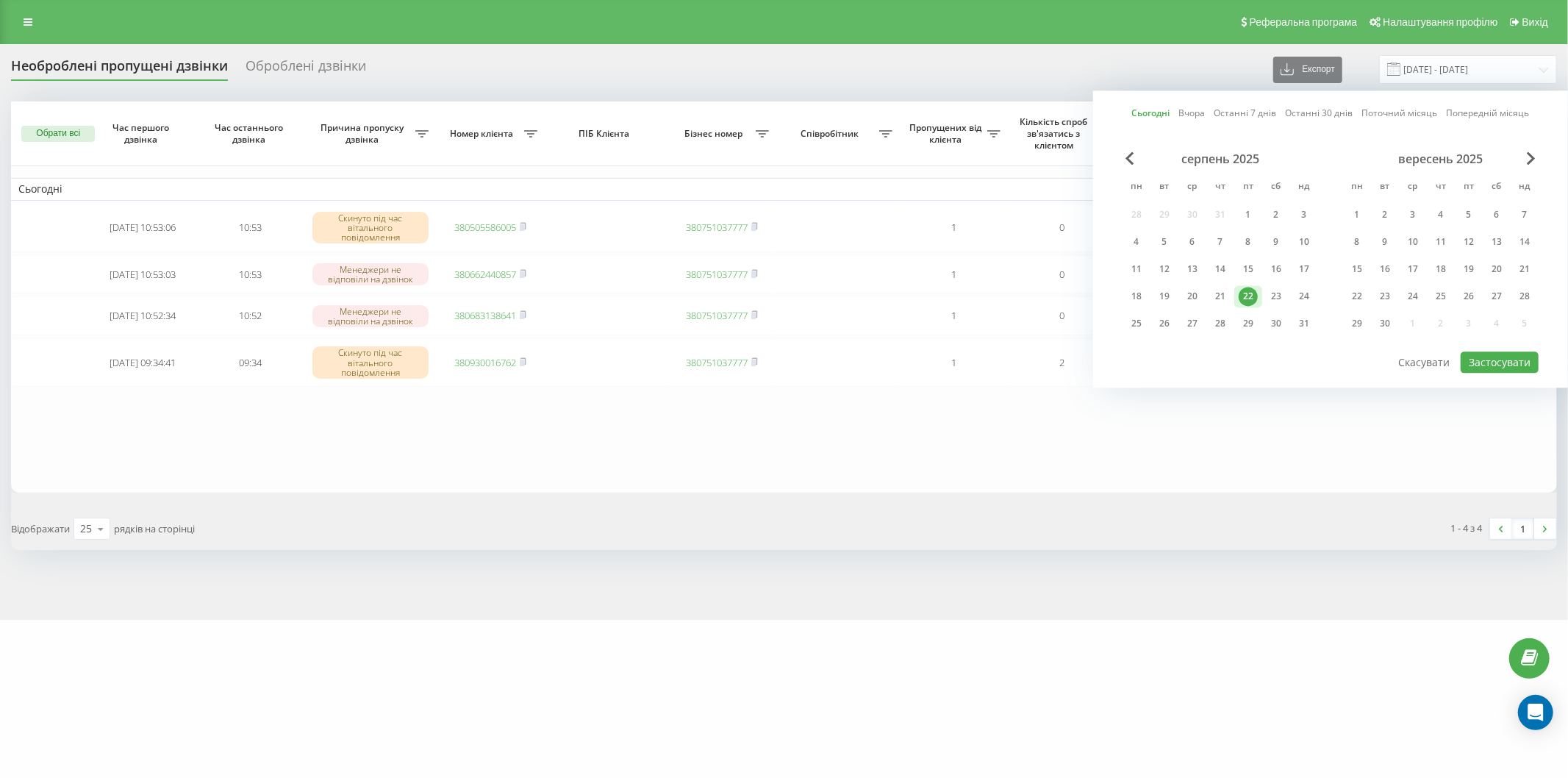
click at [1255, 298] on div "22" at bounding box center [1248, 296] width 19 height 19
click at [1505, 362] on button "Застосувати" at bounding box center [1500, 362] width 78 height 21
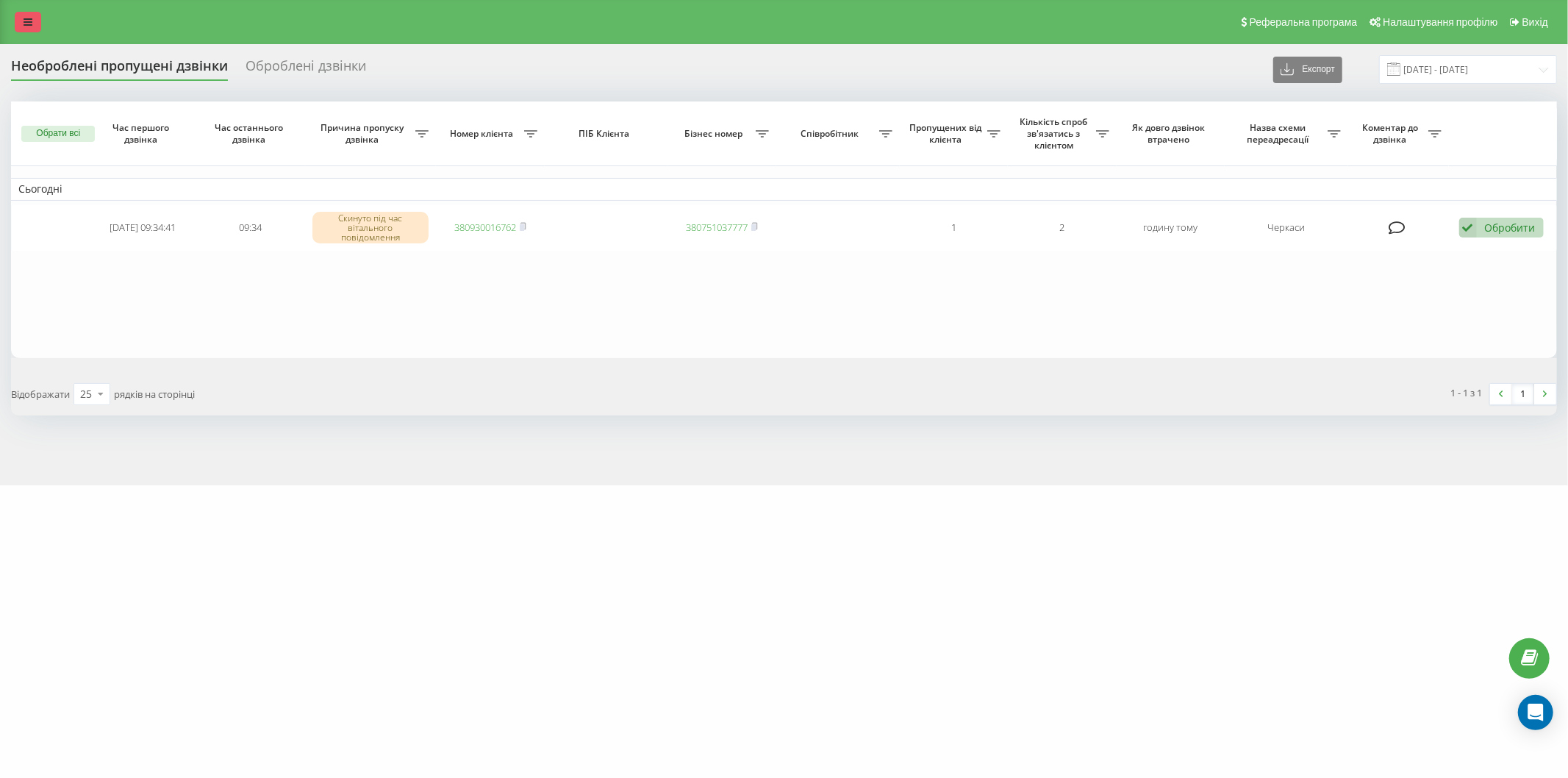
click at [33, 19] on link at bounding box center [28, 22] width 26 height 20
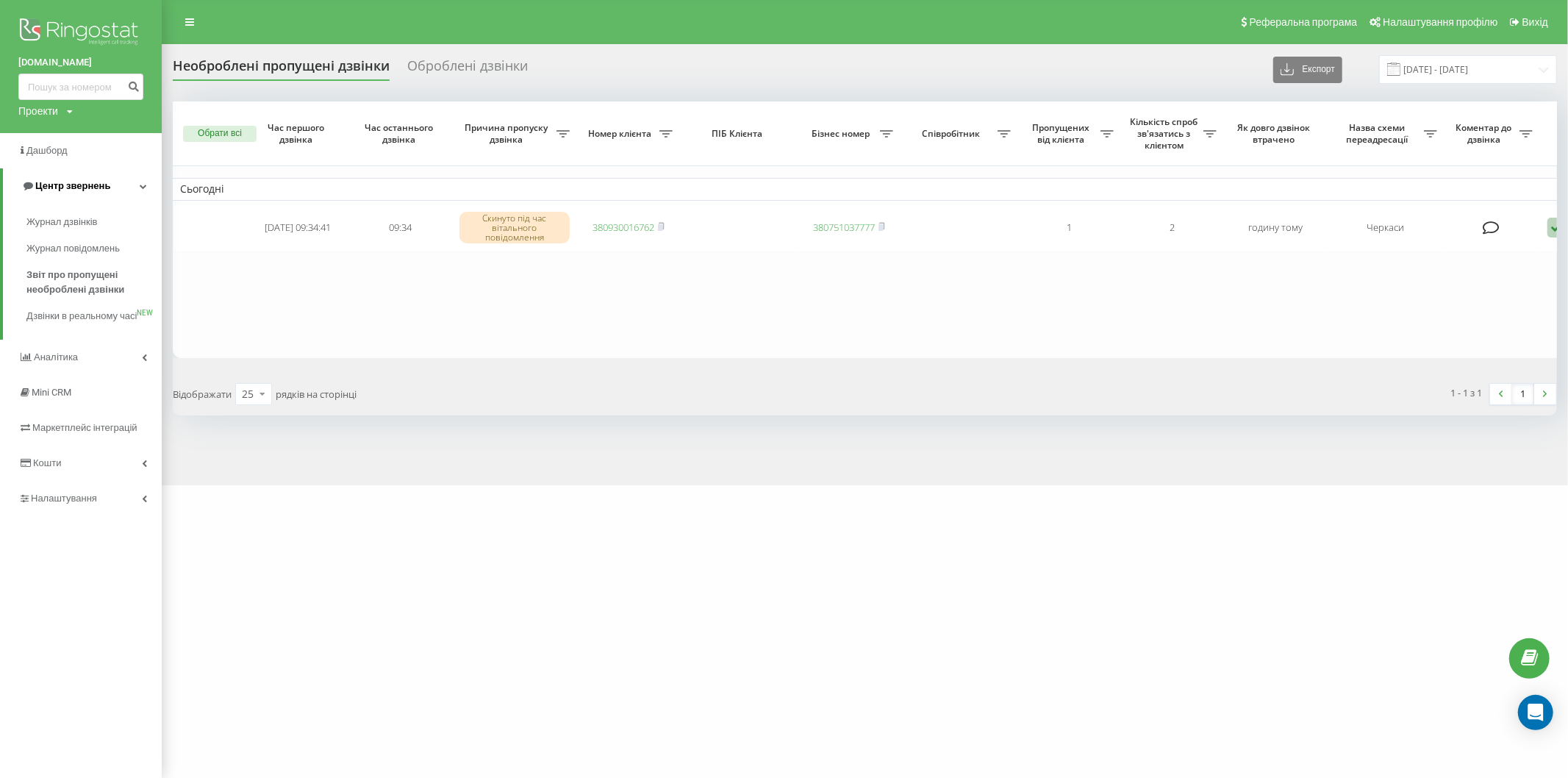
click at [127, 184] on link "Центр звернень" at bounding box center [82, 185] width 159 height 35
click at [127, 184] on link "Центр звернень" at bounding box center [81, 185] width 162 height 35
click at [86, 293] on span "Звіт про пропущені необроблені дзвінки" at bounding box center [90, 282] width 128 height 30
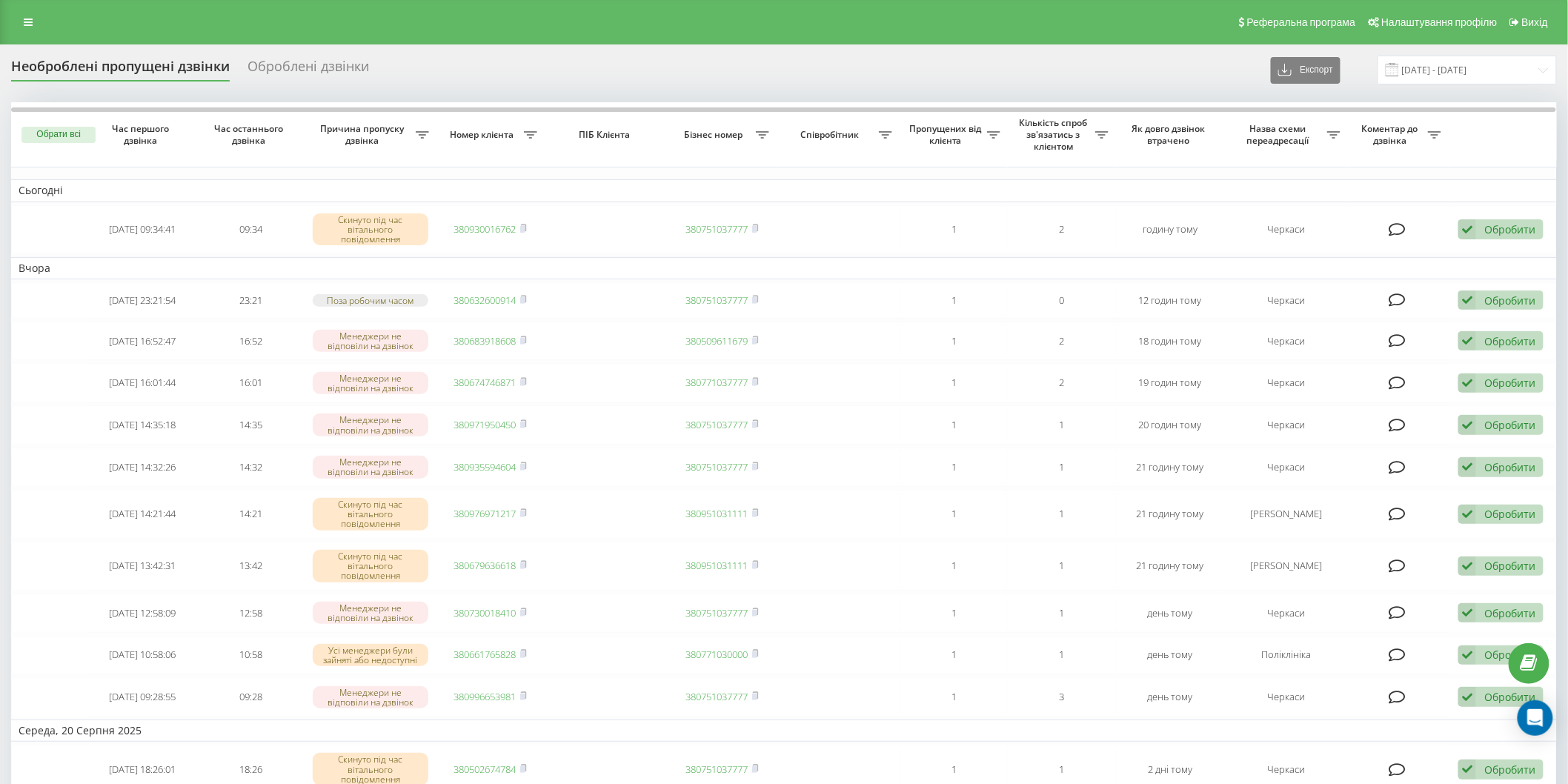
click at [1399, 70] on span at bounding box center [1392, 69] width 13 height 13
click at [1420, 69] on input "[DATE] - [DATE]" at bounding box center [1467, 70] width 180 height 29
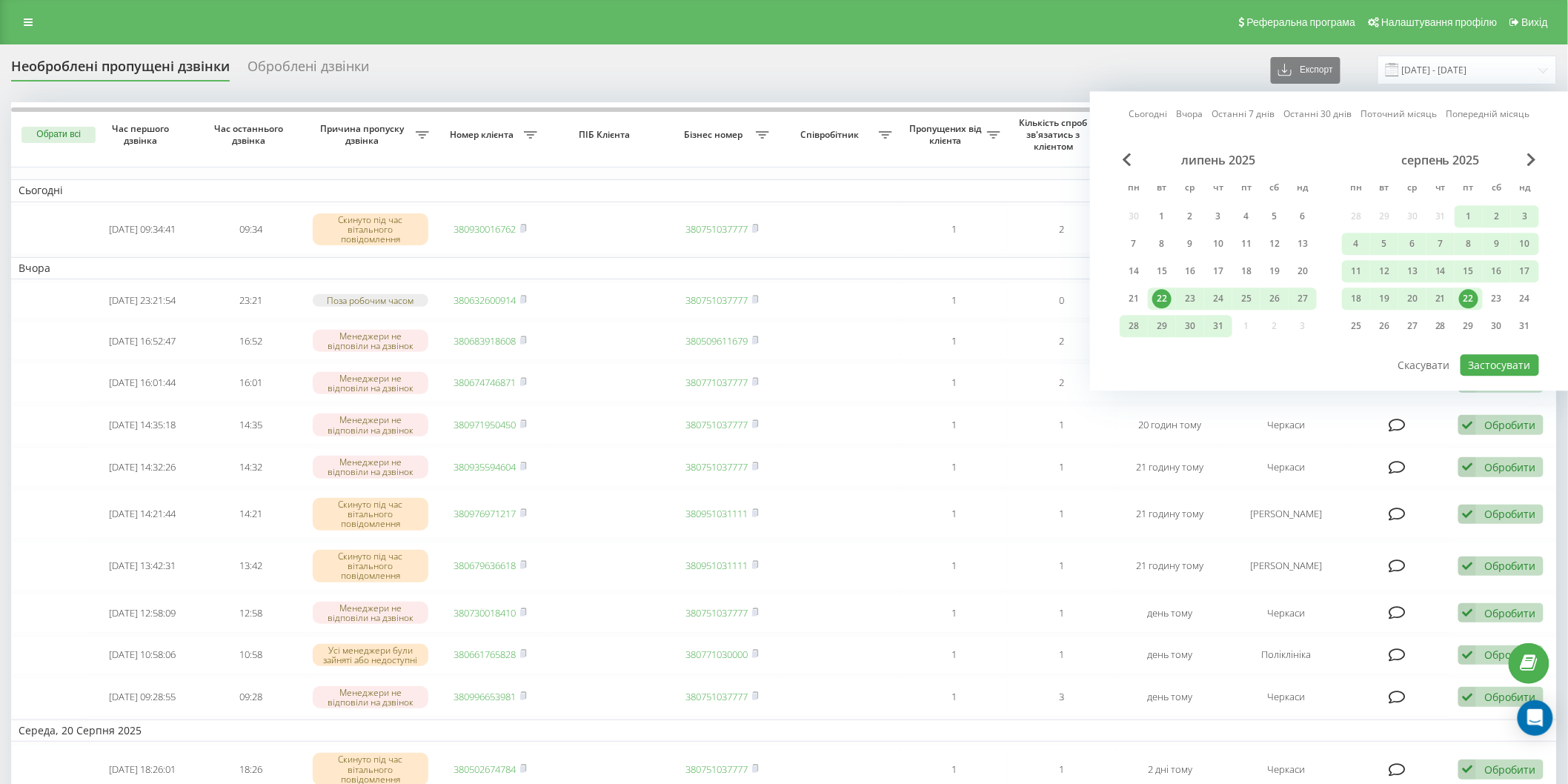
click at [1457, 292] on div "22" at bounding box center [1469, 299] width 28 height 22
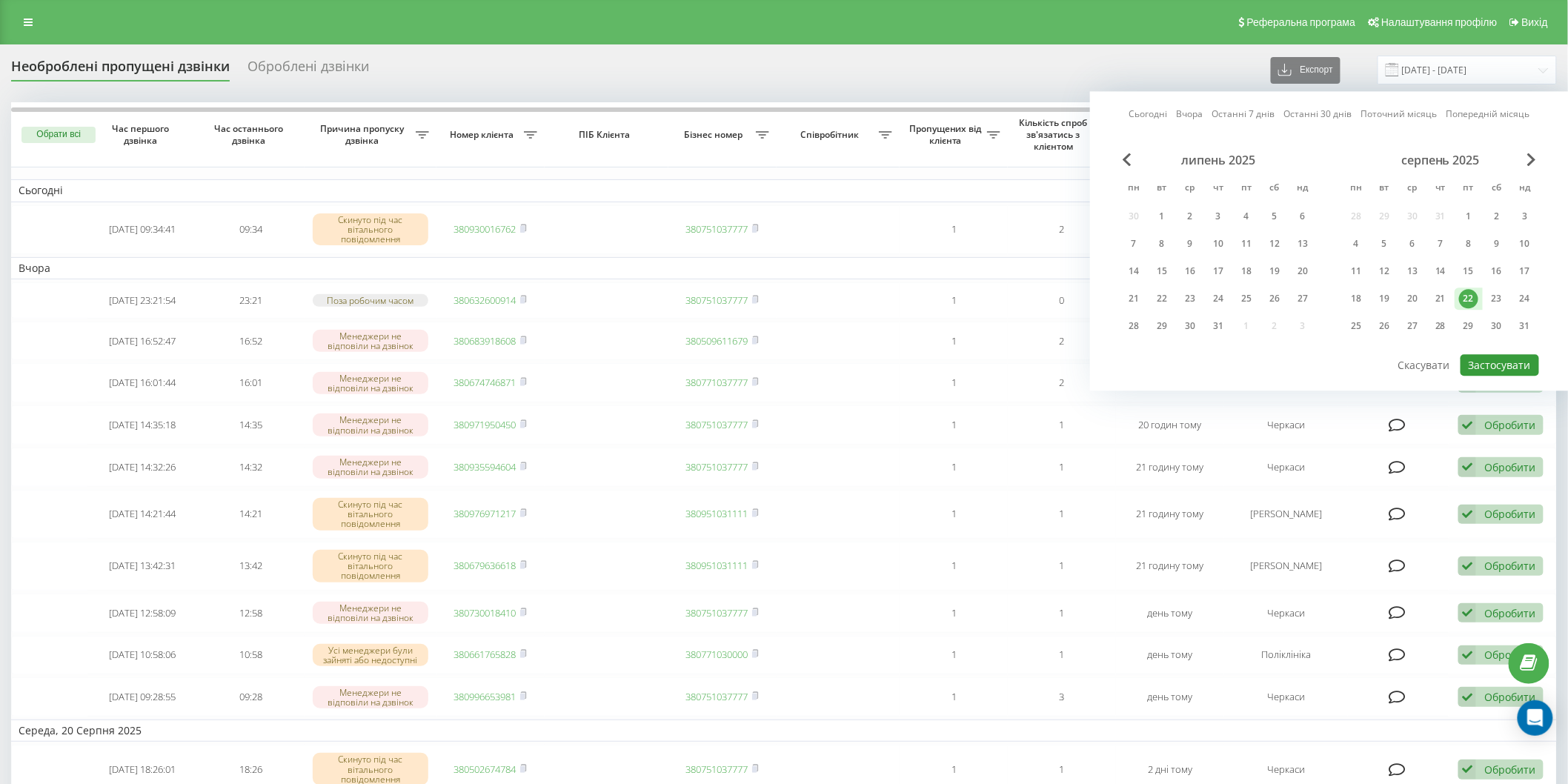
click at [1483, 358] on button "Застосувати" at bounding box center [1500, 365] width 78 height 21
type input "[DATE] - [DATE]"
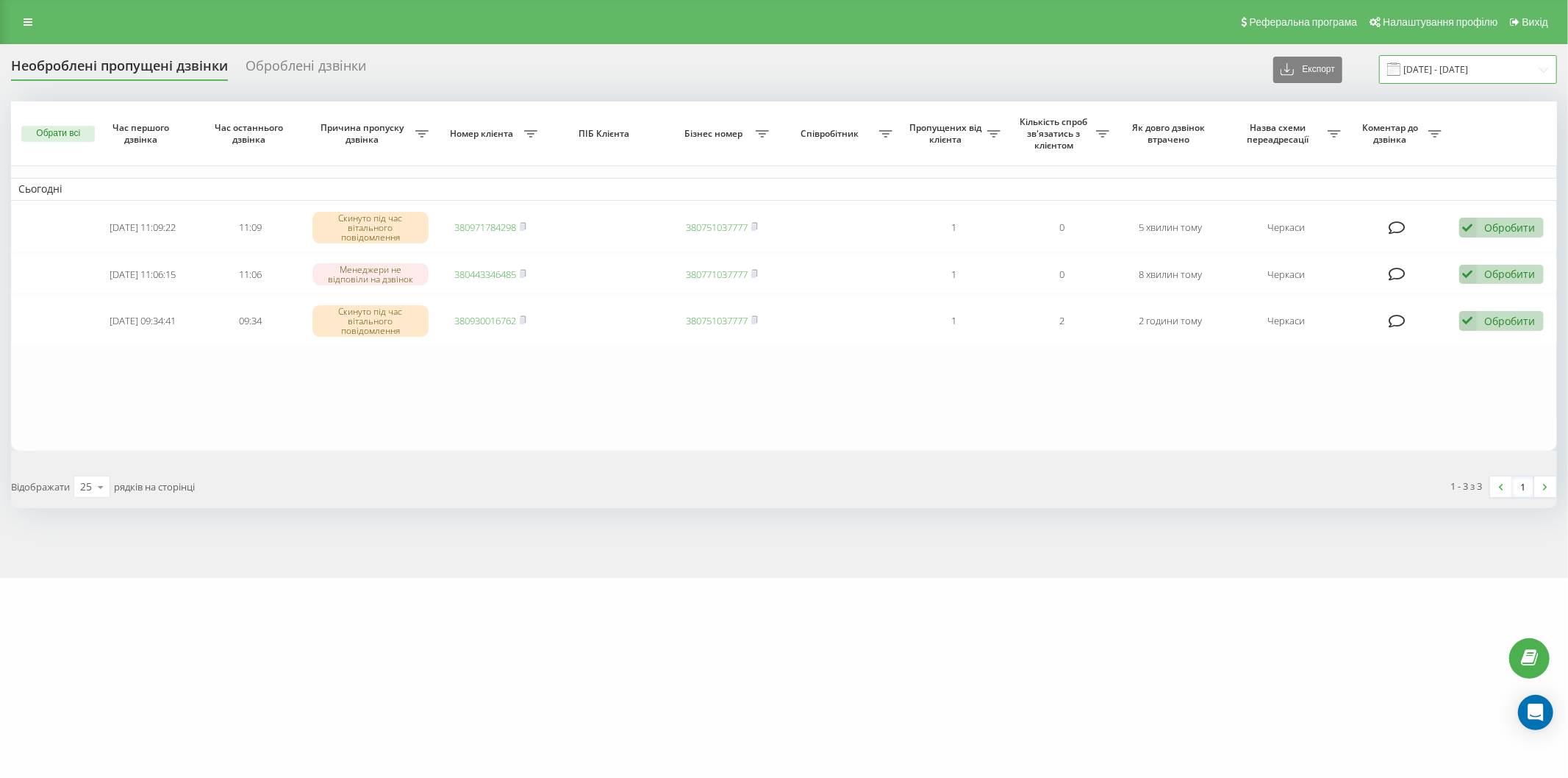
click at [1430, 65] on input "[DATE] - [DATE]" at bounding box center [1468, 69] width 178 height 29
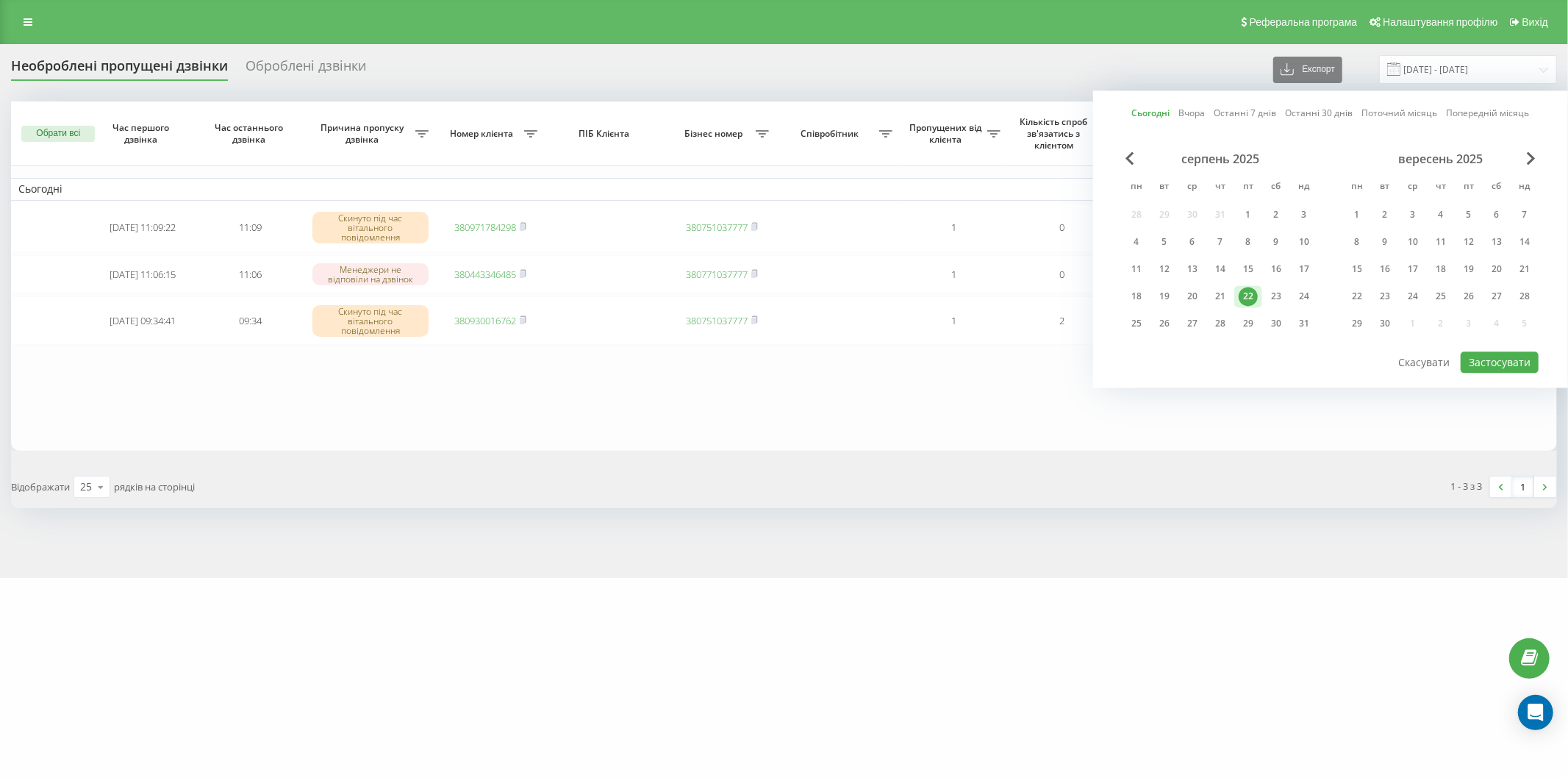
click at [1248, 292] on div "22" at bounding box center [1248, 296] width 19 height 19
click at [1491, 356] on button "Застосувати" at bounding box center [1500, 362] width 78 height 21
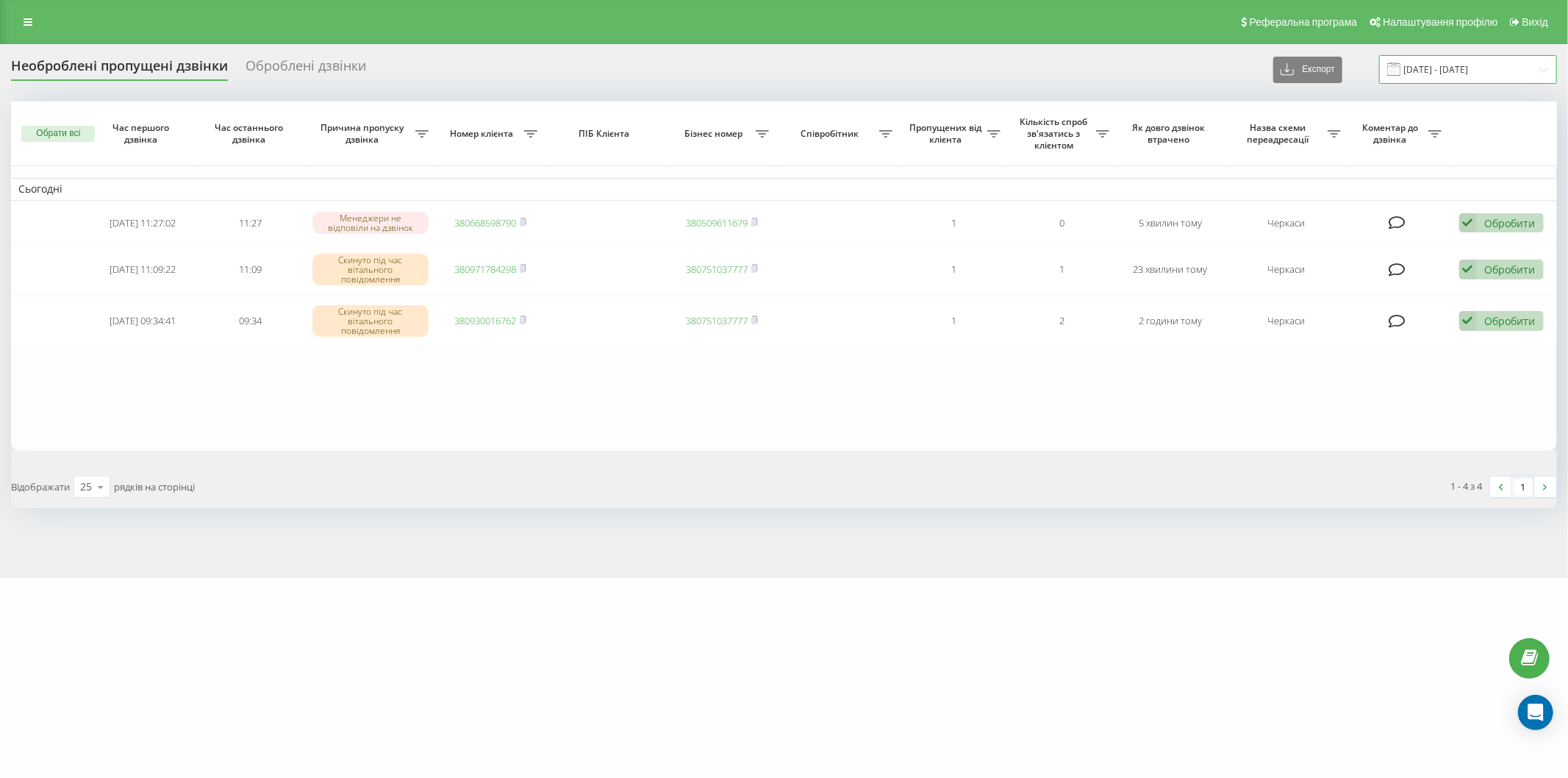
click at [1409, 64] on input "[DATE] - [DATE]" at bounding box center [1468, 69] width 178 height 29
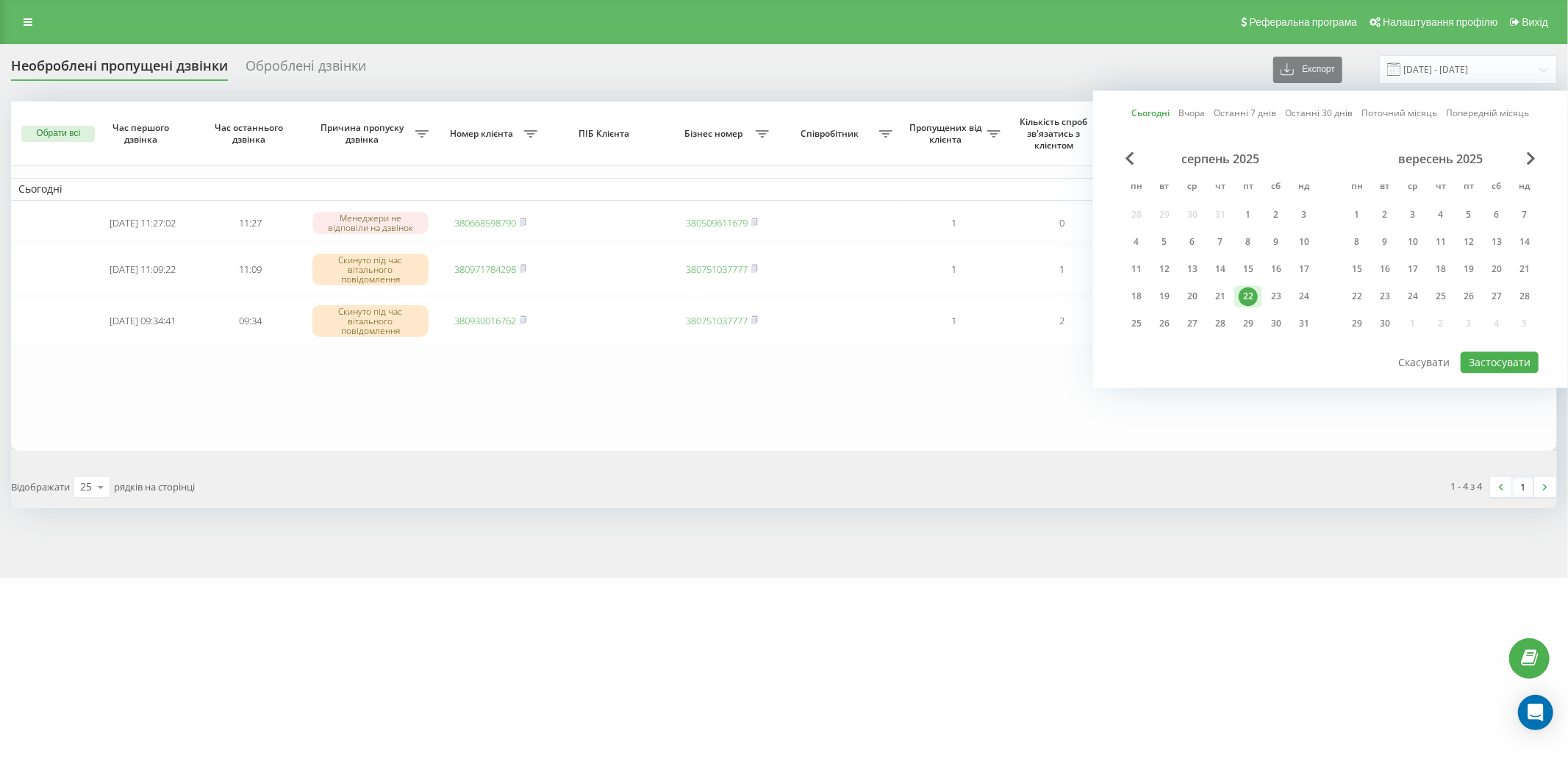
click at [1250, 294] on div "22" at bounding box center [1248, 296] width 19 height 19
click at [1520, 342] on div "серпень 2025 пн вт ср чт пт сб нд 28 29 30 31 1 2 3 4 5 6 7 8 9 10 11 12 13 14 …" at bounding box center [1330, 251] width 416 height 198
click at [1516, 354] on button "Застосувати" at bounding box center [1500, 362] width 78 height 21
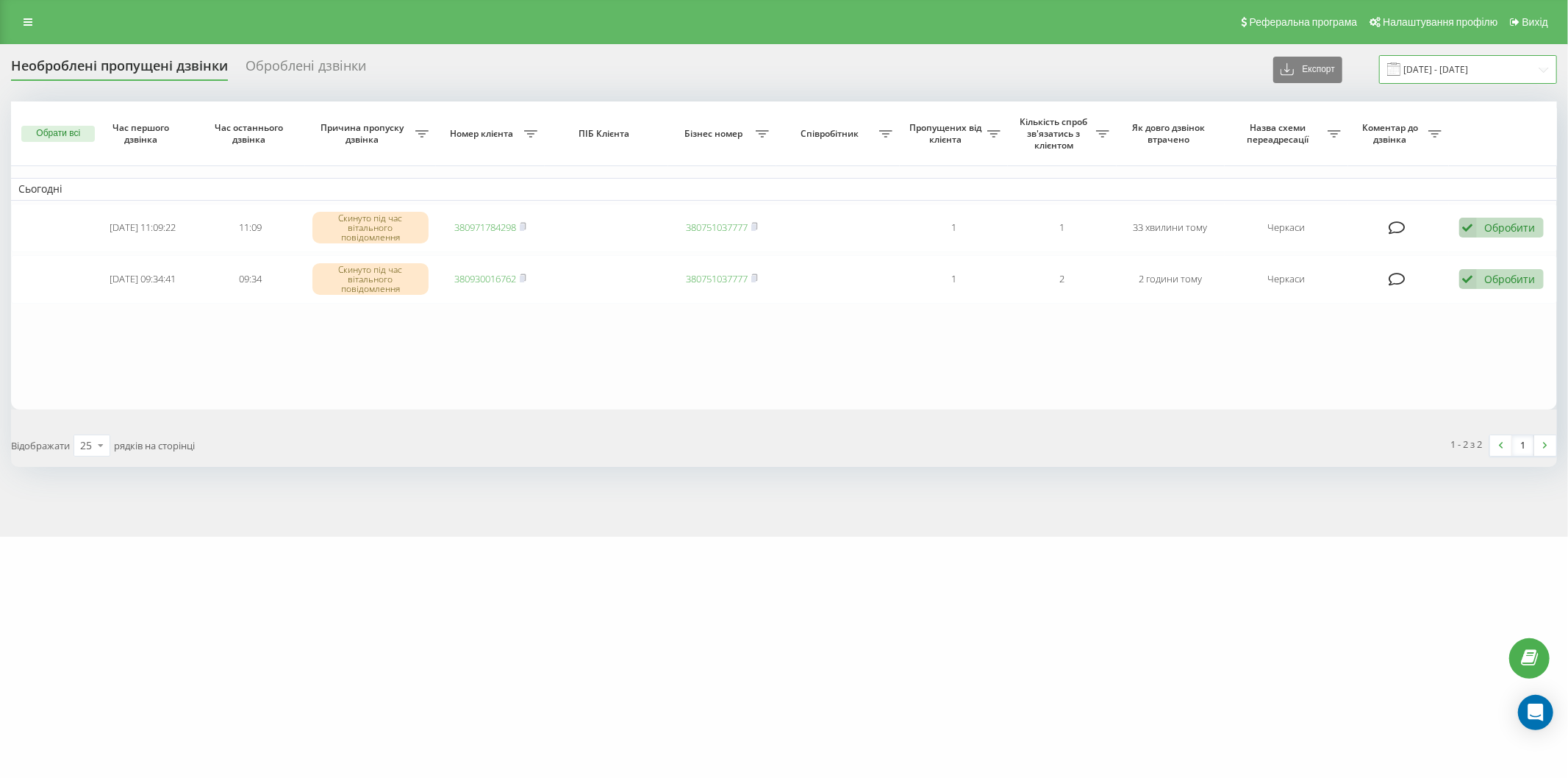
click at [1417, 59] on input "[DATE] - [DATE]" at bounding box center [1468, 69] width 178 height 29
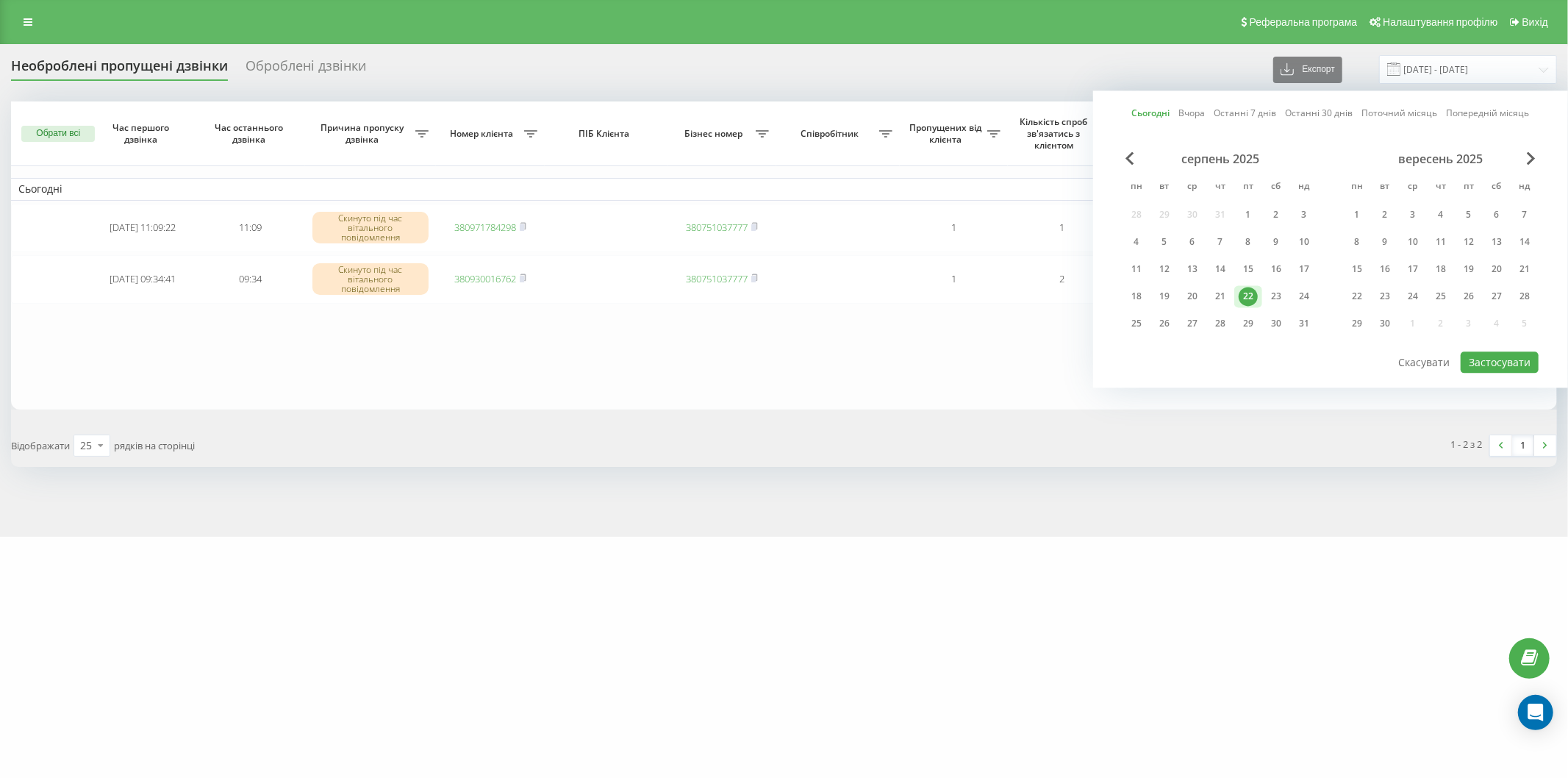
click at [1244, 292] on div "22" at bounding box center [1248, 296] width 19 height 19
click at [1481, 352] on button "Застосувати" at bounding box center [1500, 362] width 78 height 21
